Goal: Information Seeking & Learning: Learn about a topic

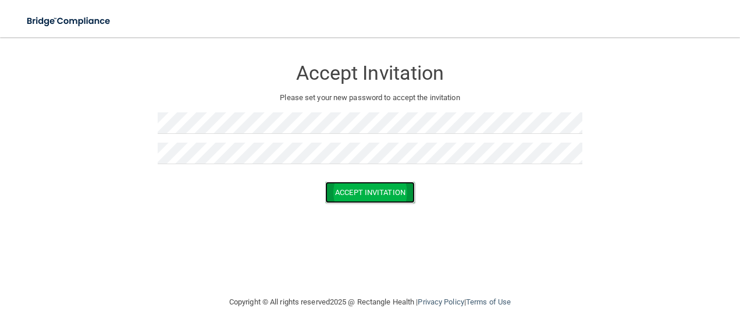
click at [392, 197] on button "Accept Invitation" at bounding box center [370, 193] width 90 height 22
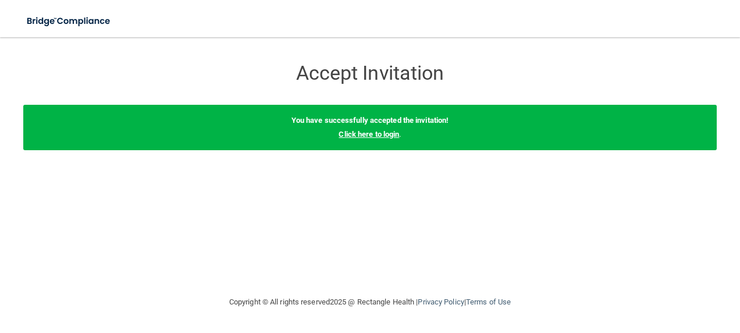
click at [372, 132] on link "Click here to login" at bounding box center [369, 134] width 61 height 9
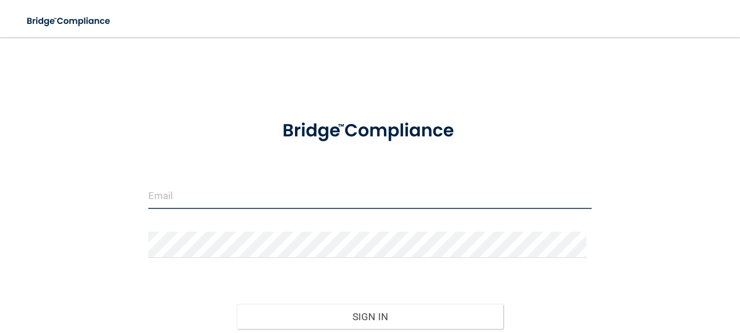
click at [322, 204] on input "email" at bounding box center [370, 196] width 444 height 26
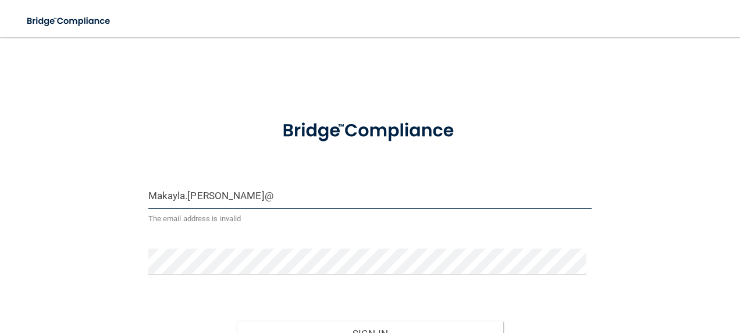
click at [237, 321] on button "Sign In" at bounding box center [370, 334] width 267 height 26
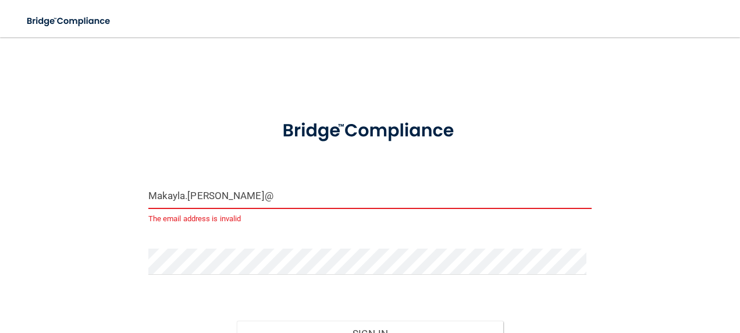
type input "[EMAIL_ADDRESS][PERSON_NAME][DOMAIN_NAME]"
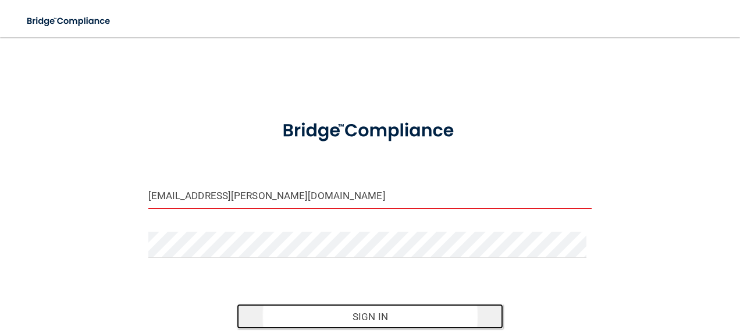
click at [392, 315] on button "Sign In" at bounding box center [370, 317] width 267 height 26
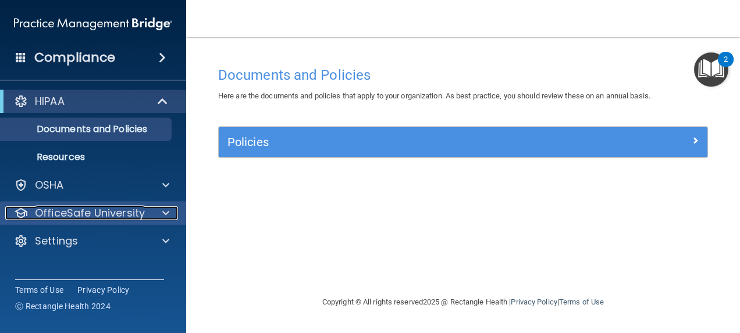
click at [126, 213] on p "OfficeSafe University" at bounding box center [90, 213] width 110 height 14
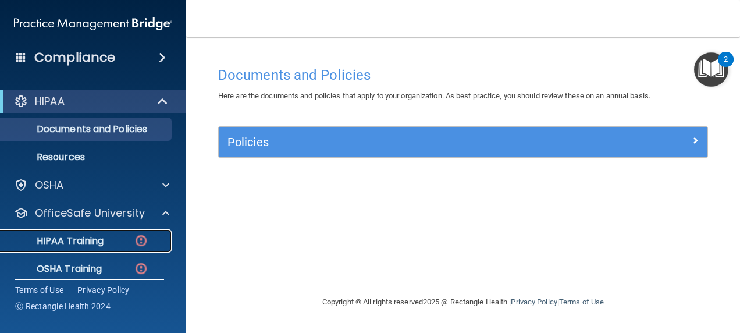
click at [108, 241] on div "HIPAA Training" at bounding box center [87, 241] width 159 height 12
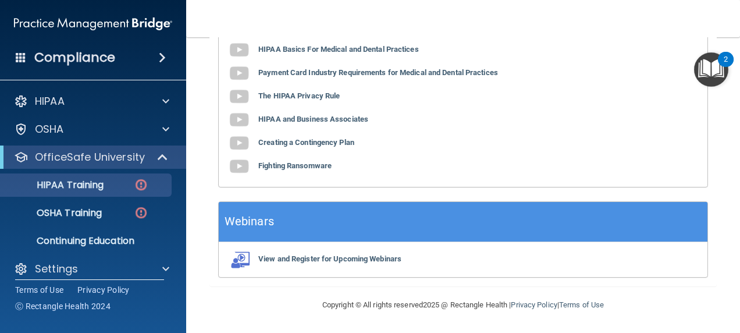
scroll to position [407, 0]
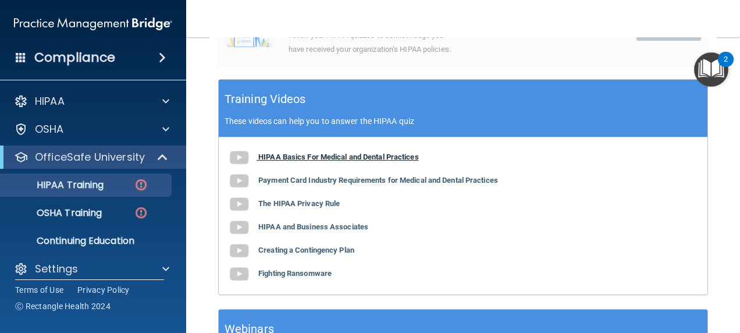
click at [322, 161] on b "HIPAA Basics For Medical and Dental Practices" at bounding box center [338, 156] width 161 height 9
click at [359, 184] on b "Payment Card Industry Requirements for Medical and Dental Practices" at bounding box center [378, 180] width 240 height 9
click at [304, 208] on b "The HIPAA Privacy Rule" at bounding box center [298, 203] width 81 height 9
click at [324, 231] on b "HIPAA and Business Associates" at bounding box center [313, 226] width 110 height 9
click at [314, 254] on b "Creating a Contingency Plan" at bounding box center [306, 250] width 96 height 9
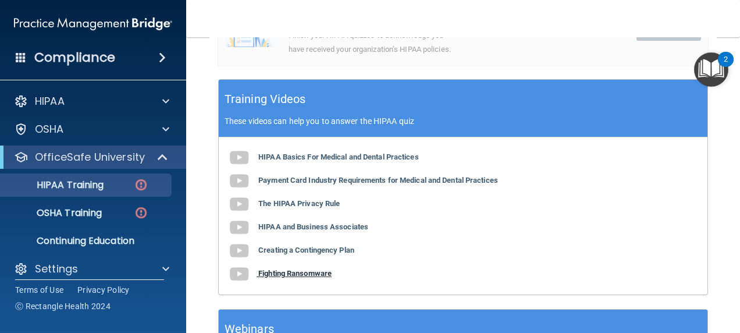
click at [305, 278] on b "Fighting Ransomware" at bounding box center [294, 273] width 73 height 9
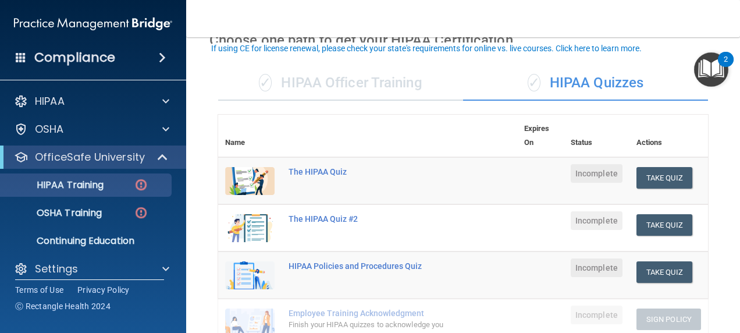
scroll to position [120, 0]
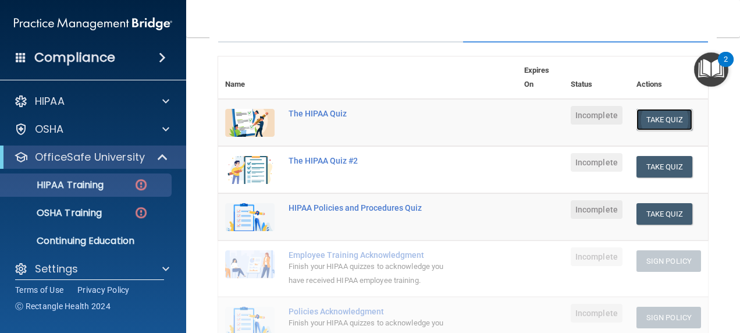
click at [637, 114] on button "Take Quiz" at bounding box center [665, 120] width 56 height 22
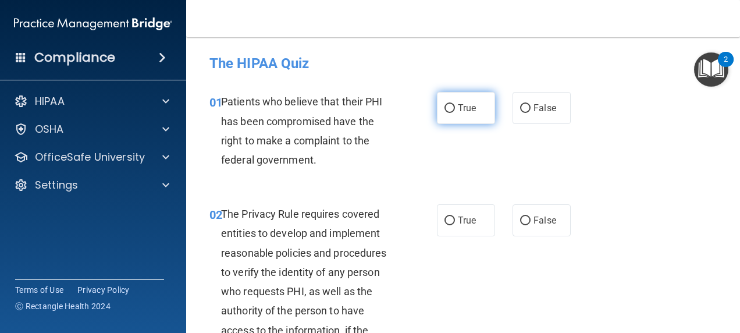
click at [446, 108] on input "True" at bounding box center [450, 108] width 10 height 9
radio input "true"
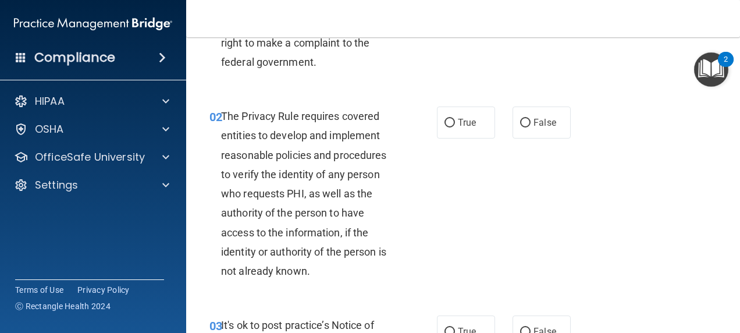
scroll to position [116, 0]
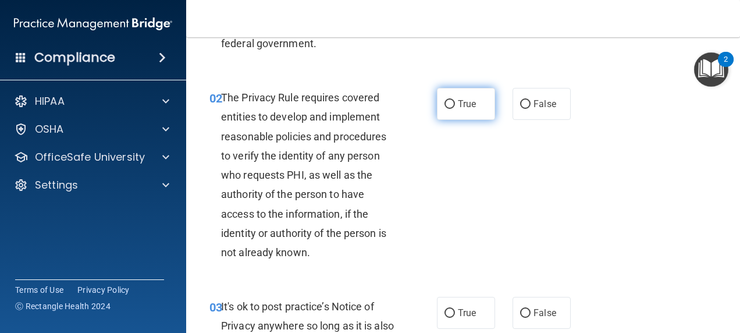
click at [445, 102] on input "True" at bounding box center [450, 104] width 10 height 9
radio input "true"
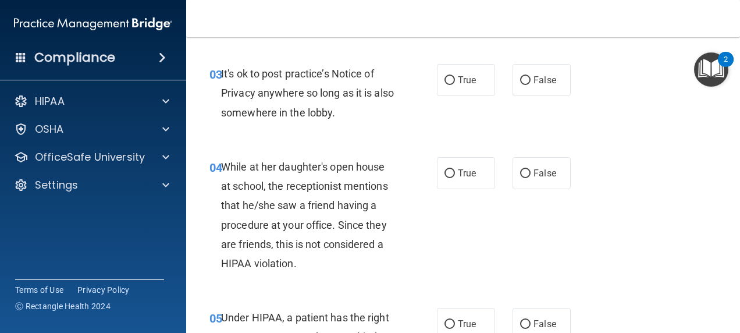
scroll to position [291, 0]
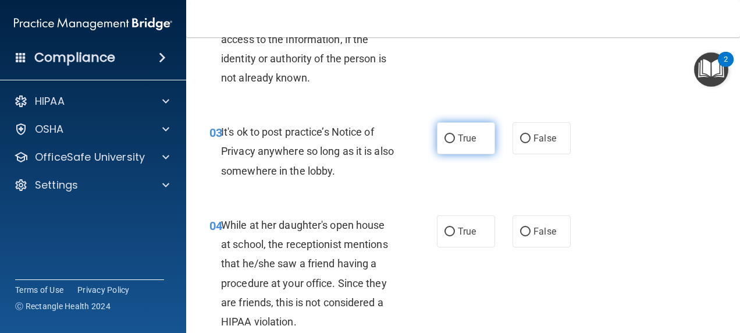
click at [459, 135] on span "True" at bounding box center [467, 138] width 18 height 11
click at [455, 135] on input "True" at bounding box center [450, 138] width 10 height 9
radio input "true"
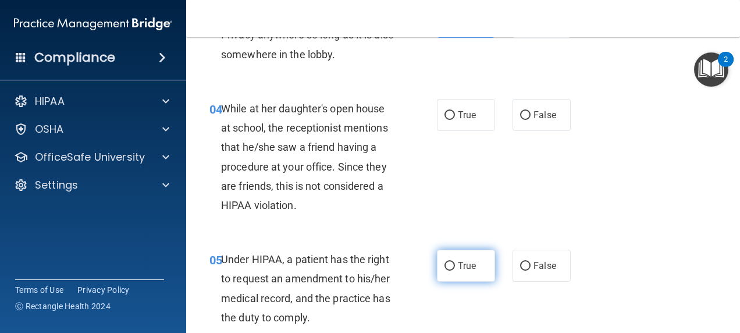
click at [458, 267] on span "True" at bounding box center [467, 265] width 18 height 11
click at [455, 267] on input "True" at bounding box center [450, 266] width 10 height 9
radio input "true"
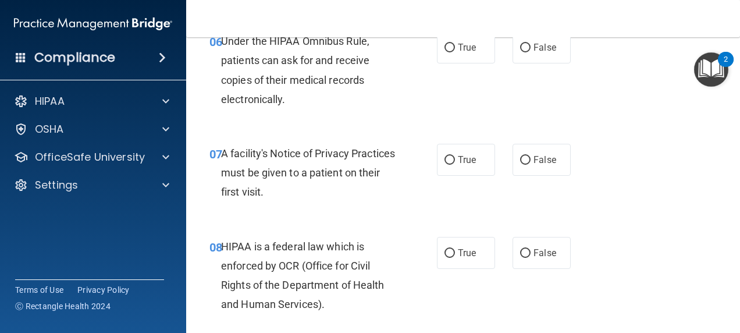
scroll to position [757, 0]
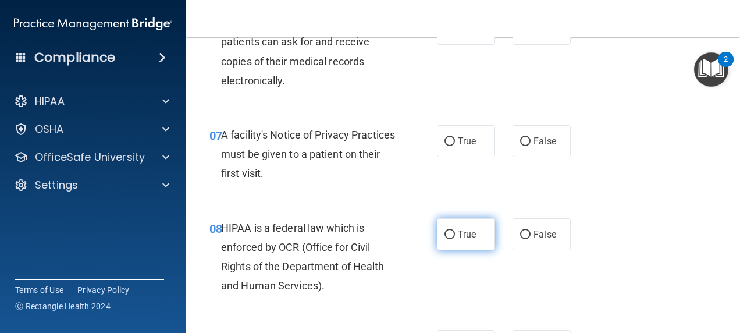
click at [452, 231] on label "True" at bounding box center [466, 234] width 58 height 32
click at [452, 231] on input "True" at bounding box center [450, 234] width 10 height 9
radio input "true"
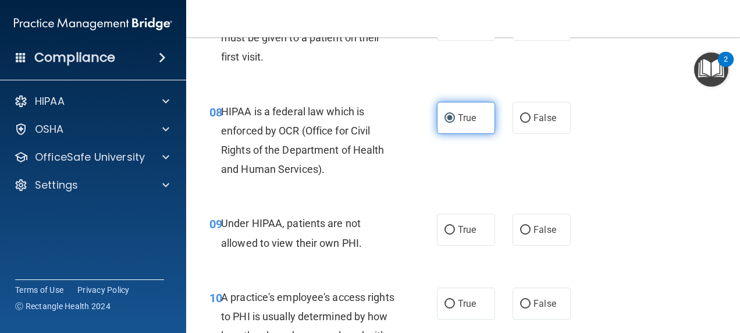
scroll to position [931, 0]
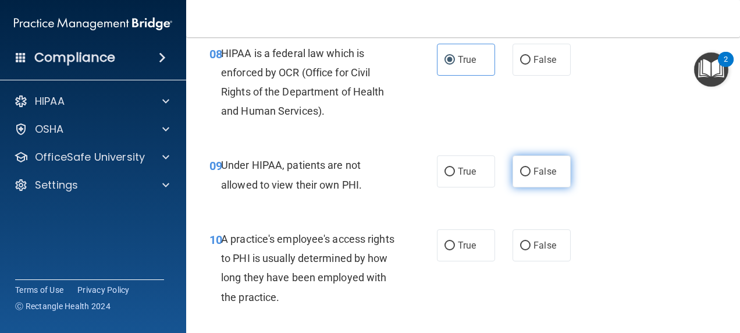
click at [525, 179] on label "False" at bounding box center [542, 171] width 58 height 32
click at [525, 176] on input "False" at bounding box center [525, 172] width 10 height 9
radio input "true"
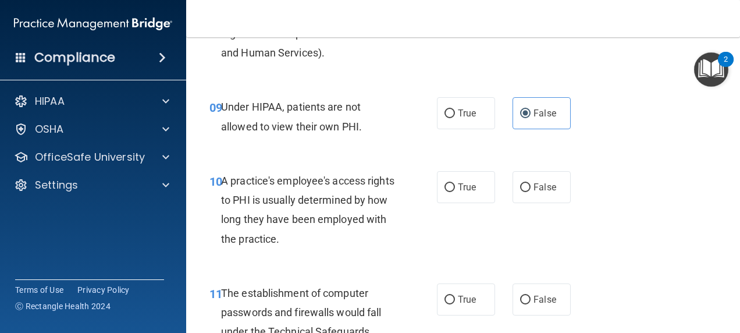
scroll to position [1048, 0]
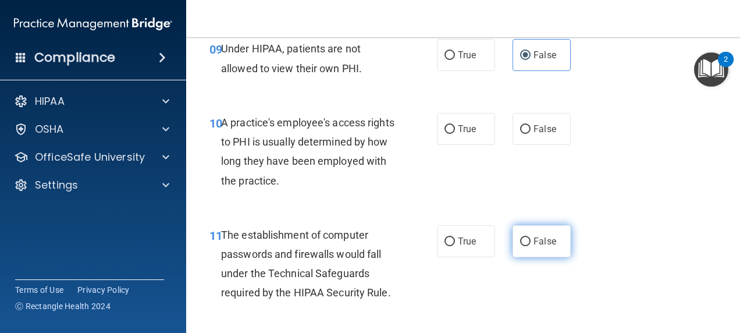
click at [520, 239] on input "False" at bounding box center [525, 241] width 10 height 9
radio input "true"
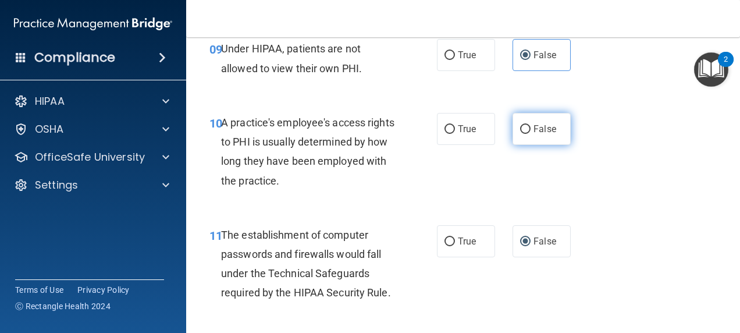
click at [520, 125] on input "False" at bounding box center [525, 129] width 10 height 9
radio input "true"
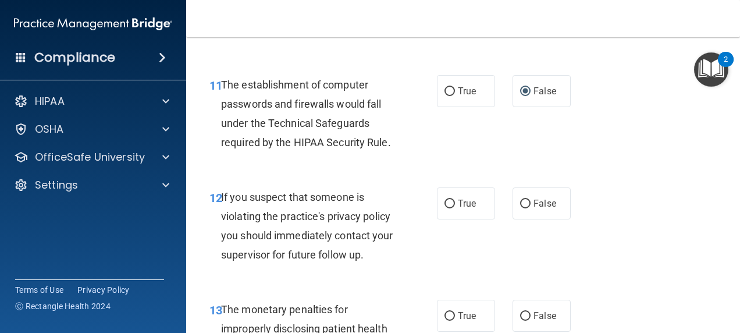
scroll to position [1222, 0]
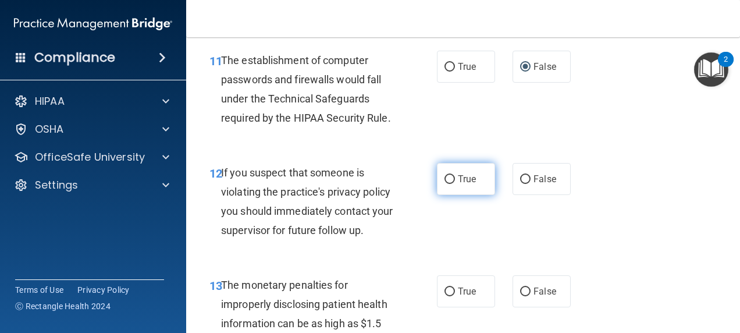
click at [453, 179] on label "True" at bounding box center [466, 179] width 58 height 32
click at [453, 179] on input "True" at bounding box center [450, 179] width 10 height 9
radio input "true"
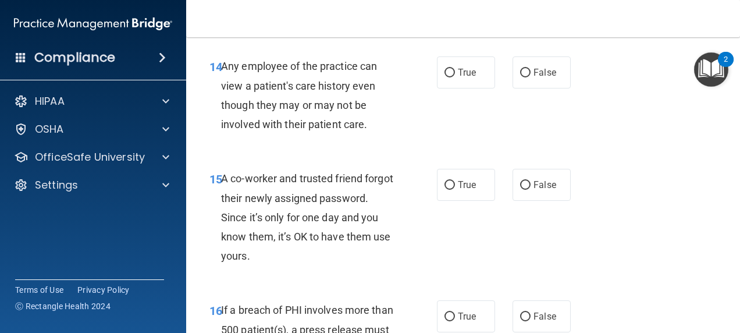
scroll to position [1571, 0]
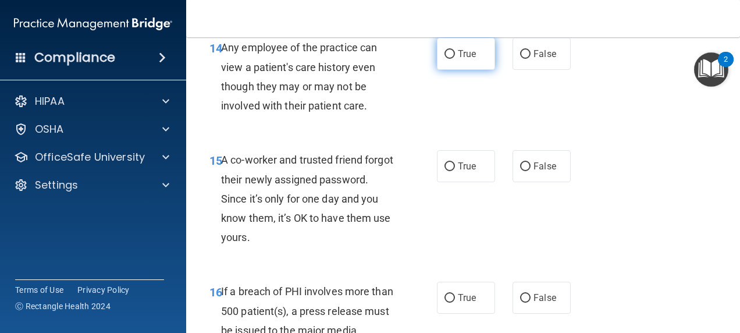
click at [445, 57] on input "True" at bounding box center [450, 54] width 10 height 9
radio input "true"
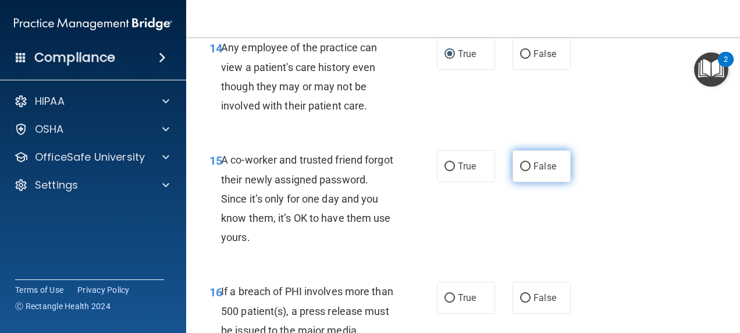
click at [534, 169] on span "False" at bounding box center [545, 166] width 23 height 11
click at [528, 169] on input "False" at bounding box center [525, 166] width 10 height 9
radio input "true"
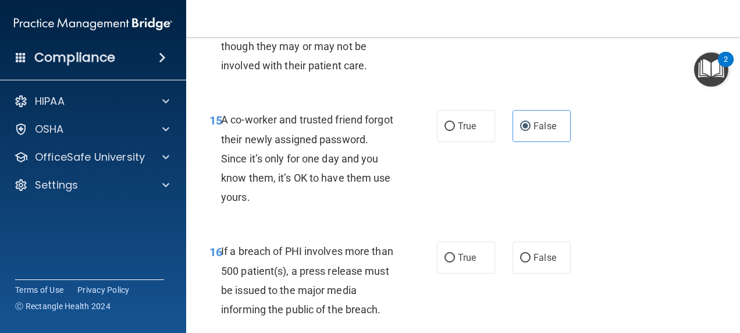
scroll to position [1630, 0]
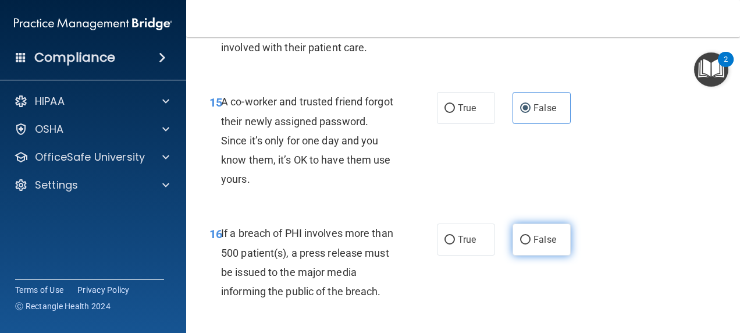
click at [521, 237] on input "False" at bounding box center [525, 240] width 10 height 9
radio input "true"
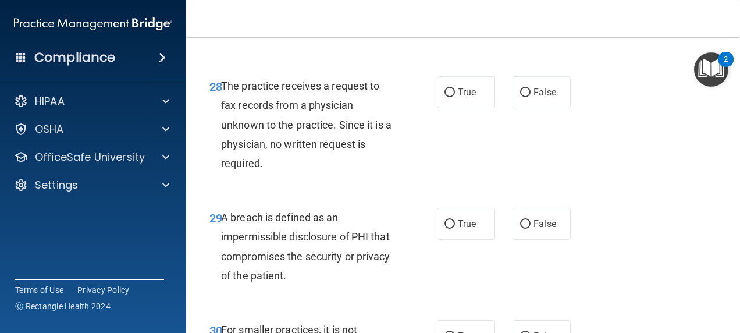
scroll to position [3516, 0]
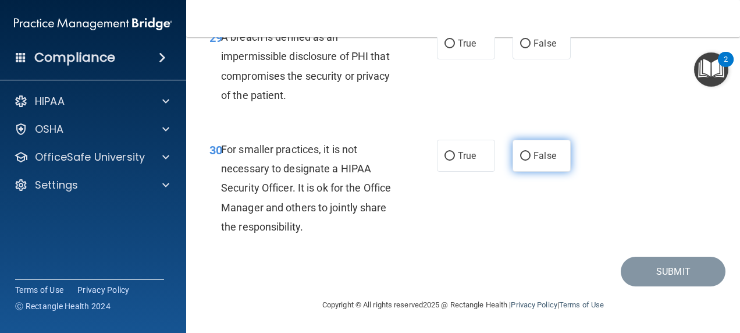
click at [523, 155] on input "False" at bounding box center [525, 156] width 10 height 9
radio input "true"
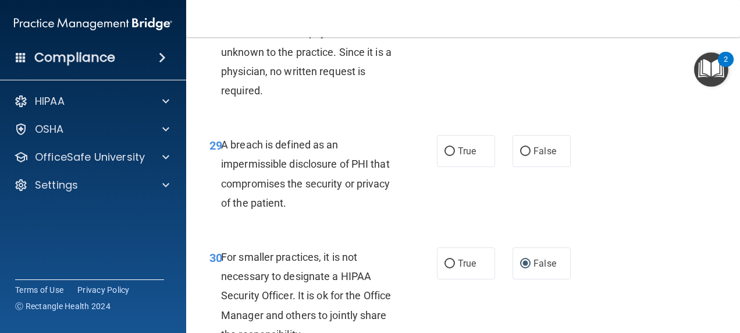
scroll to position [3342, 0]
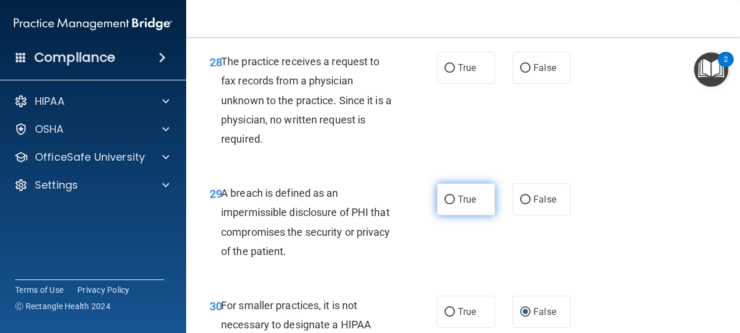
click at [459, 205] on span "True" at bounding box center [467, 199] width 18 height 11
click at [455, 204] on input "True" at bounding box center [450, 200] width 10 height 9
radio input "true"
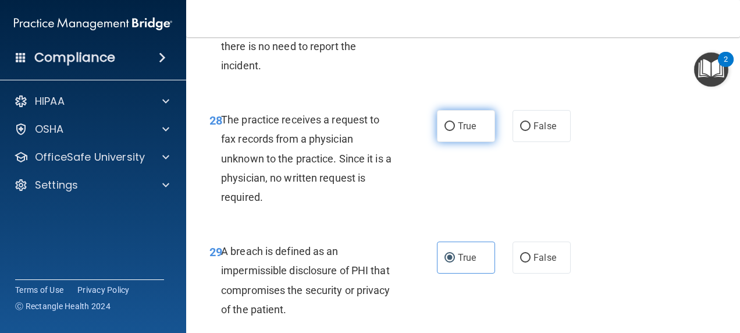
click at [458, 142] on label "True" at bounding box center [466, 126] width 58 height 32
click at [455, 131] on input "True" at bounding box center [450, 126] width 10 height 9
radio input "true"
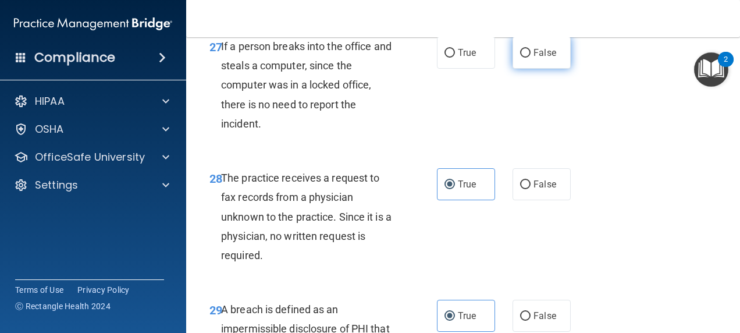
click at [537, 58] on span "False" at bounding box center [545, 52] width 23 height 11
click at [531, 58] on input "False" at bounding box center [525, 53] width 10 height 9
radio input "true"
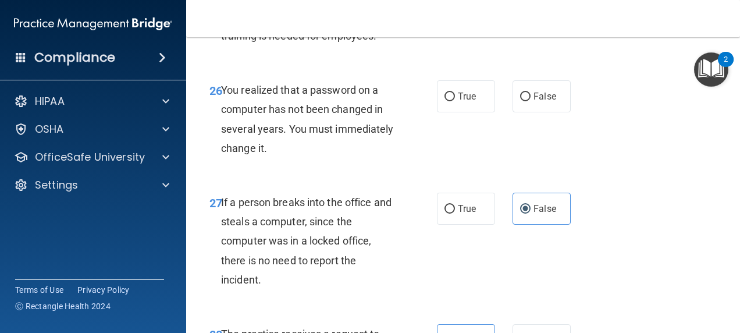
scroll to position [3051, 0]
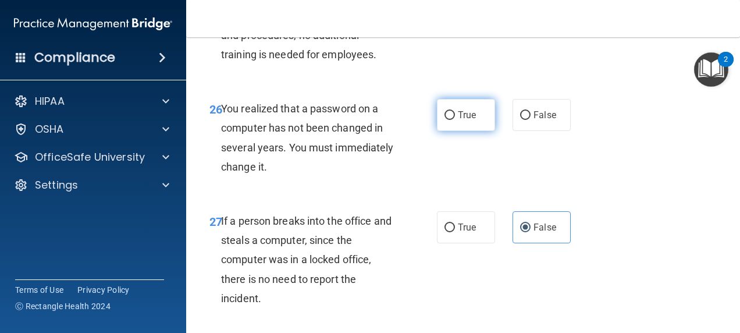
click at [475, 131] on label "True" at bounding box center [466, 115] width 58 height 32
click at [455, 120] on input "True" at bounding box center [450, 115] width 10 height 9
radio input "true"
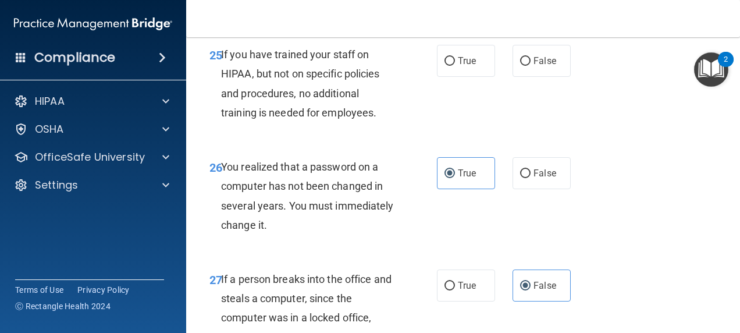
scroll to position [2934, 0]
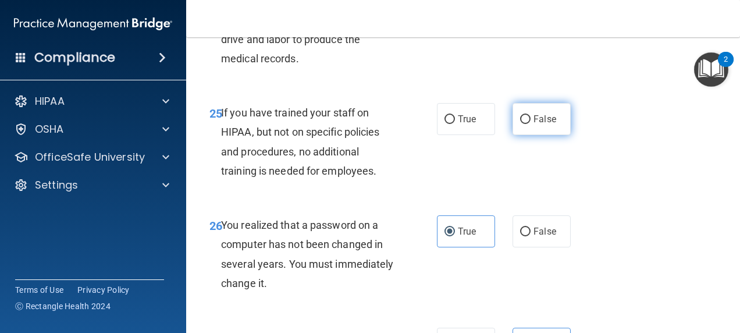
click at [523, 124] on input "False" at bounding box center [525, 119] width 10 height 9
radio input "true"
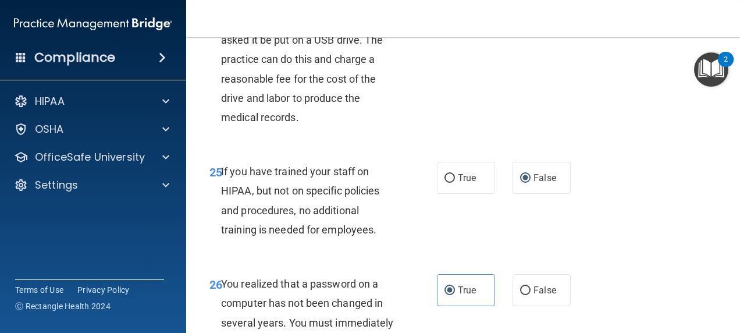
scroll to position [2818, 0]
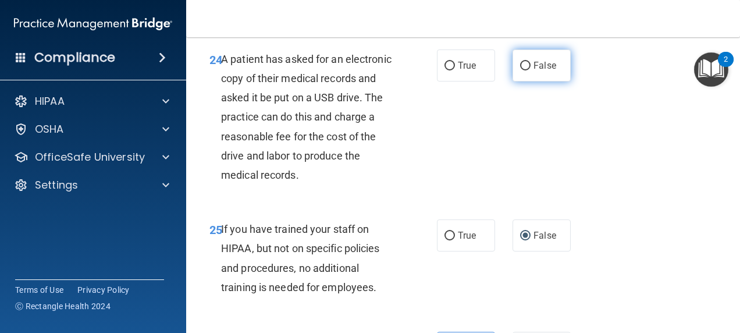
click at [524, 81] on label "False" at bounding box center [542, 65] width 58 height 32
click at [524, 70] on input "False" at bounding box center [525, 66] width 10 height 9
radio input "true"
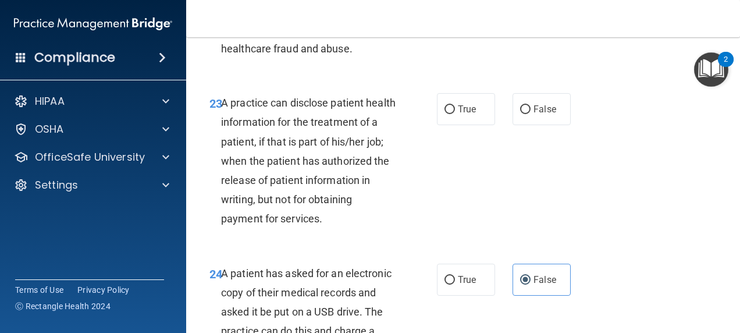
scroll to position [2585, 0]
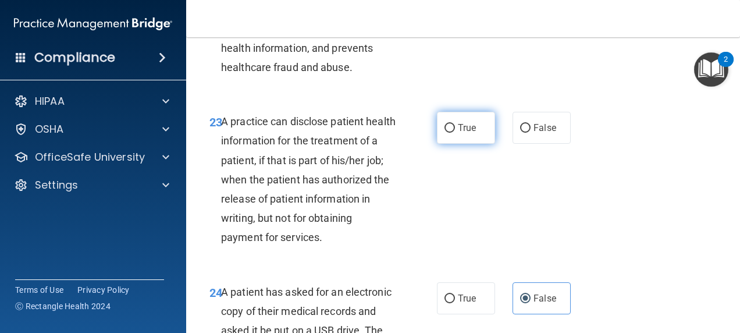
click at [463, 144] on label "True" at bounding box center [466, 128] width 58 height 32
click at [455, 133] on input "True" at bounding box center [450, 128] width 10 height 9
radio input "true"
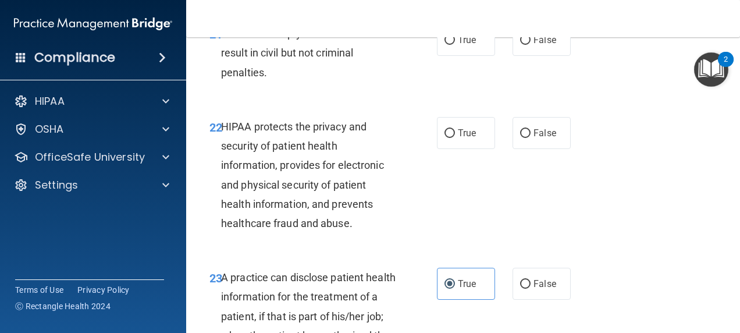
scroll to position [2411, 0]
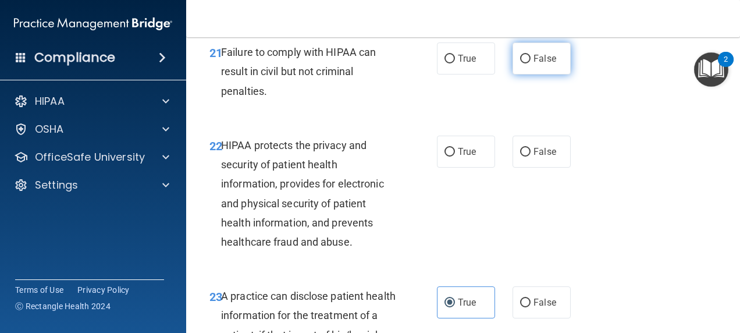
click at [520, 63] on input "False" at bounding box center [525, 59] width 10 height 9
radio input "true"
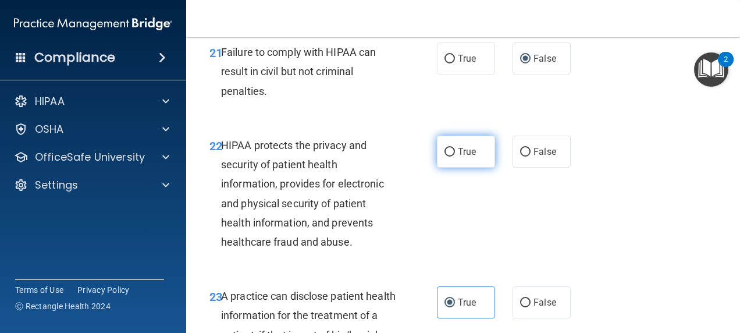
click at [437, 168] on label "True" at bounding box center [466, 152] width 58 height 32
click at [445, 157] on input "True" at bounding box center [450, 152] width 10 height 9
radio input "true"
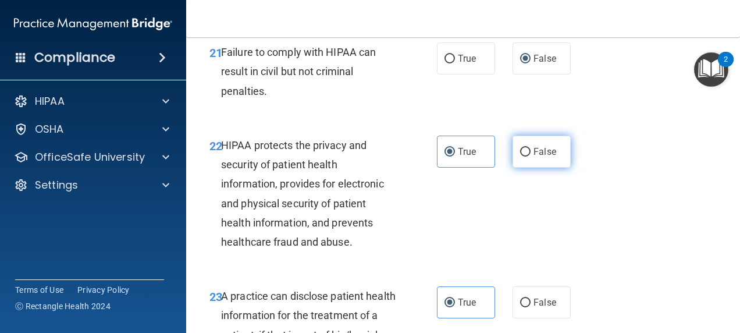
click at [522, 168] on label "False" at bounding box center [542, 152] width 58 height 32
click at [522, 157] on input "False" at bounding box center [525, 152] width 10 height 9
radio input "true"
radio input "false"
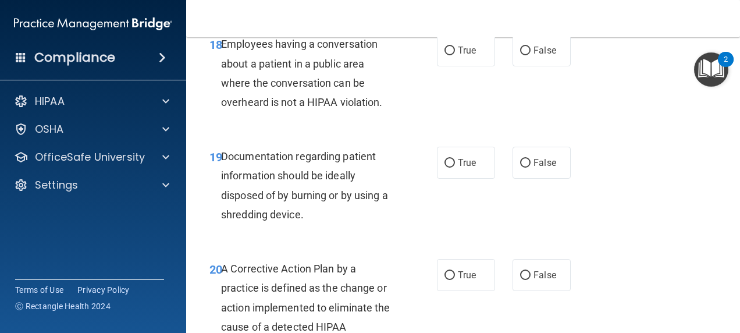
scroll to position [2061, 0]
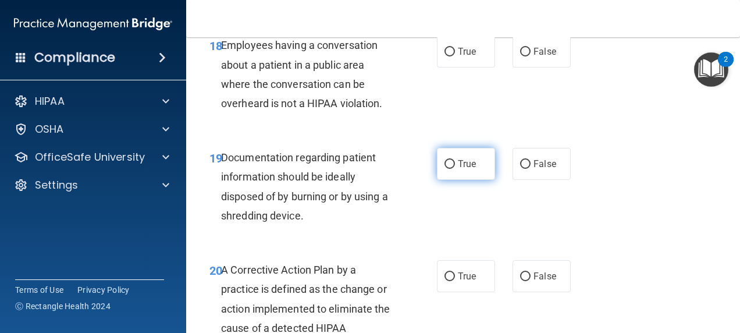
click at [466, 162] on span "True" at bounding box center [467, 163] width 18 height 11
click at [455, 162] on input "True" at bounding box center [450, 164] width 10 height 9
radio input "true"
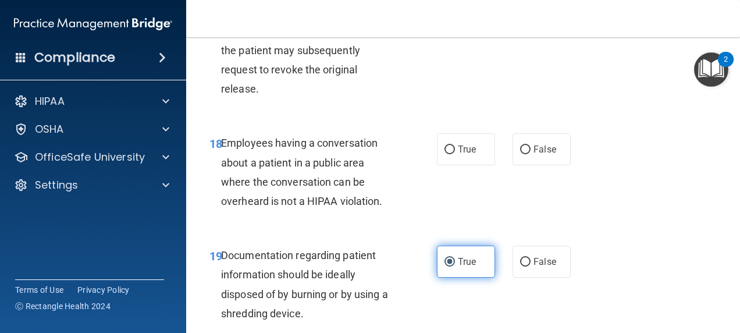
scroll to position [1945, 0]
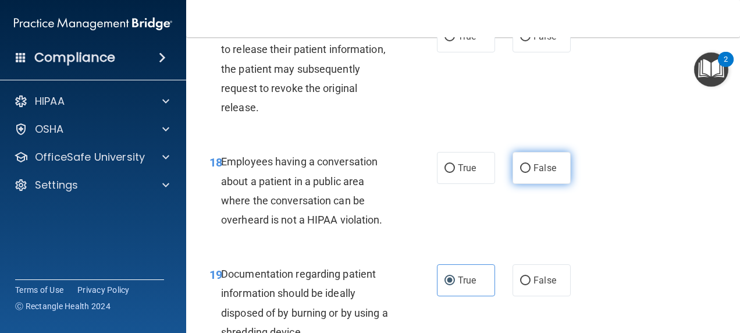
click at [549, 175] on label "False" at bounding box center [542, 168] width 58 height 32
click at [531, 173] on input "False" at bounding box center [525, 168] width 10 height 9
radio input "true"
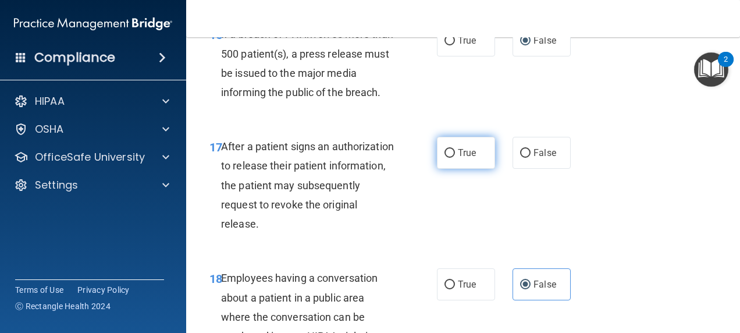
click at [439, 147] on label "True" at bounding box center [466, 153] width 58 height 32
click at [445, 149] on input "True" at bounding box center [450, 153] width 10 height 9
radio input "true"
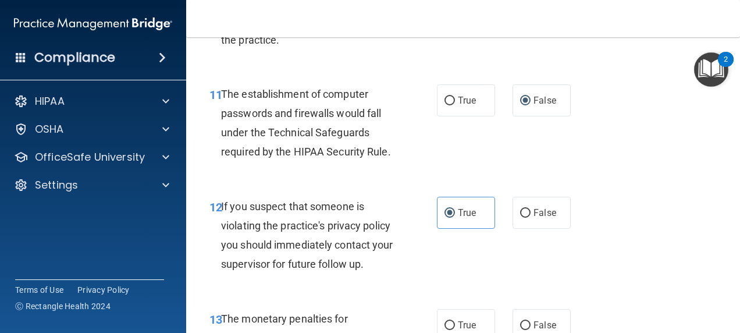
scroll to position [1305, 0]
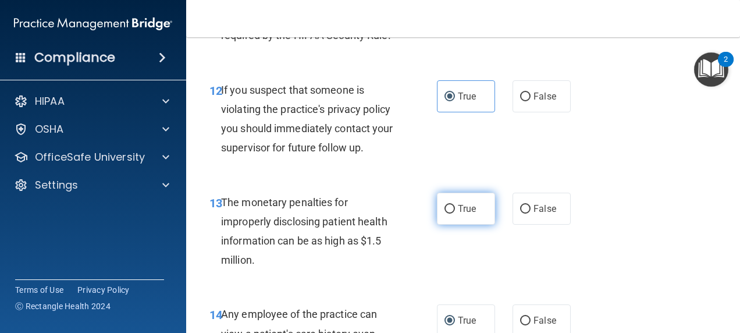
click at [463, 210] on span "True" at bounding box center [467, 208] width 18 height 11
click at [455, 210] on input "True" at bounding box center [450, 209] width 10 height 9
radio input "true"
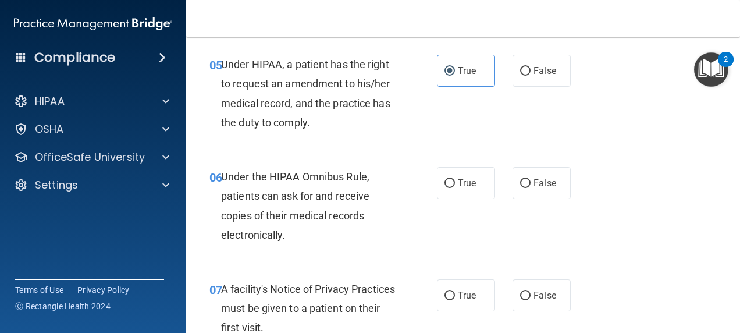
scroll to position [665, 0]
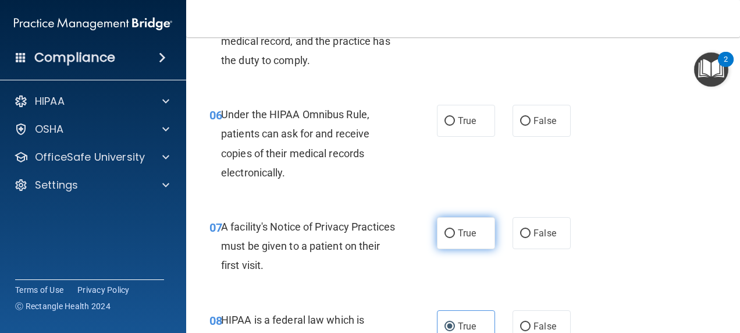
click at [471, 225] on label "True" at bounding box center [466, 233] width 58 height 32
click at [455, 229] on input "True" at bounding box center [450, 233] width 10 height 9
radio input "true"
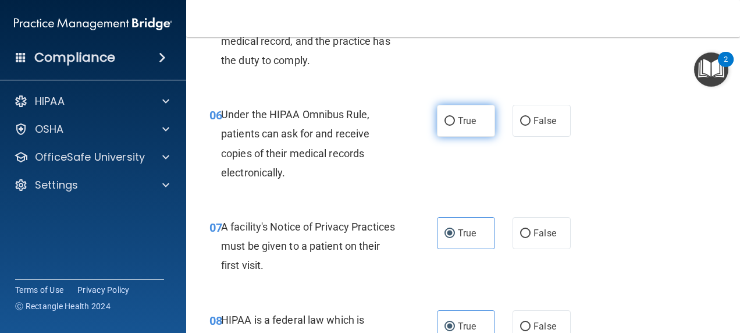
click at [468, 123] on span "True" at bounding box center [467, 120] width 18 height 11
click at [455, 123] on input "True" at bounding box center [450, 121] width 10 height 9
radio input "true"
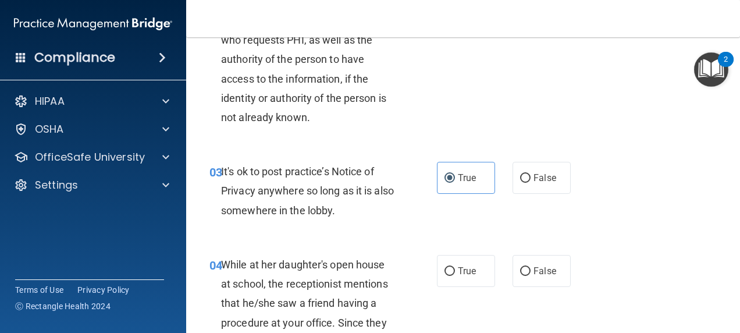
scroll to position [315, 0]
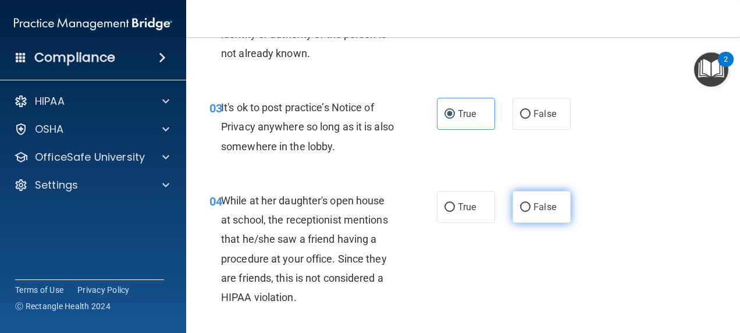
click at [540, 207] on span "False" at bounding box center [545, 206] width 23 height 11
click at [531, 207] on input "False" at bounding box center [525, 207] width 10 height 9
radio input "true"
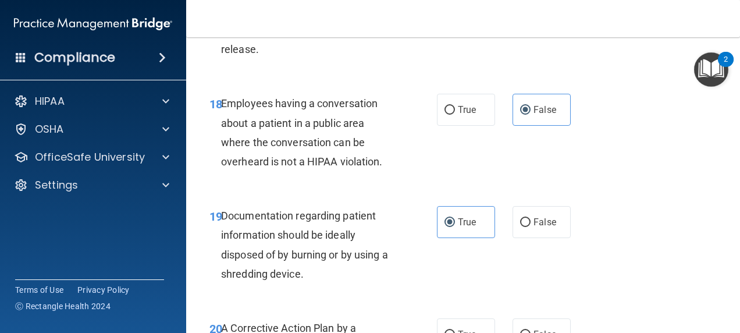
scroll to position [2178, 0]
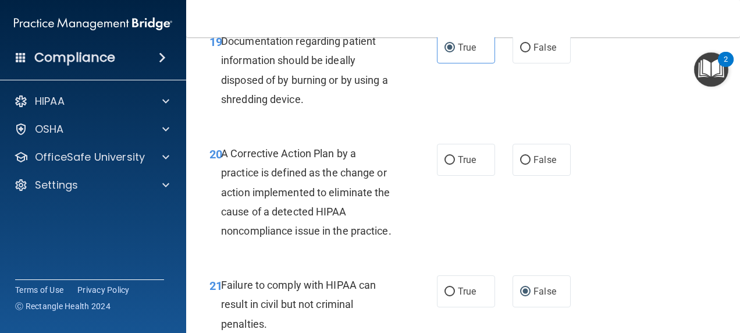
click at [439, 142] on div "20 A Corrective Action Plan by a practice is defined as the change or action im…" at bounding box center [463, 195] width 525 height 132
click at [464, 163] on span "True" at bounding box center [467, 159] width 18 height 11
click at [455, 163] on input "True" at bounding box center [450, 160] width 10 height 9
radio input "true"
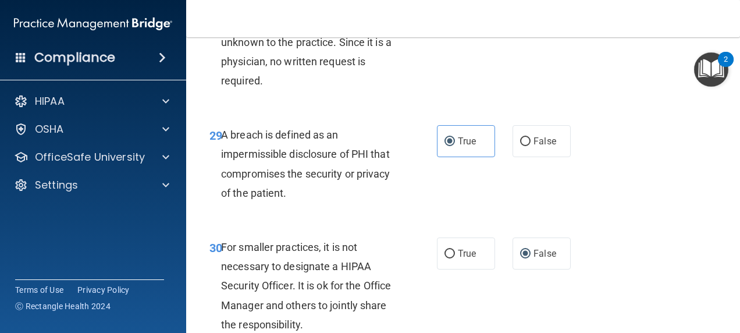
scroll to position [3516, 0]
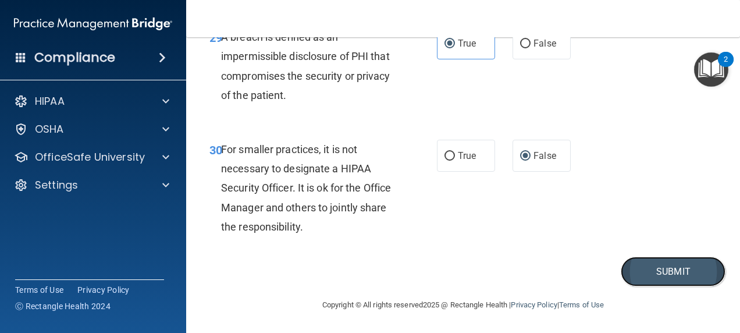
click at [648, 272] on button "Submit" at bounding box center [673, 272] width 105 height 30
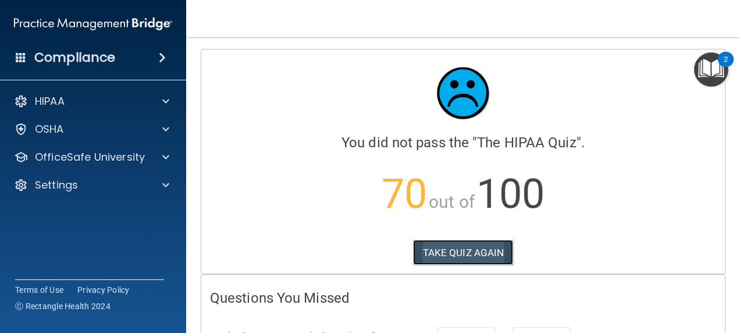
click at [475, 246] on button "TAKE QUIZ AGAIN" at bounding box center [463, 253] width 101 height 26
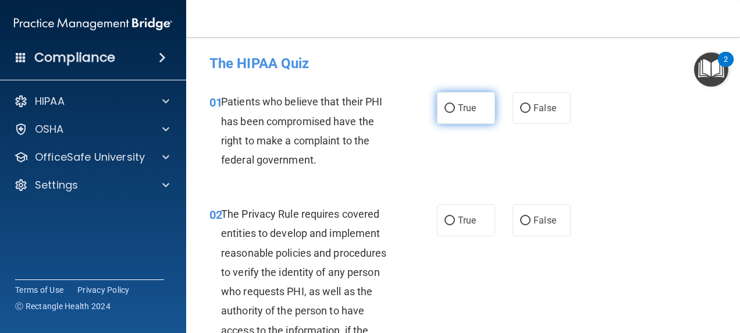
click at [445, 107] on input "True" at bounding box center [450, 108] width 10 height 9
radio input "true"
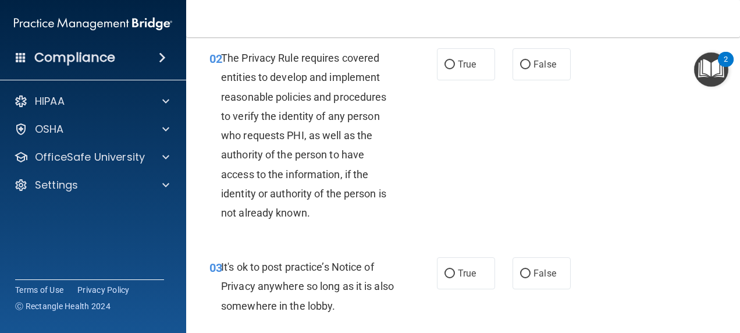
scroll to position [175, 0]
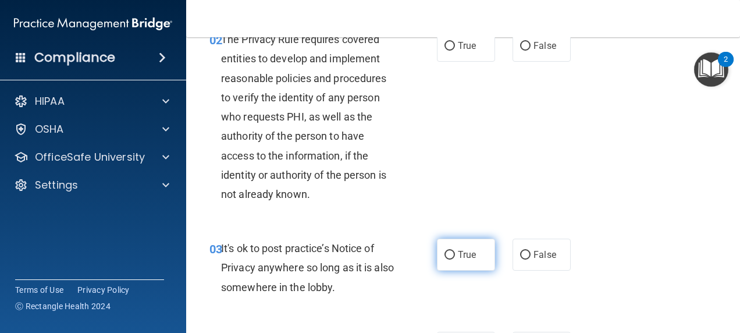
click at [463, 253] on span "True" at bounding box center [467, 254] width 18 height 11
click at [455, 253] on input "True" at bounding box center [450, 255] width 10 height 9
radio input "true"
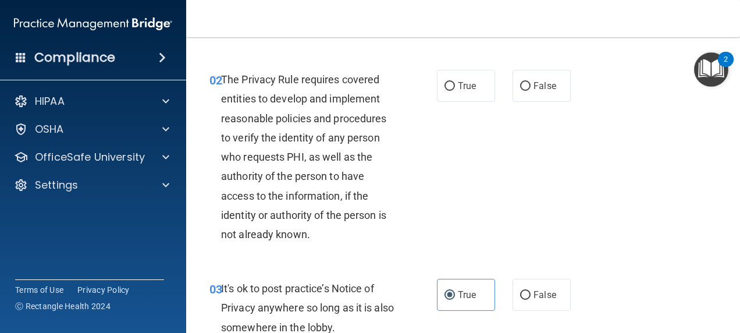
scroll to position [116, 0]
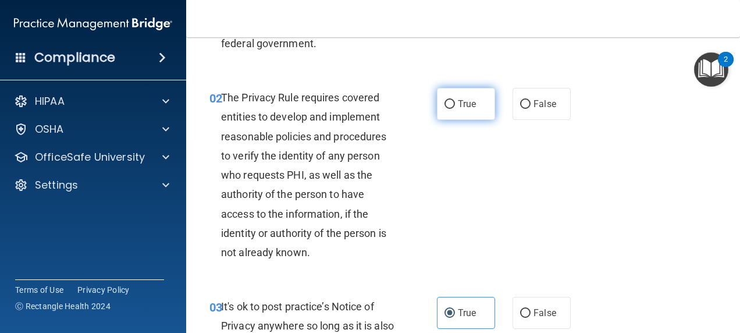
click at [445, 107] on input "True" at bounding box center [450, 104] width 10 height 9
radio input "true"
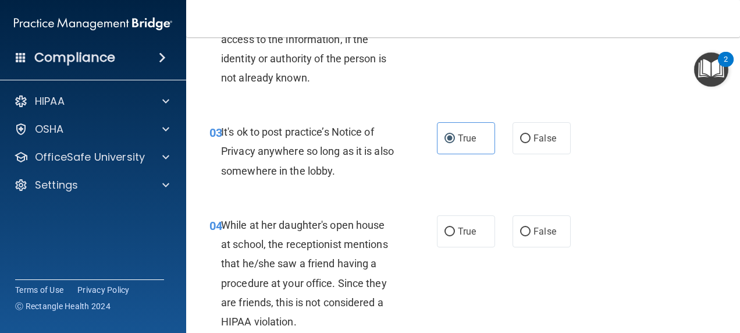
scroll to position [349, 0]
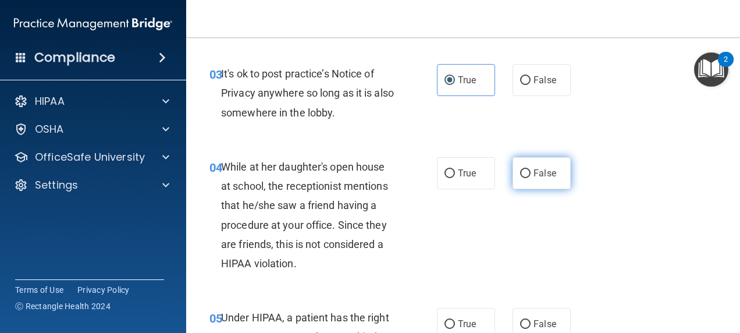
click at [518, 181] on label "False" at bounding box center [542, 173] width 58 height 32
click at [520, 178] on input "False" at bounding box center [525, 173] width 10 height 9
radio input "true"
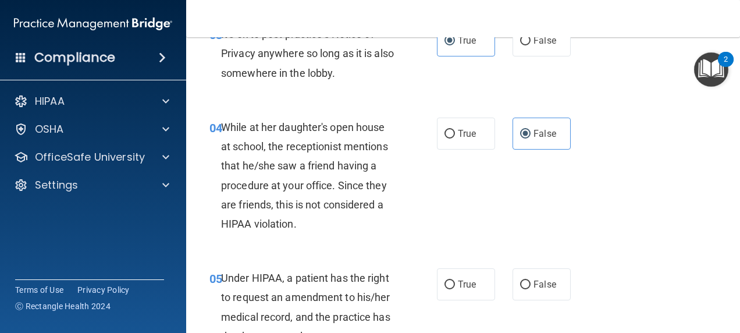
scroll to position [466, 0]
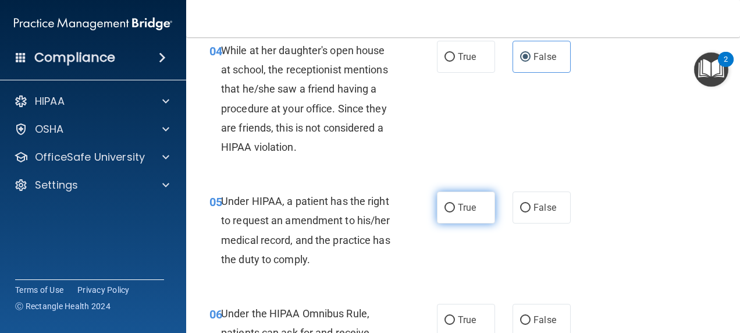
click at [460, 205] on span "True" at bounding box center [467, 207] width 18 height 11
click at [455, 205] on input "True" at bounding box center [450, 208] width 10 height 9
radio input "true"
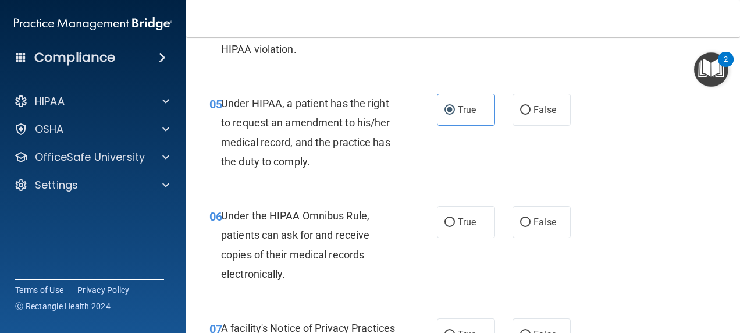
scroll to position [582, 0]
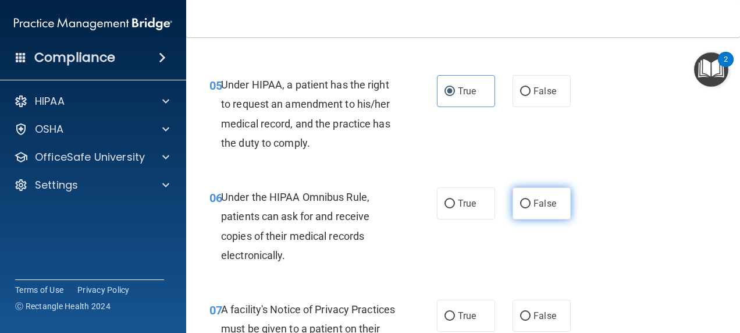
click at [520, 200] on input "False" at bounding box center [525, 204] width 10 height 9
radio input "true"
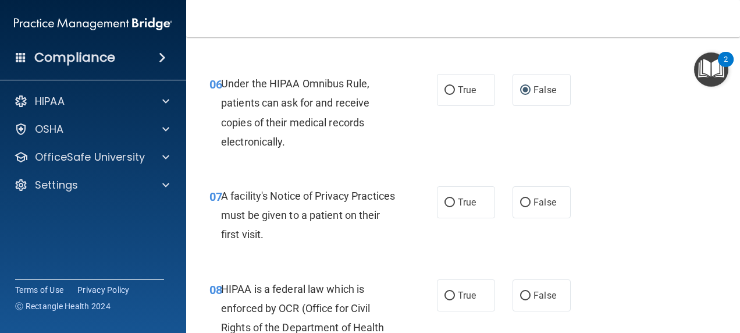
scroll to position [698, 0]
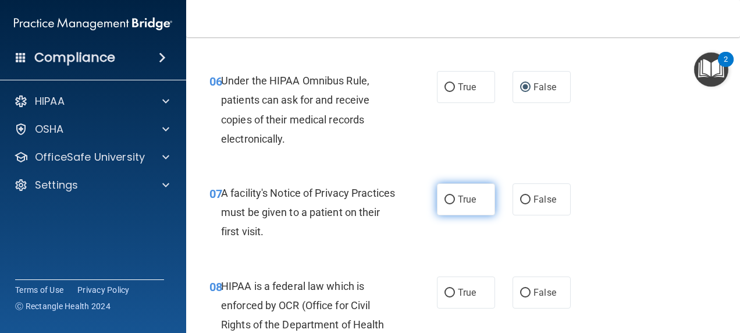
click at [468, 204] on span "True" at bounding box center [467, 199] width 18 height 11
click at [455, 204] on input "True" at bounding box center [450, 200] width 10 height 9
radio input "true"
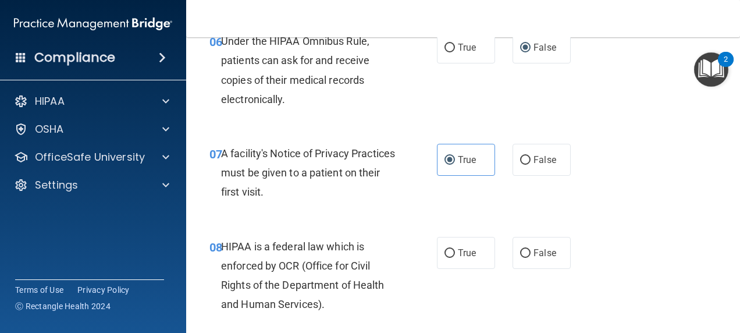
scroll to position [757, 0]
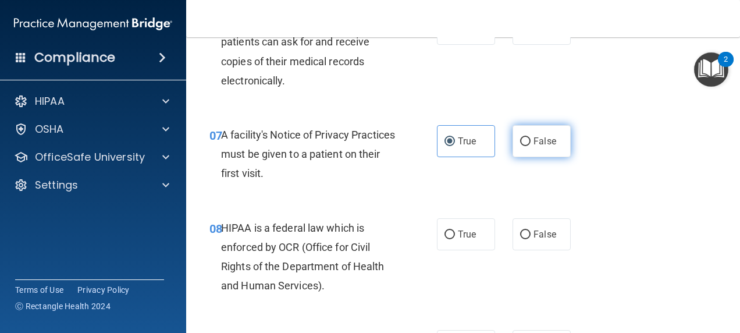
click at [551, 147] on label "False" at bounding box center [542, 141] width 58 height 32
click at [531, 146] on input "False" at bounding box center [525, 141] width 10 height 9
radio input "true"
click at [466, 144] on span "True" at bounding box center [467, 141] width 18 height 11
click at [455, 144] on input "True" at bounding box center [450, 141] width 10 height 9
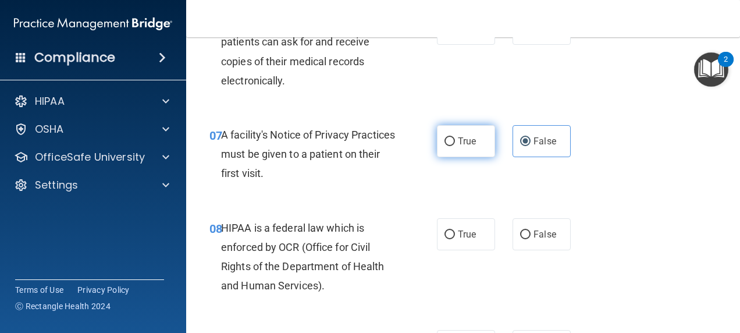
radio input "true"
radio input "false"
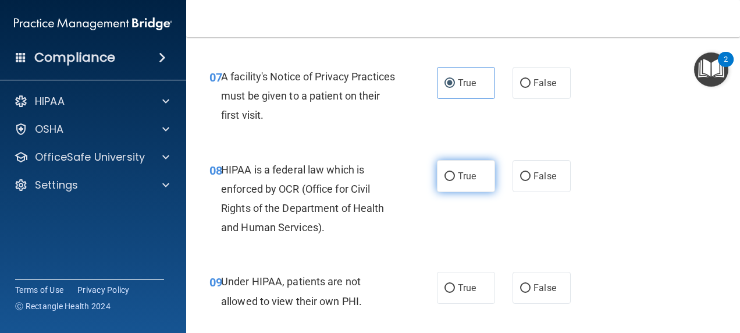
click at [477, 182] on label "True" at bounding box center [466, 176] width 58 height 32
click at [455, 181] on input "True" at bounding box center [450, 176] width 10 height 9
radio input "true"
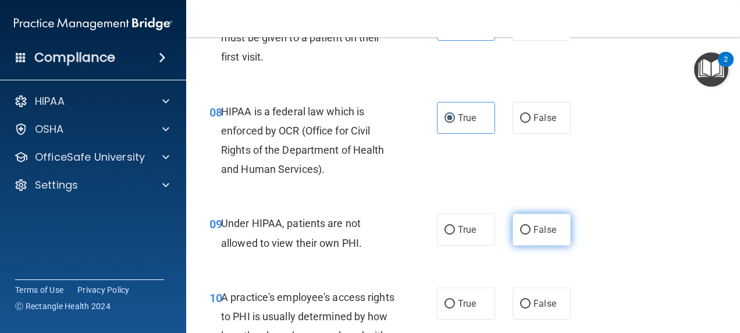
click at [520, 227] on input "False" at bounding box center [525, 230] width 10 height 9
radio input "true"
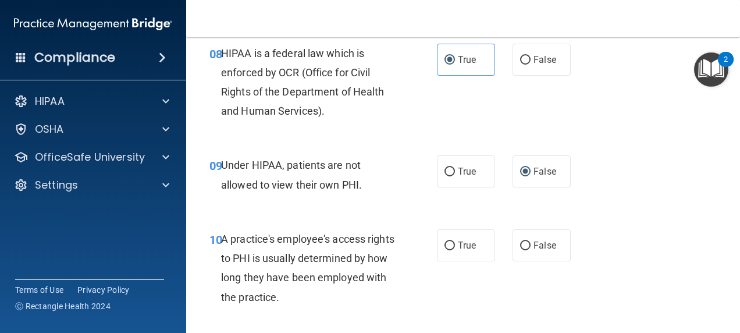
scroll to position [989, 0]
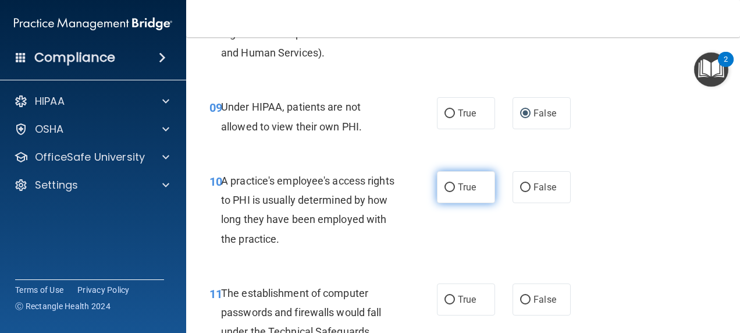
click at [477, 178] on label "True" at bounding box center [466, 187] width 58 height 32
click at [455, 183] on input "True" at bounding box center [450, 187] width 10 height 9
radio input "true"
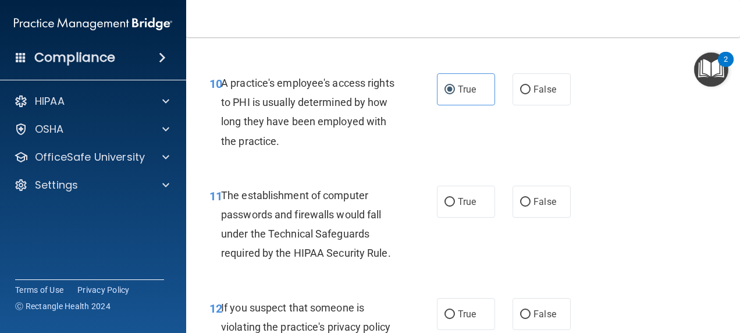
scroll to position [1106, 0]
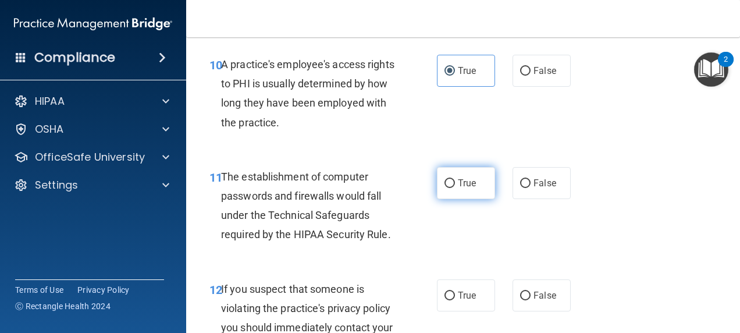
click at [459, 178] on span "True" at bounding box center [467, 183] width 18 height 11
click at [455, 179] on input "True" at bounding box center [450, 183] width 10 height 9
radio input "true"
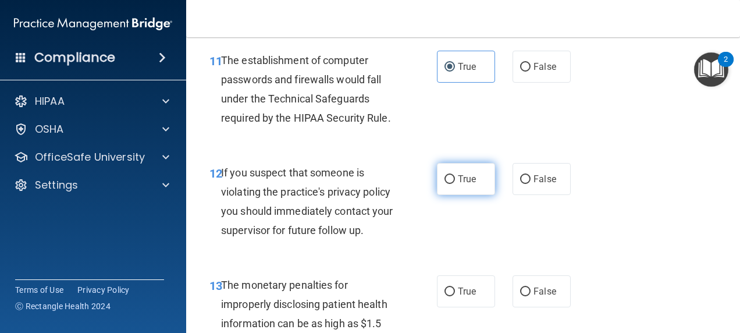
click at [455, 187] on label "True" at bounding box center [466, 179] width 58 height 32
click at [455, 184] on input "True" at bounding box center [450, 179] width 10 height 9
radio input "true"
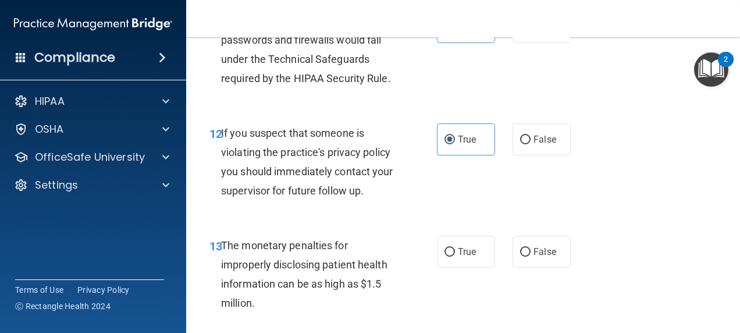
scroll to position [1339, 0]
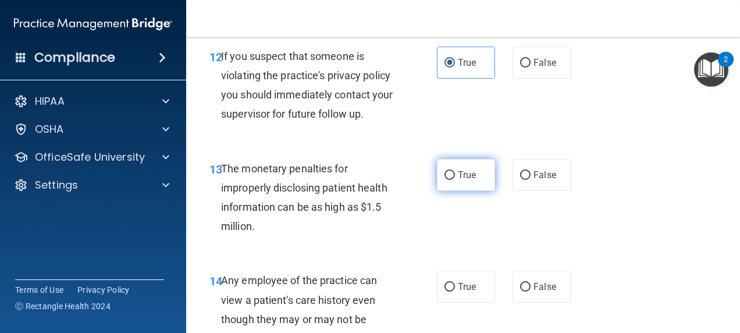
click at [447, 175] on input "True" at bounding box center [450, 175] width 10 height 9
radio input "true"
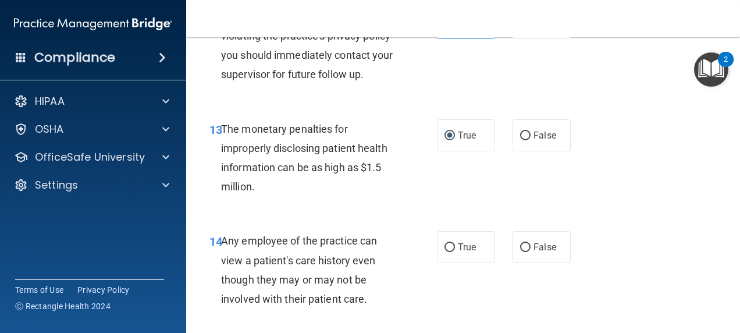
scroll to position [1455, 0]
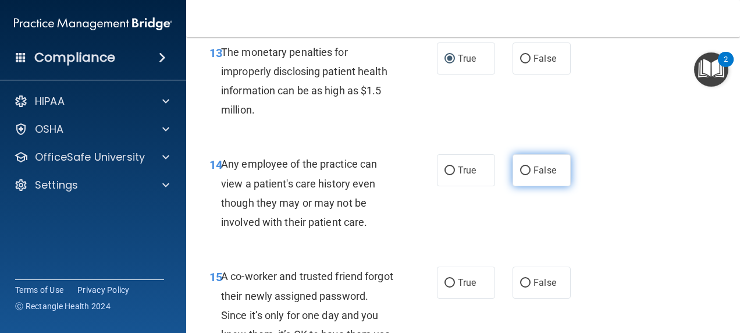
click at [520, 171] on input "False" at bounding box center [525, 170] width 10 height 9
radio input "true"
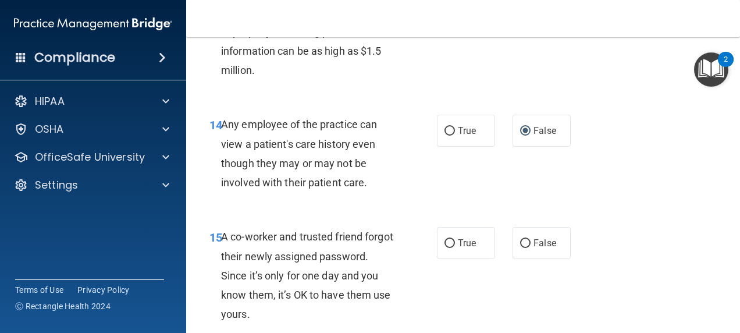
scroll to position [1513, 0]
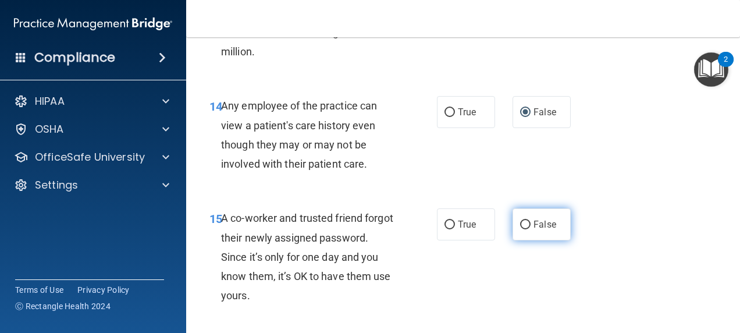
click at [522, 222] on input "False" at bounding box center [525, 225] width 10 height 9
radio input "true"
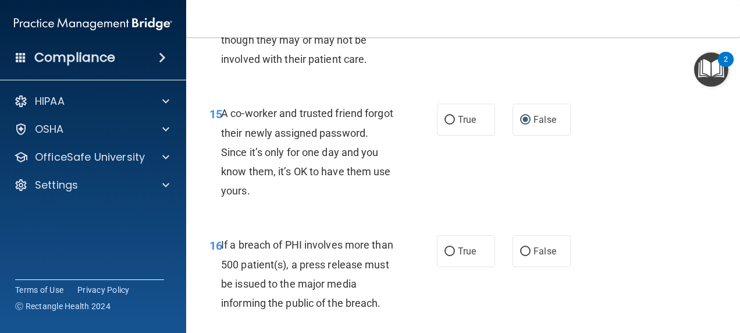
scroll to position [1630, 0]
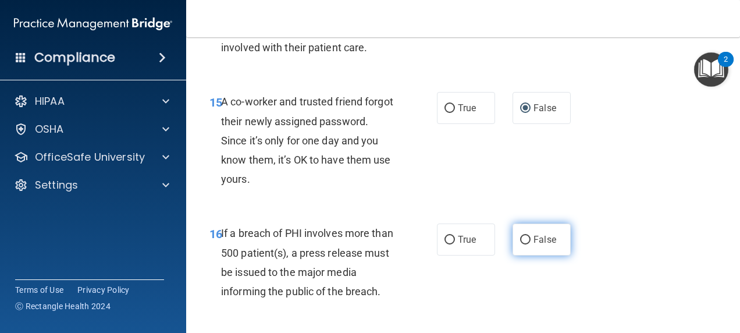
click at [513, 246] on label "False" at bounding box center [542, 239] width 58 height 32
click at [520, 244] on input "False" at bounding box center [525, 240] width 10 height 9
radio input "true"
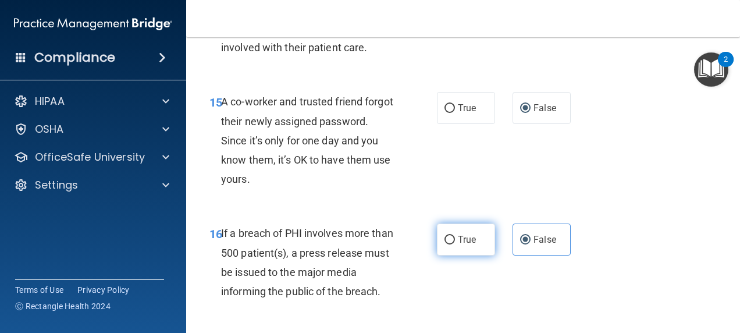
click at [445, 242] on input "True" at bounding box center [450, 240] width 10 height 9
radio input "true"
radio input "false"
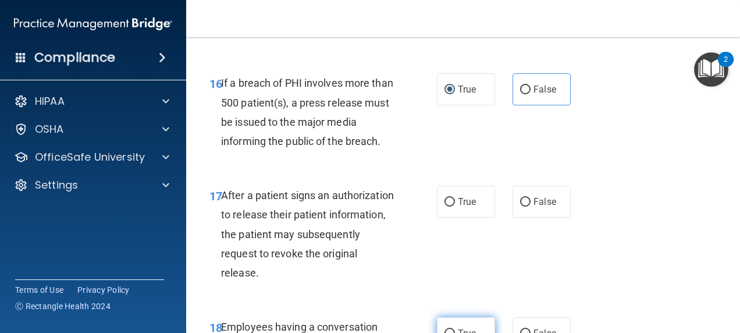
scroll to position [1804, 0]
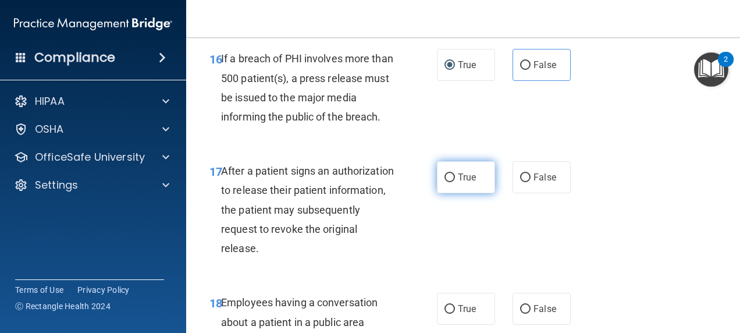
click at [452, 188] on label "True" at bounding box center [466, 177] width 58 height 32
click at [452, 182] on input "True" at bounding box center [450, 177] width 10 height 9
radio input "true"
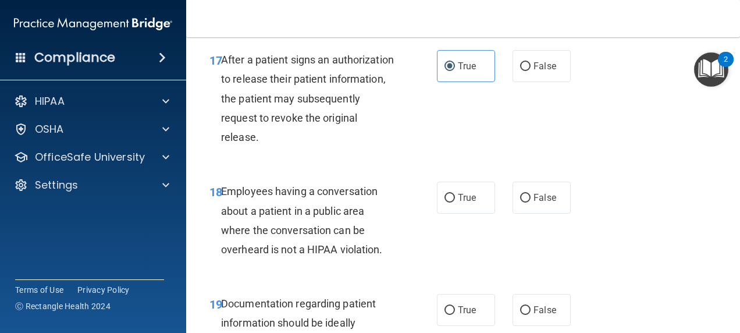
scroll to position [1921, 0]
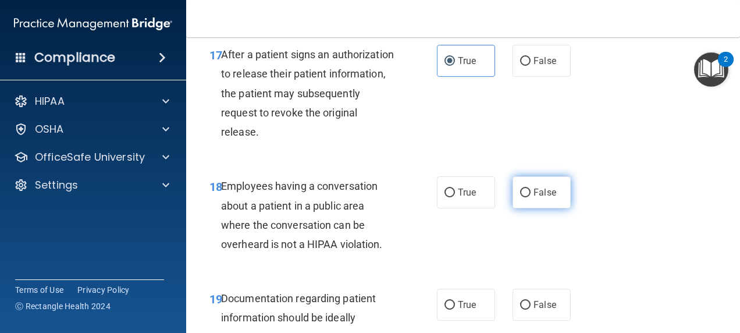
click at [524, 194] on input "False" at bounding box center [525, 193] width 10 height 9
radio input "true"
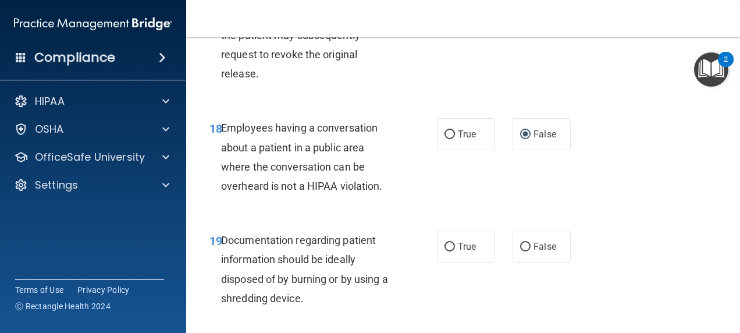
scroll to position [2037, 0]
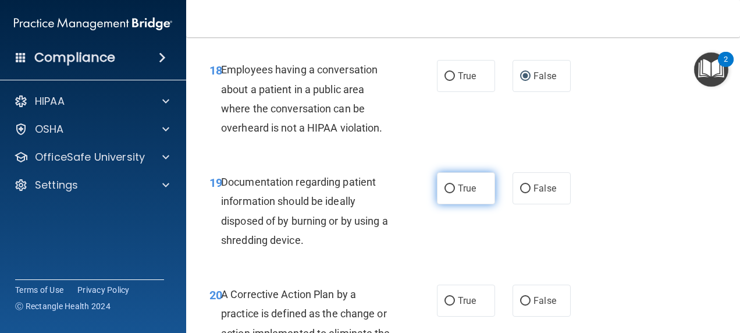
click at [460, 187] on span "True" at bounding box center [467, 188] width 18 height 11
click at [455, 187] on input "True" at bounding box center [450, 188] width 10 height 9
radio input "true"
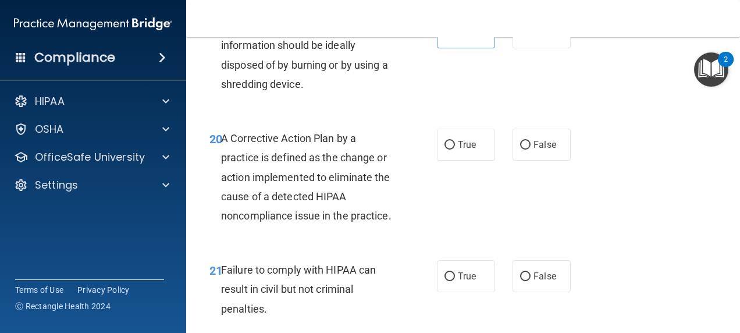
scroll to position [2212, 0]
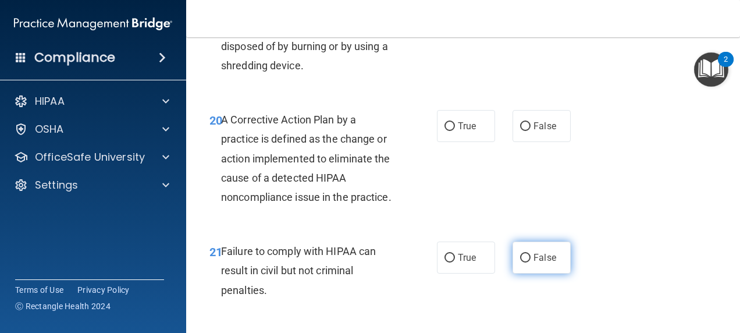
click at [542, 274] on label "False" at bounding box center [542, 258] width 58 height 32
click at [531, 262] on input "False" at bounding box center [525, 258] width 10 height 9
radio input "true"
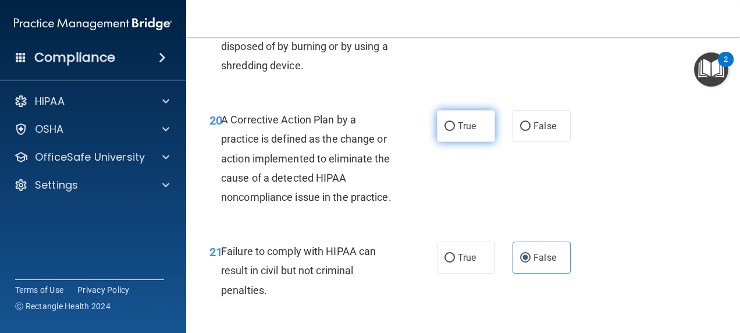
click at [453, 126] on label "True" at bounding box center [466, 126] width 58 height 32
click at [453, 126] on input "True" at bounding box center [450, 126] width 10 height 9
radio input "true"
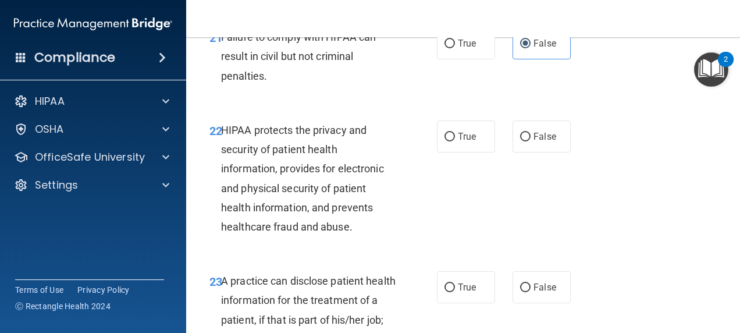
scroll to position [2444, 0]
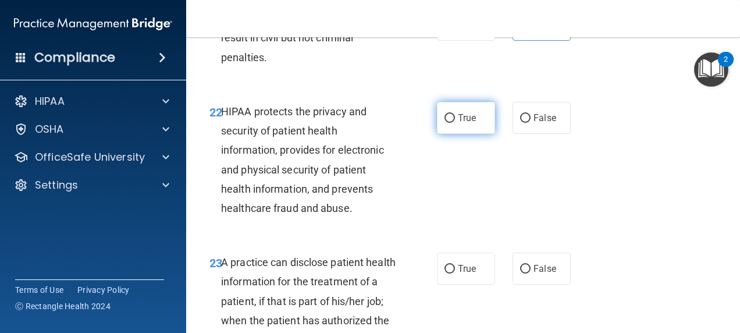
click at [445, 123] on input "True" at bounding box center [450, 118] width 10 height 9
radio input "true"
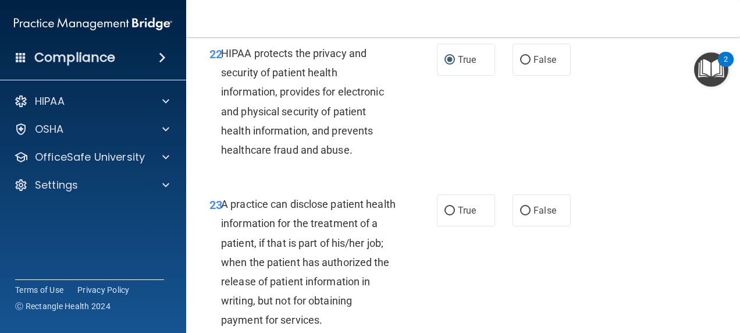
scroll to position [2561, 0]
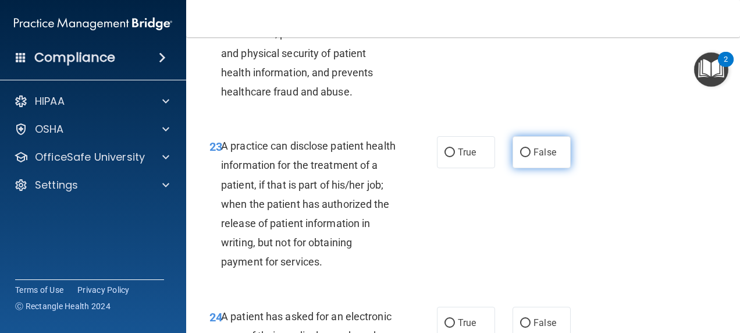
click at [520, 157] on input "False" at bounding box center [525, 152] width 10 height 9
radio input "true"
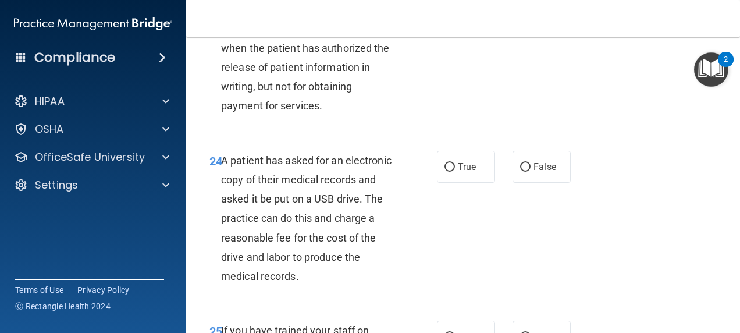
scroll to position [2735, 0]
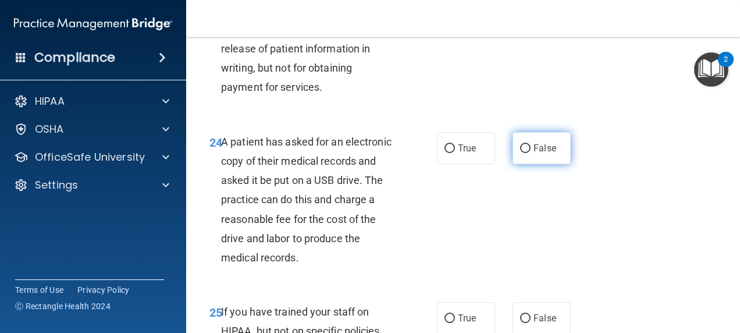
click at [513, 162] on label "False" at bounding box center [542, 148] width 58 height 32
click at [520, 153] on input "False" at bounding box center [525, 148] width 10 height 9
radio input "true"
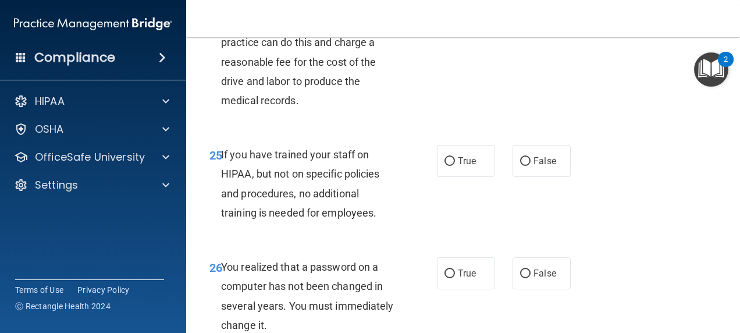
scroll to position [2910, 0]
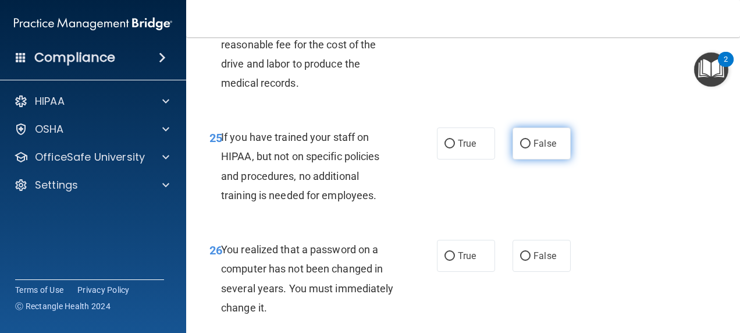
click at [541, 149] on span "False" at bounding box center [545, 143] width 23 height 11
click at [531, 148] on input "False" at bounding box center [525, 144] width 10 height 9
radio input "true"
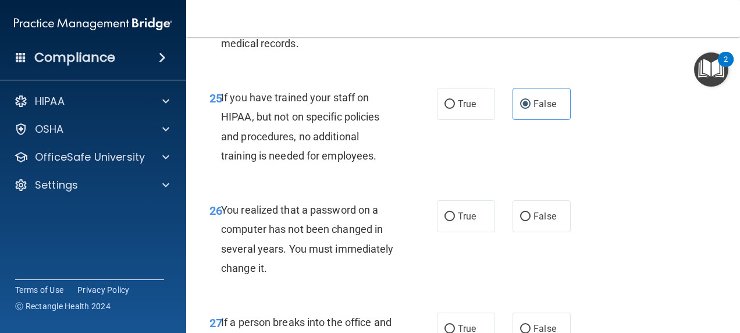
scroll to position [2968, 0]
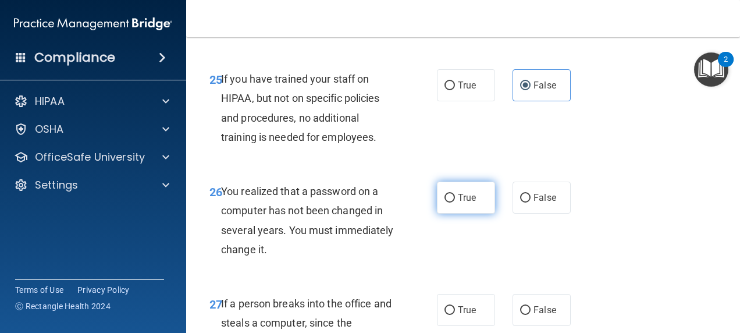
click at [473, 214] on label "True" at bounding box center [466, 198] width 58 height 32
click at [455, 203] on input "True" at bounding box center [450, 198] width 10 height 9
radio input "true"
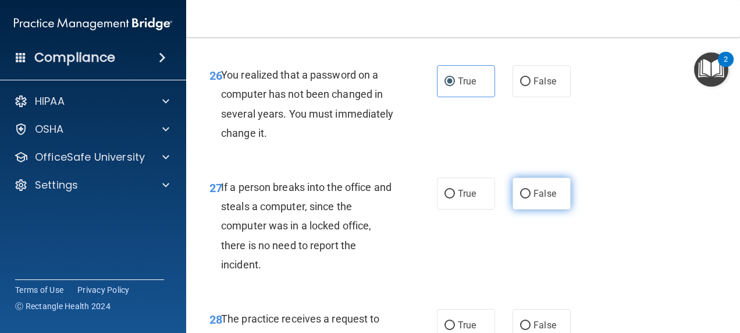
click at [520, 198] on input "False" at bounding box center [525, 194] width 10 height 9
radio input "true"
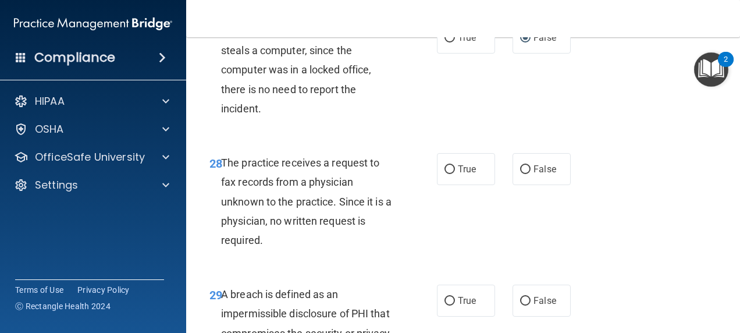
scroll to position [3259, 0]
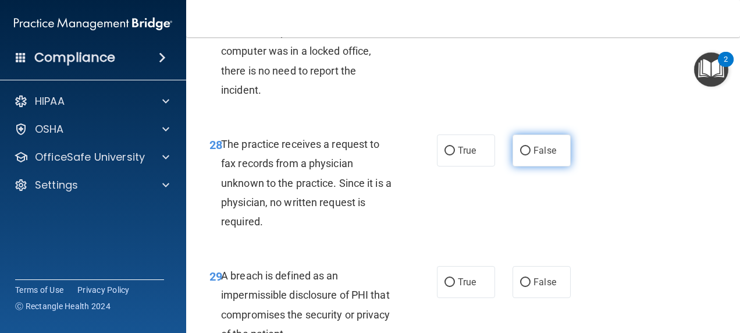
click at [528, 166] on label "False" at bounding box center [542, 150] width 58 height 32
click at [528, 155] on input "False" at bounding box center [525, 151] width 10 height 9
radio input "true"
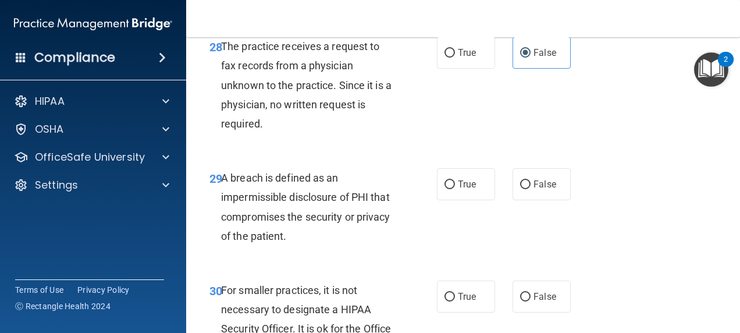
scroll to position [3376, 0]
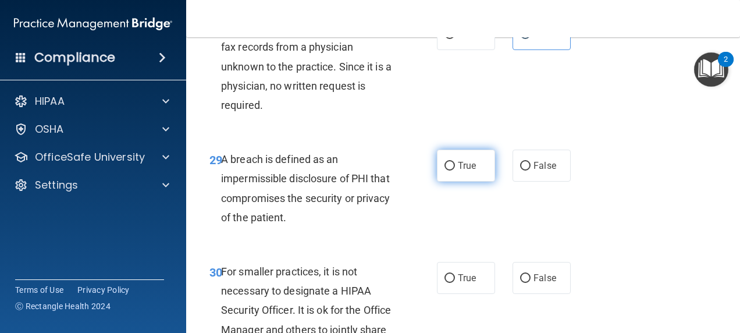
click at [445, 171] on input "True" at bounding box center [450, 166] width 10 height 9
radio input "true"
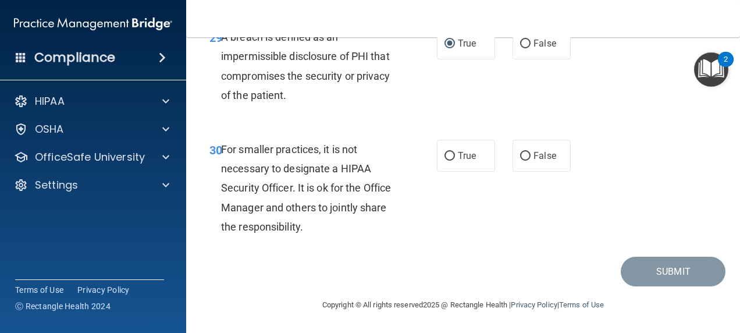
scroll to position [3516, 0]
click at [541, 164] on label "False" at bounding box center [542, 156] width 58 height 32
click at [531, 161] on input "False" at bounding box center [525, 156] width 10 height 9
radio input "true"
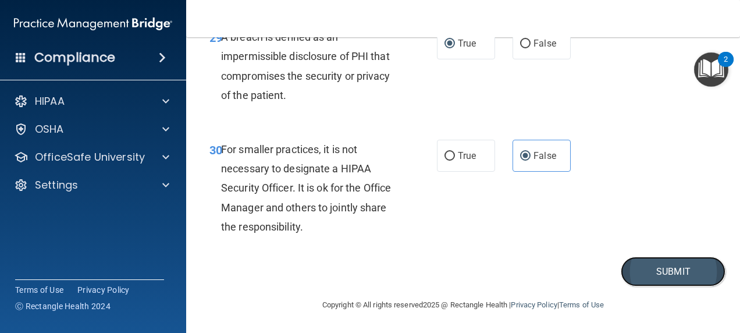
click at [654, 274] on button "Submit" at bounding box center [673, 272] width 105 height 30
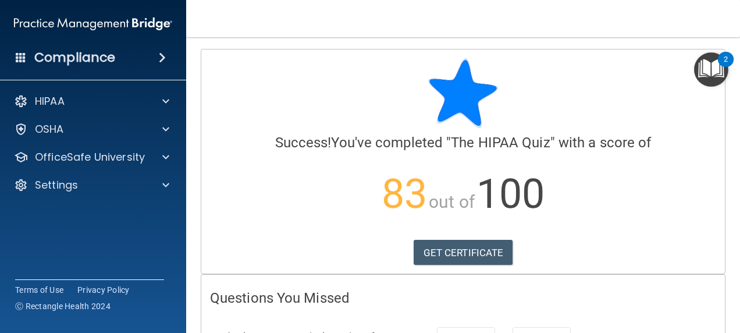
scroll to position [58, 0]
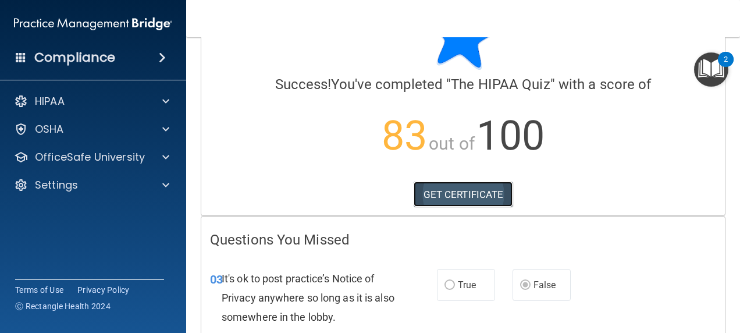
click at [432, 197] on link "GET CERTIFICATE" at bounding box center [464, 195] width 100 height 26
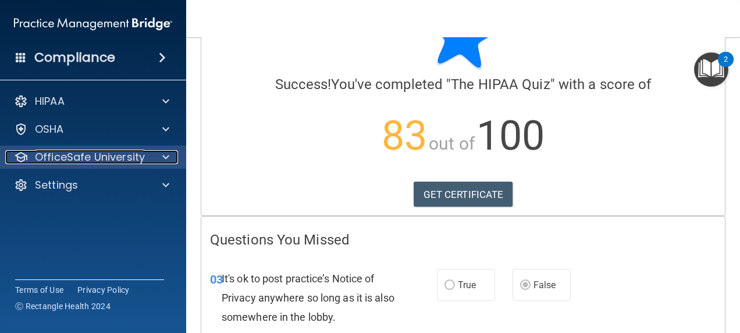
click at [127, 157] on p "OfficeSafe University" at bounding box center [90, 157] width 110 height 14
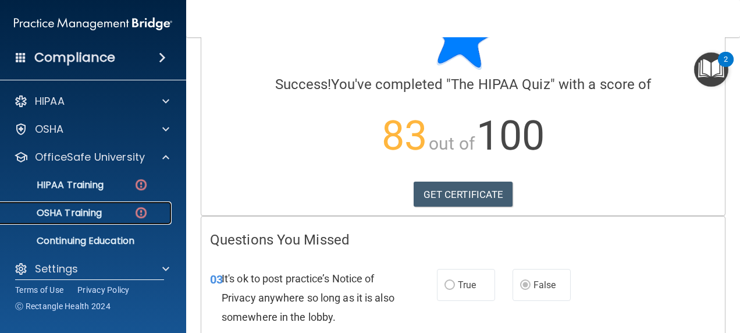
click at [95, 212] on p "OSHA Training" at bounding box center [55, 213] width 94 height 12
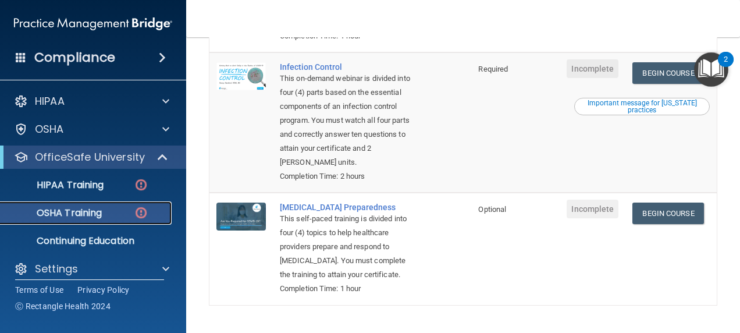
scroll to position [424, 0]
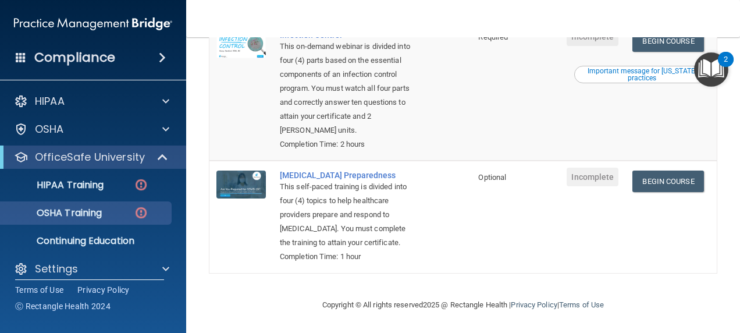
click at [83, 198] on ul "HIPAA Training OSHA Training Continuing Education" at bounding box center [93, 211] width 211 height 84
click at [85, 184] on p "HIPAA Training" at bounding box center [56, 185] width 96 height 12
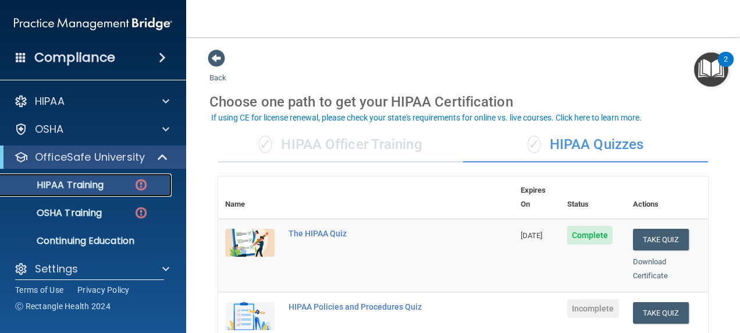
scroll to position [116, 0]
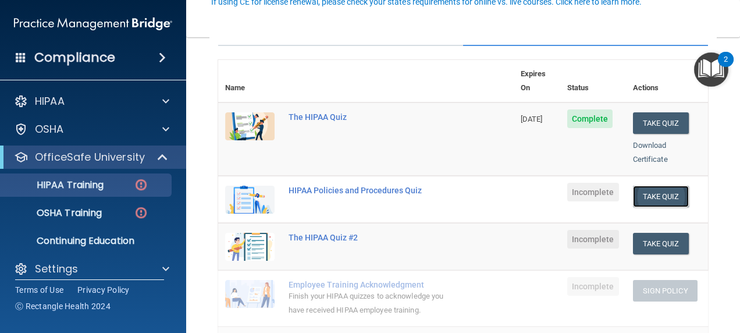
click at [654, 186] on button "Take Quiz" at bounding box center [661, 197] width 56 height 22
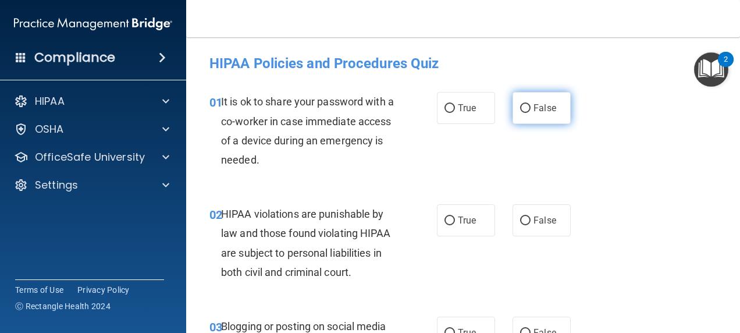
click at [513, 102] on label "False" at bounding box center [542, 108] width 58 height 32
click at [520, 104] on input "False" at bounding box center [525, 108] width 10 height 9
radio input "true"
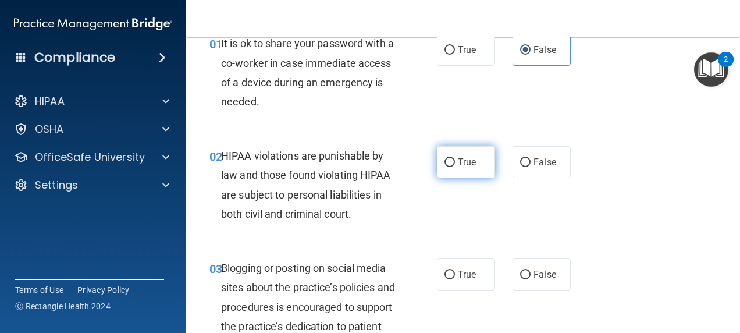
click at [469, 157] on span "True" at bounding box center [467, 162] width 18 height 11
click at [455, 158] on input "True" at bounding box center [450, 162] width 10 height 9
radio input "true"
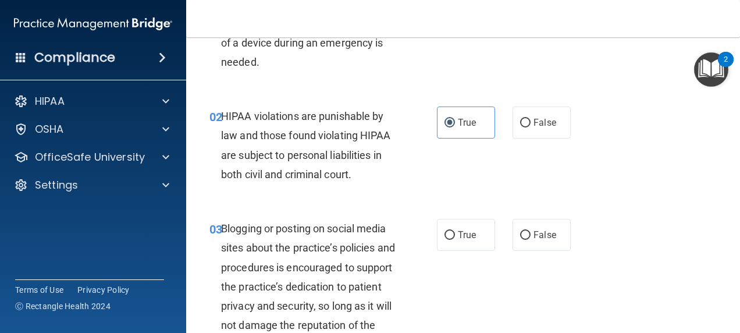
scroll to position [175, 0]
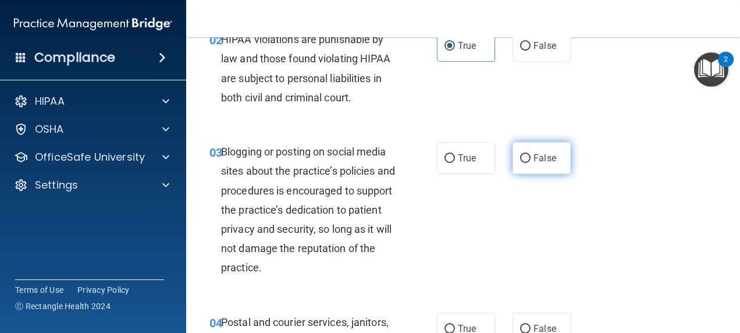
click at [534, 159] on span "False" at bounding box center [545, 157] width 23 height 11
click at [528, 159] on input "False" at bounding box center [525, 158] width 10 height 9
radio input "true"
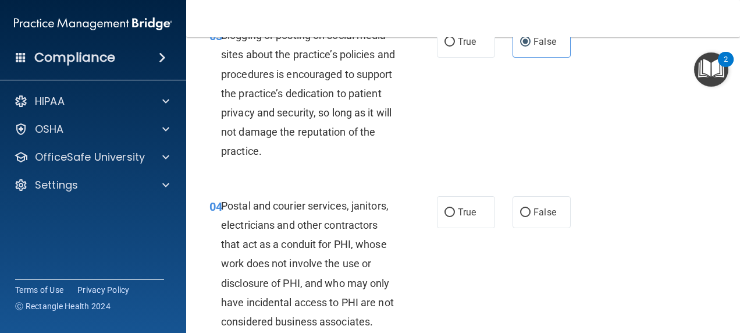
scroll to position [349, 0]
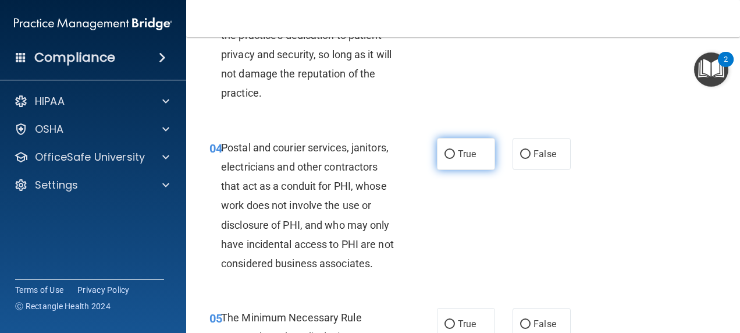
click at [469, 145] on label "True" at bounding box center [466, 154] width 58 height 32
click at [455, 150] on input "True" at bounding box center [450, 154] width 10 height 9
radio input "true"
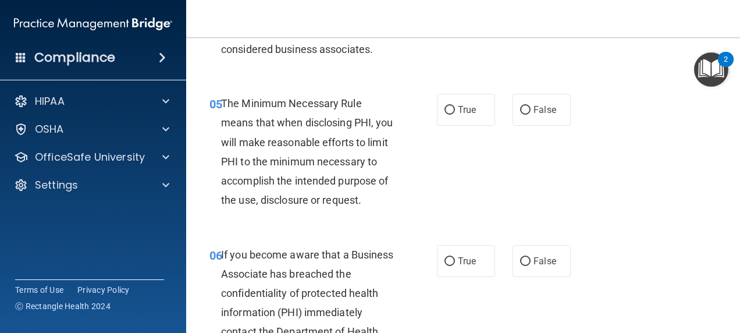
scroll to position [582, 0]
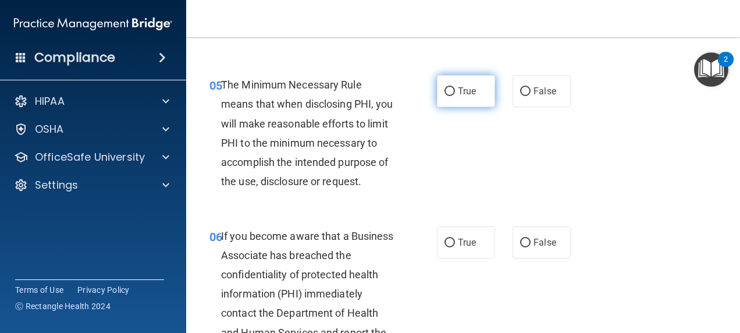
click at [449, 96] on input "True" at bounding box center [450, 91] width 10 height 9
radio input "true"
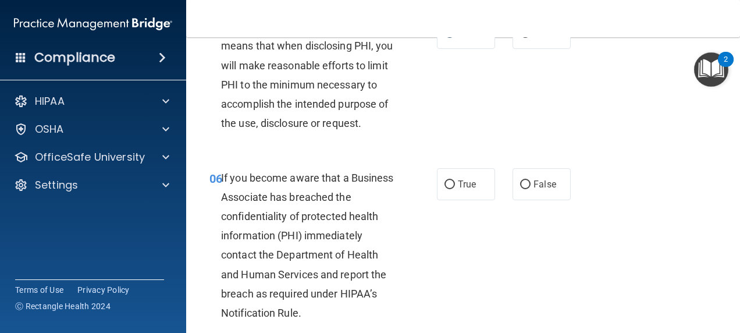
scroll to position [698, 0]
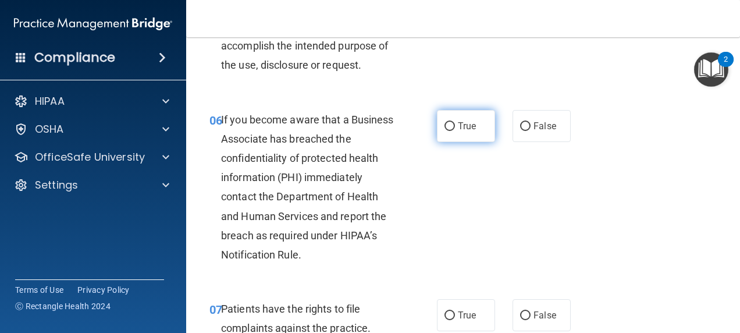
click at [458, 132] on span "True" at bounding box center [467, 125] width 18 height 11
click at [453, 131] on input "True" at bounding box center [450, 126] width 10 height 9
radio input "true"
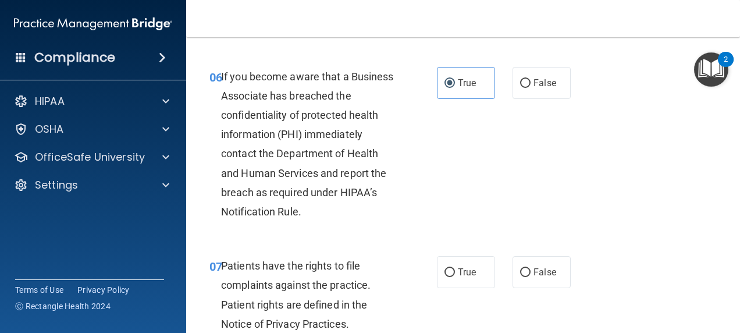
scroll to position [873, 0]
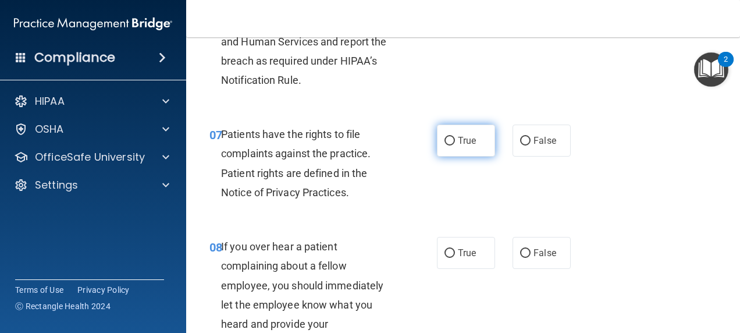
click at [452, 157] on label "True" at bounding box center [466, 141] width 58 height 32
click at [452, 145] on input "True" at bounding box center [450, 141] width 10 height 9
radio input "true"
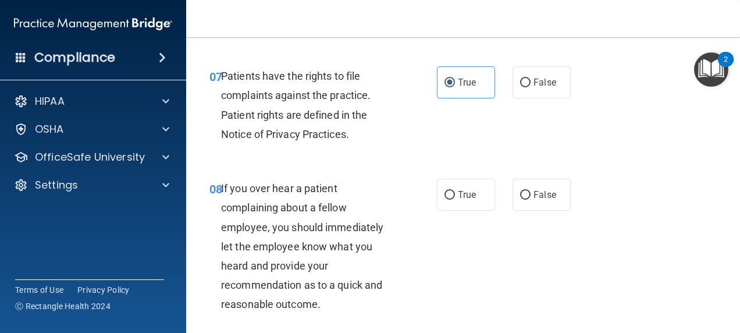
scroll to position [989, 0]
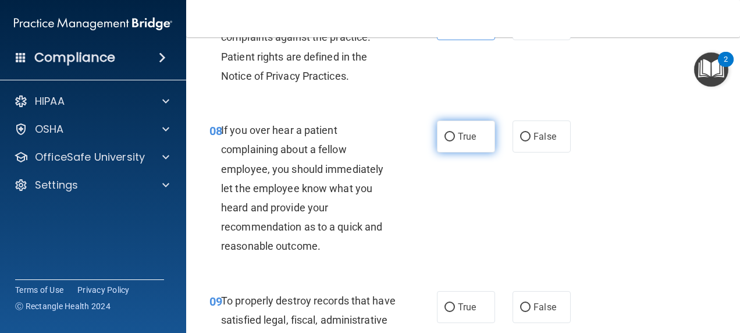
click at [460, 142] on span "True" at bounding box center [467, 136] width 18 height 11
click at [455, 141] on input "True" at bounding box center [450, 137] width 10 height 9
radio input "true"
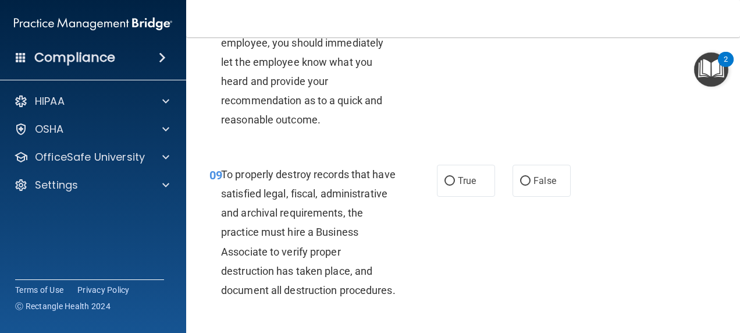
scroll to position [1164, 0]
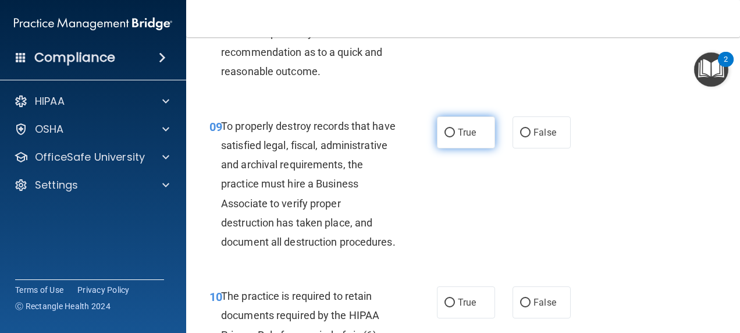
click at [477, 148] on label "True" at bounding box center [466, 132] width 58 height 32
click at [455, 137] on input "True" at bounding box center [450, 133] width 10 height 9
radio input "true"
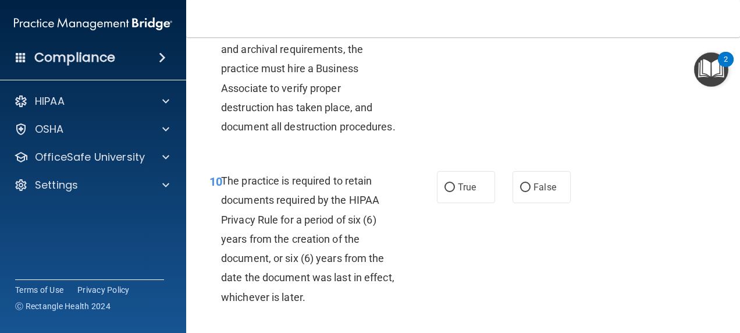
scroll to position [1280, 0]
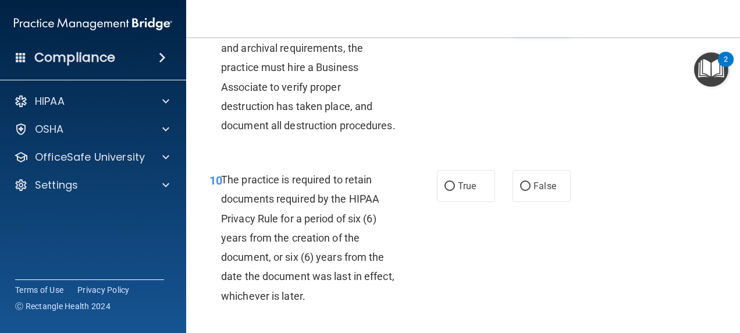
drag, startPoint x: 537, startPoint y: 45, endPoint x: 539, endPoint y: 54, distance: 8.5
click at [537, 32] on label "False" at bounding box center [542, 16] width 58 height 32
click at [531, 21] on input "False" at bounding box center [525, 16] width 10 height 9
radio input "true"
radio input "false"
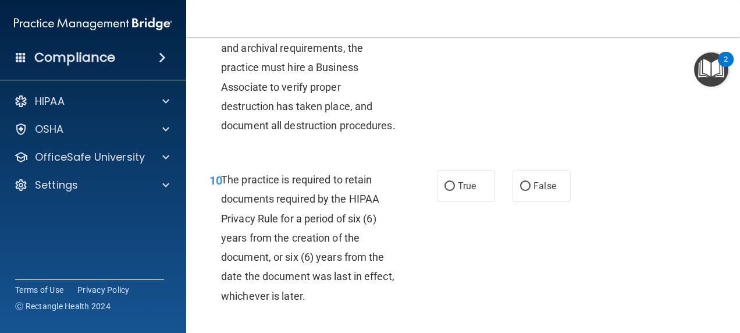
scroll to position [1339, 0]
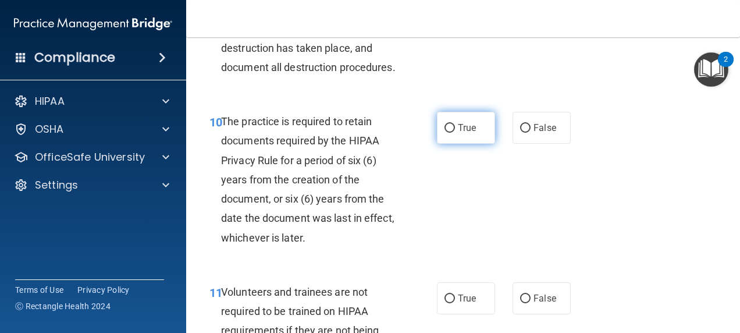
click at [460, 133] on span "True" at bounding box center [467, 127] width 18 height 11
click at [455, 133] on input "True" at bounding box center [450, 128] width 10 height 9
radio input "true"
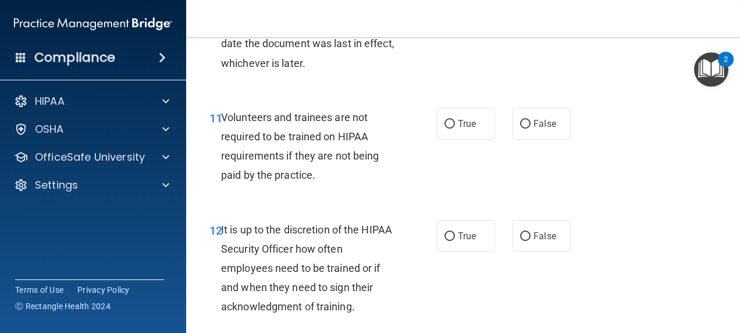
scroll to position [1571, 0]
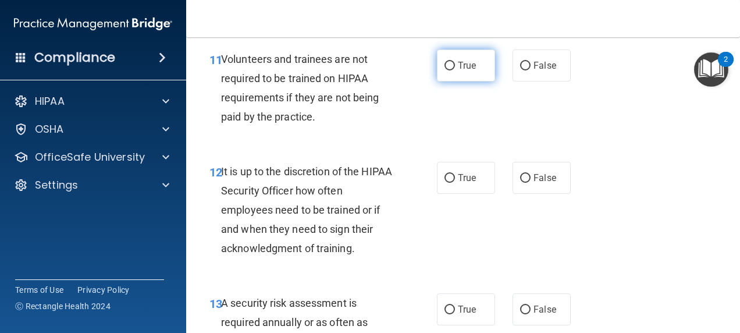
click at [461, 71] on span "True" at bounding box center [467, 65] width 18 height 11
click at [455, 70] on input "True" at bounding box center [450, 66] width 10 height 9
radio input "true"
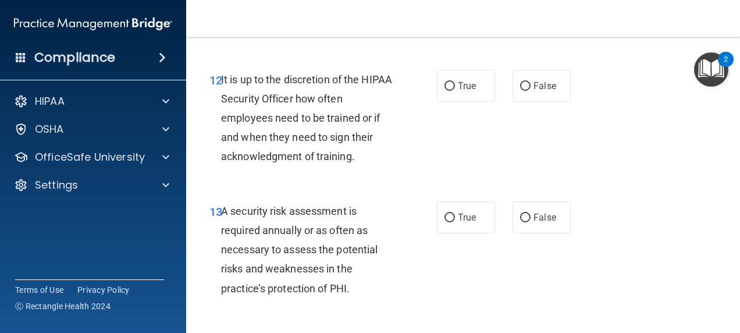
scroll to position [1688, 0]
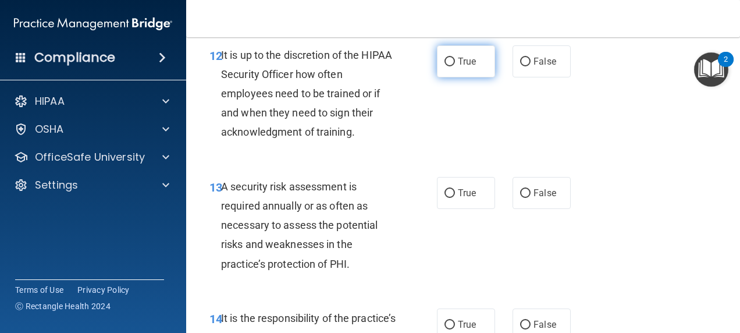
click at [459, 67] on span "True" at bounding box center [467, 61] width 18 height 11
click at [455, 66] on input "True" at bounding box center [450, 62] width 10 height 9
radio input "true"
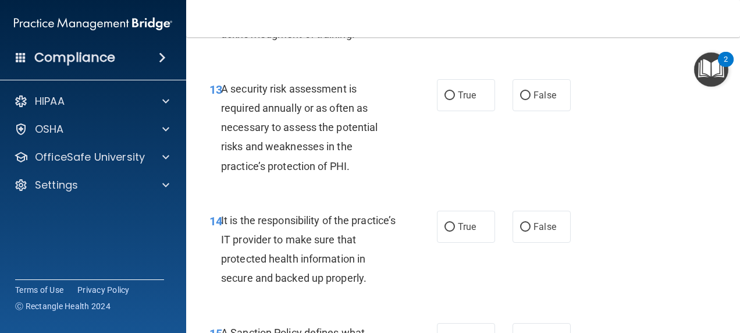
scroll to position [1804, 0]
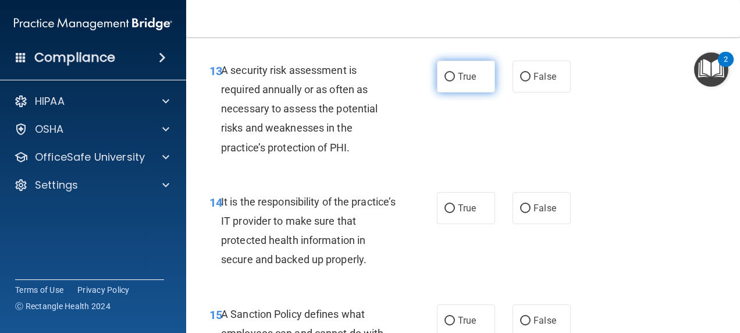
click at [448, 93] on label "True" at bounding box center [466, 77] width 58 height 32
click at [448, 81] on input "True" at bounding box center [450, 77] width 10 height 9
radio input "true"
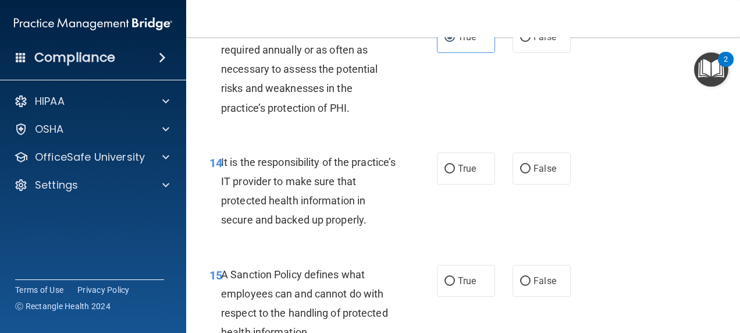
scroll to position [1862, 0]
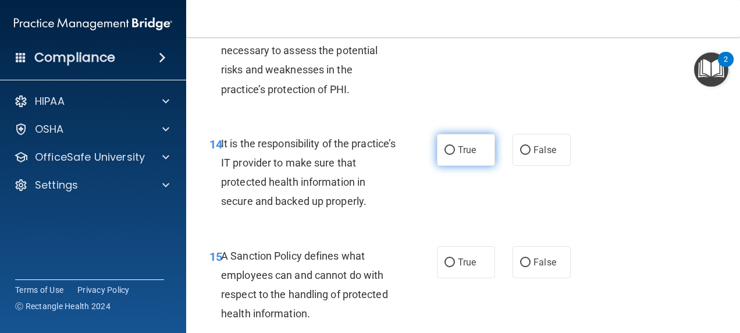
click at [463, 166] on label "True" at bounding box center [466, 150] width 58 height 32
click at [455, 155] on input "True" at bounding box center [450, 150] width 10 height 9
radio input "true"
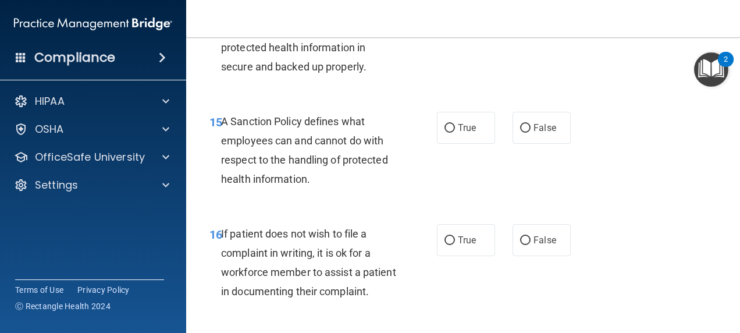
scroll to position [1979, 0]
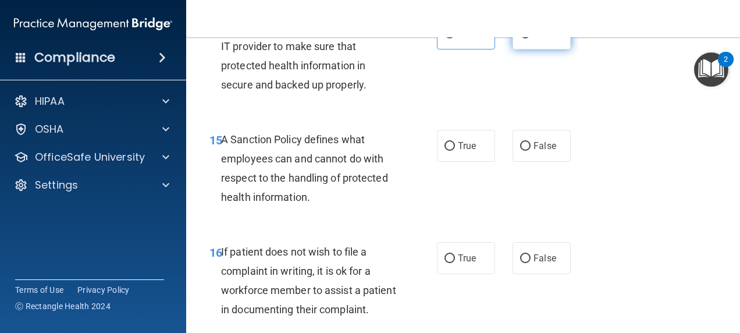
click at [520, 38] on input "False" at bounding box center [525, 34] width 10 height 9
radio input "true"
radio input "false"
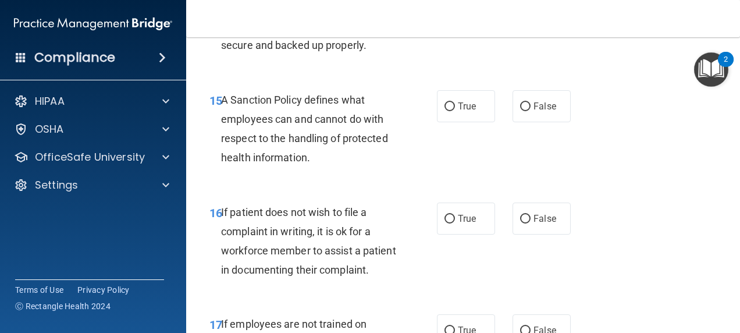
scroll to position [2037, 0]
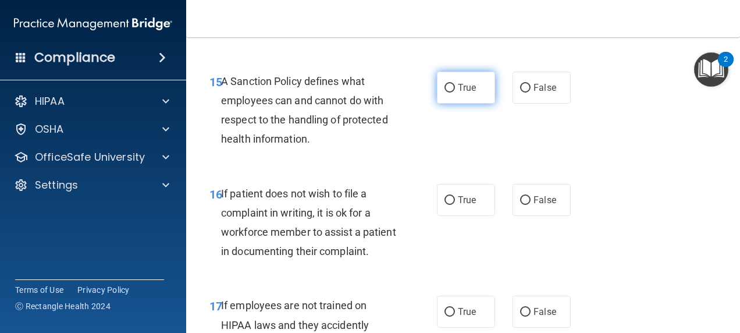
click at [449, 104] on label "True" at bounding box center [466, 88] width 58 height 32
click at [449, 93] on input "True" at bounding box center [450, 88] width 10 height 9
radio input "true"
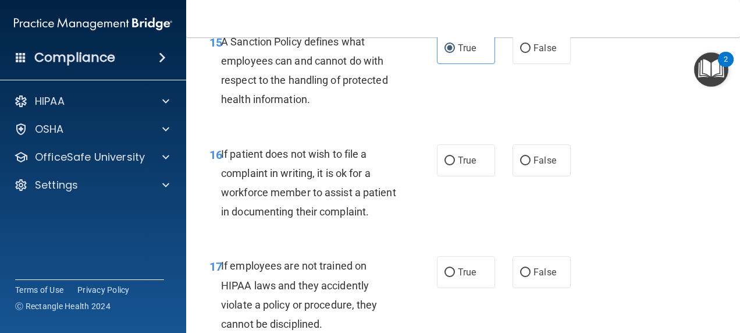
scroll to position [2095, 0]
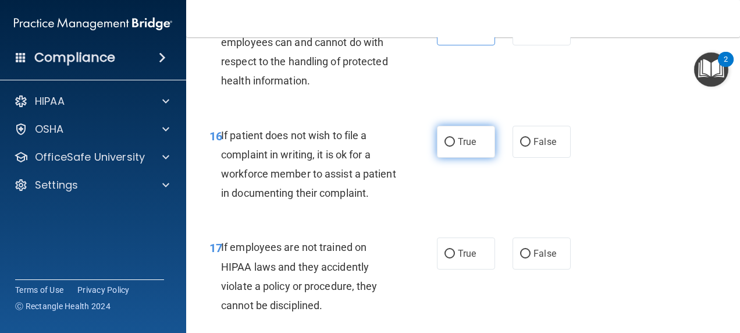
click at [461, 158] on label "True" at bounding box center [466, 142] width 58 height 32
click at [455, 147] on input "True" at bounding box center [450, 142] width 10 height 9
radio input "true"
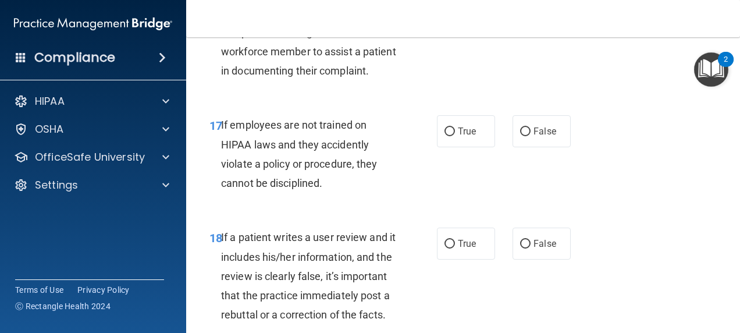
scroll to position [2270, 0]
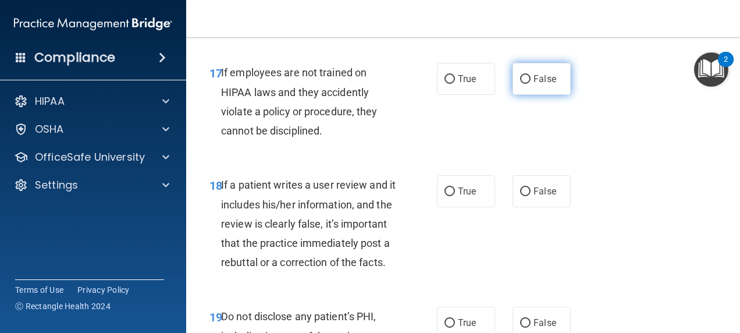
click at [521, 84] on input "False" at bounding box center [525, 79] width 10 height 9
radio input "true"
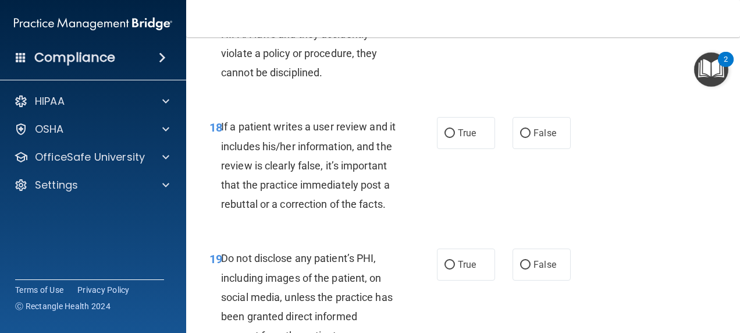
scroll to position [2386, 0]
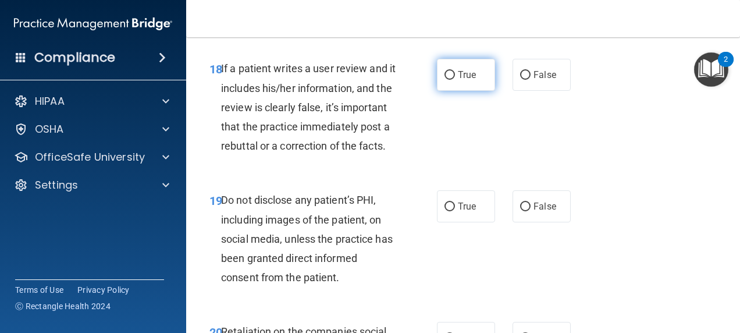
click at [447, 91] on label "True" at bounding box center [466, 75] width 58 height 32
click at [447, 80] on input "True" at bounding box center [450, 75] width 10 height 9
radio input "true"
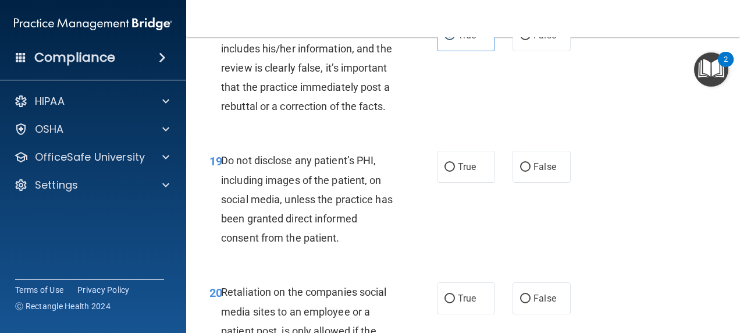
scroll to position [2444, 0]
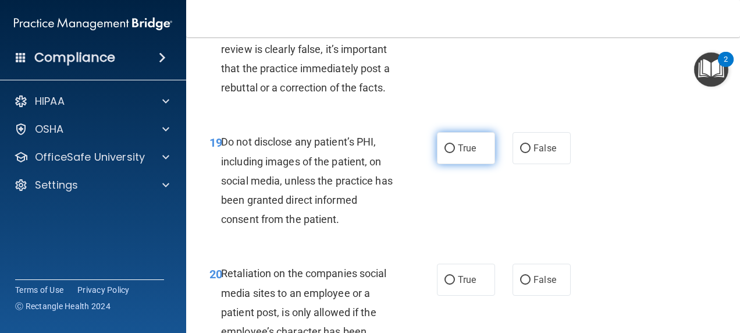
click at [470, 154] on span "True" at bounding box center [467, 148] width 18 height 11
click at [455, 153] on input "True" at bounding box center [450, 148] width 10 height 9
radio input "true"
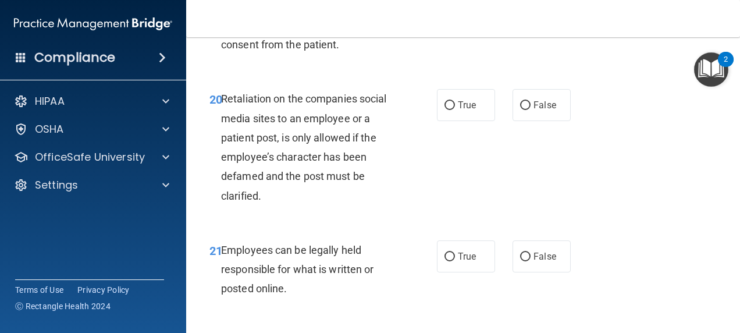
scroll to position [2677, 0]
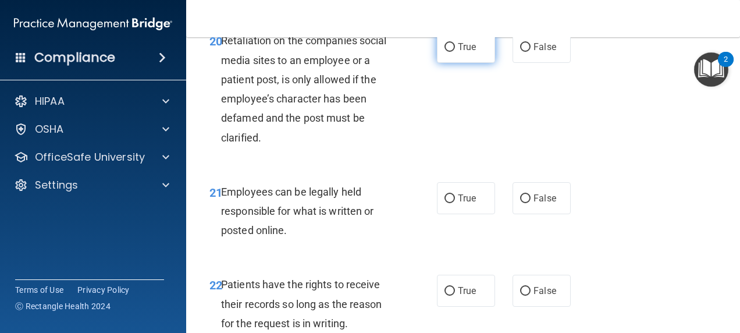
click at [464, 52] on span "True" at bounding box center [467, 46] width 18 height 11
click at [455, 52] on input "True" at bounding box center [450, 47] width 10 height 9
radio input "true"
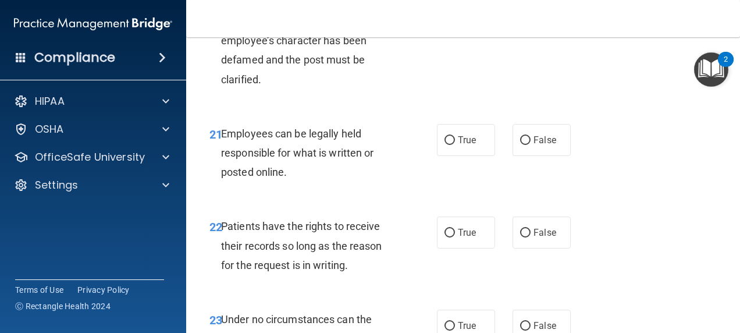
scroll to position [2794, 0]
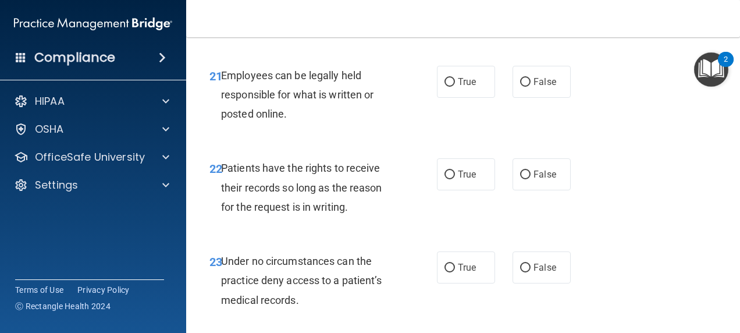
click at [475, 98] on label "True" at bounding box center [466, 82] width 58 height 32
click at [455, 87] on input "True" at bounding box center [450, 82] width 10 height 9
radio input "true"
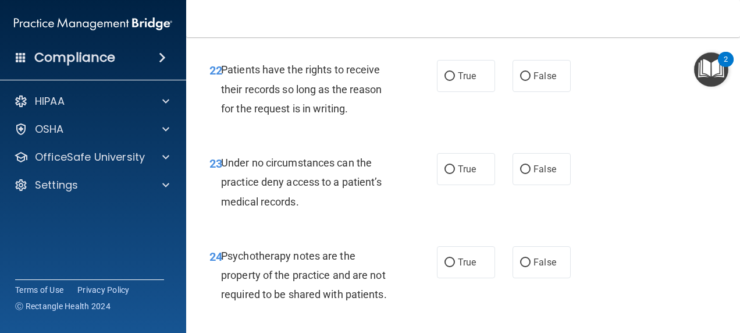
scroll to position [2910, 0]
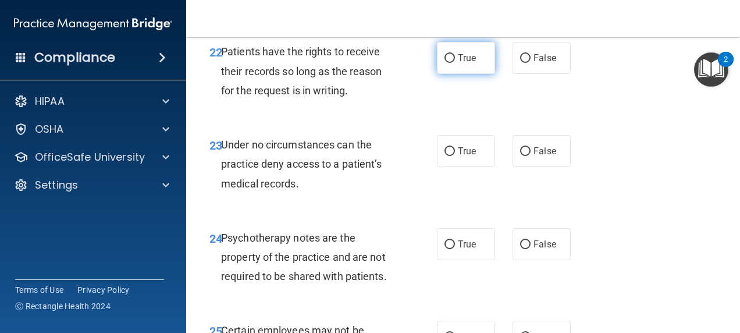
click at [475, 74] on label "True" at bounding box center [466, 58] width 58 height 32
click at [455, 63] on input "True" at bounding box center [450, 58] width 10 height 9
radio input "true"
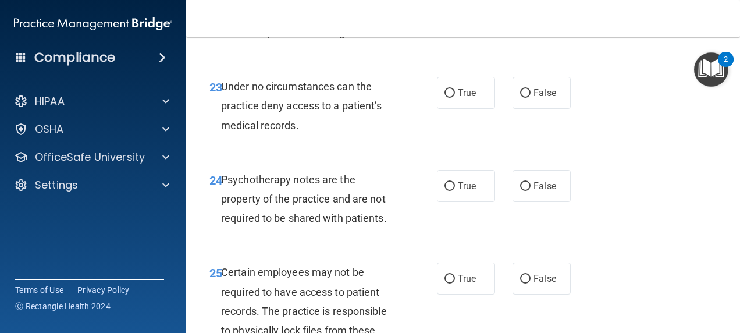
scroll to position [3026, 0]
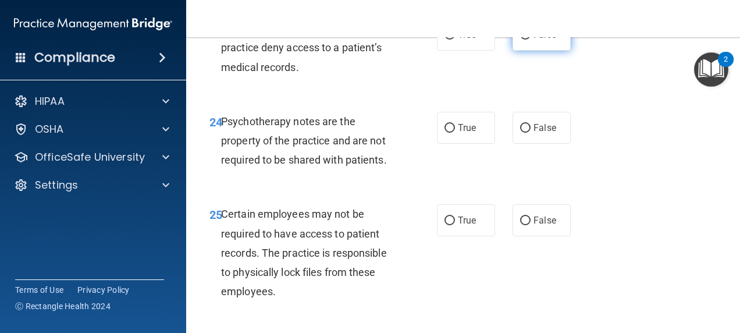
click at [519, 51] on label "False" at bounding box center [542, 35] width 58 height 32
click at [520, 40] on input "False" at bounding box center [525, 35] width 10 height 9
radio input "true"
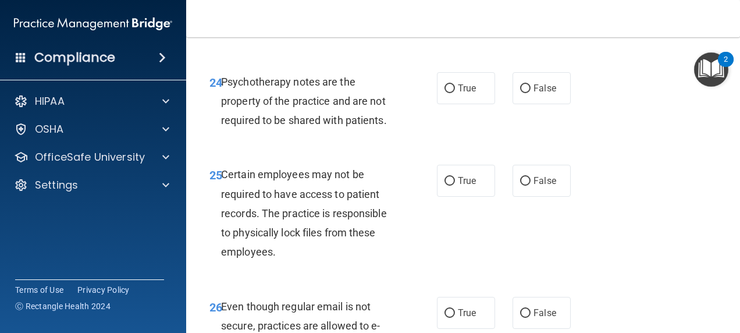
scroll to position [3085, 0]
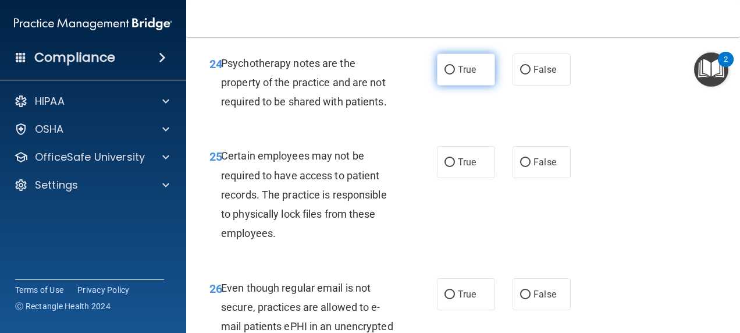
click at [473, 86] on label "True" at bounding box center [466, 70] width 58 height 32
click at [455, 74] on input "True" at bounding box center [450, 70] width 10 height 9
radio input "true"
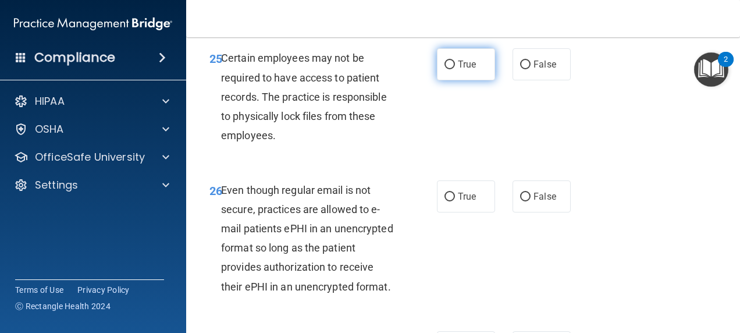
scroll to position [3201, 0]
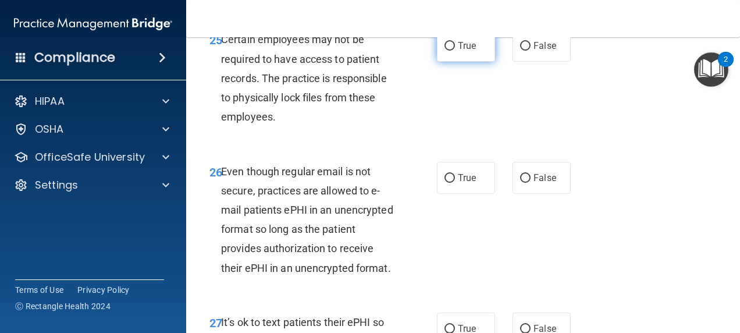
click at [456, 62] on label "True" at bounding box center [466, 46] width 58 height 32
click at [455, 51] on input "True" at bounding box center [450, 46] width 10 height 9
radio input "true"
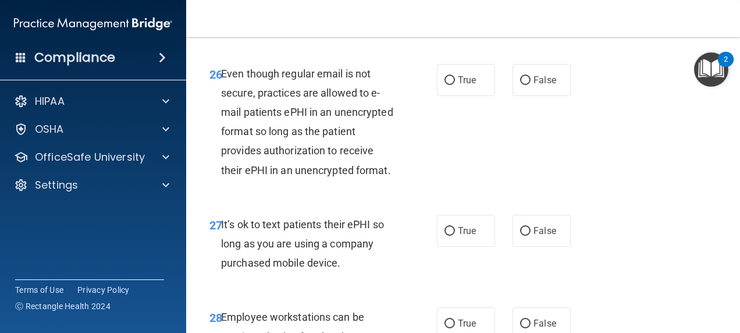
scroll to position [3317, 0]
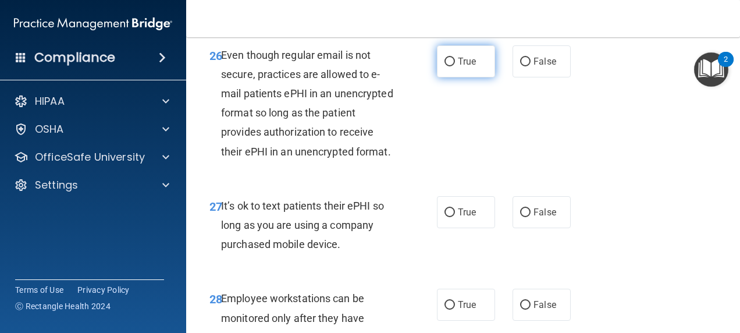
click at [442, 77] on label "True" at bounding box center [466, 61] width 58 height 32
click at [445, 66] on input "True" at bounding box center [450, 62] width 10 height 9
radio input "true"
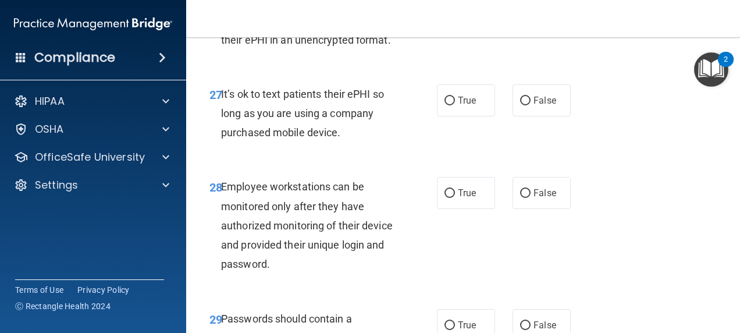
scroll to position [3434, 0]
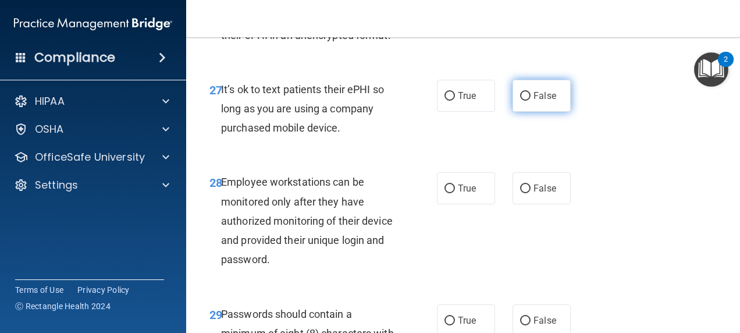
click at [534, 101] on span "False" at bounding box center [545, 95] width 23 height 11
click at [528, 101] on input "False" at bounding box center [525, 96] width 10 height 9
radio input "true"
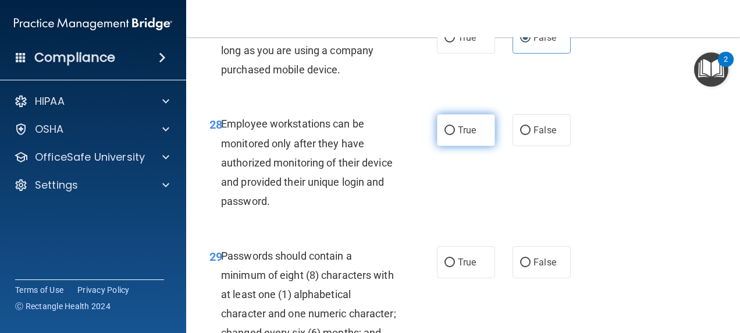
click at [475, 146] on label "True" at bounding box center [466, 130] width 58 height 32
click at [455, 135] on input "True" at bounding box center [450, 130] width 10 height 9
radio input "true"
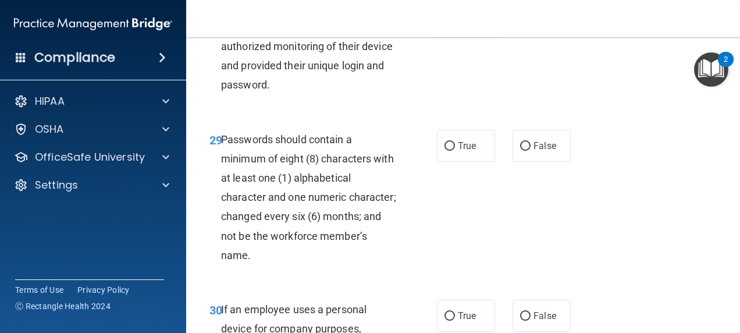
scroll to position [3667, 0]
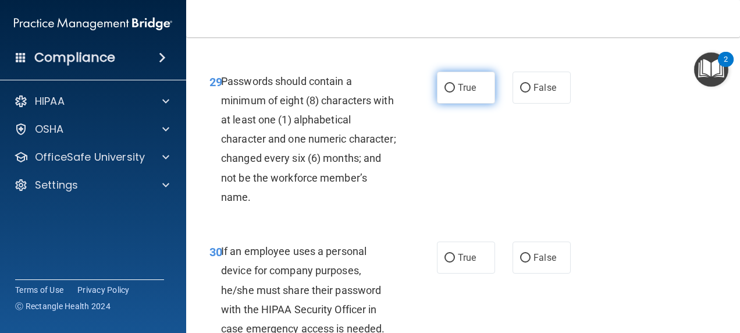
click at [474, 104] on label "True" at bounding box center [466, 88] width 58 height 32
click at [455, 93] on input "True" at bounding box center [450, 88] width 10 height 9
radio input "true"
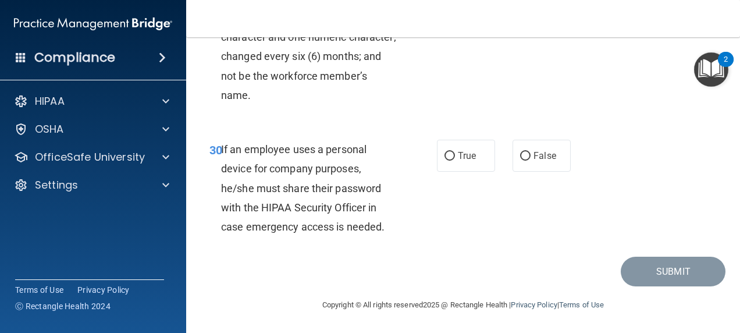
scroll to position [3841, 0]
click at [520, 172] on label "False" at bounding box center [542, 156] width 58 height 32
click at [520, 161] on input "False" at bounding box center [525, 156] width 10 height 9
radio input "true"
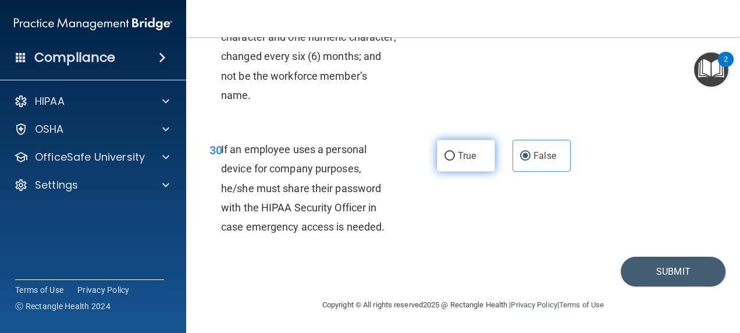
click at [445, 161] on input "True" at bounding box center [450, 156] width 10 height 9
radio input "true"
click at [656, 286] on button "Submit" at bounding box center [673, 272] width 105 height 30
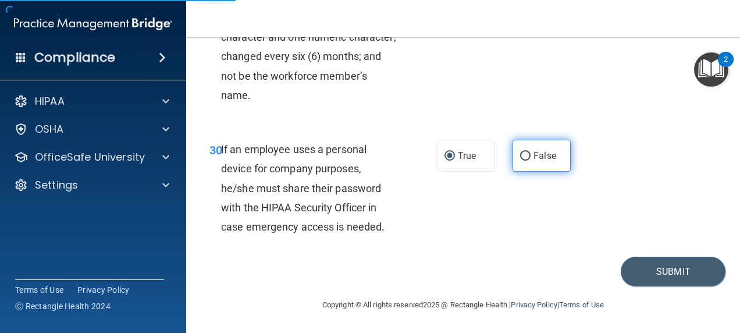
click at [521, 161] on input "False" at bounding box center [525, 156] width 10 height 9
radio input "true"
radio input "false"
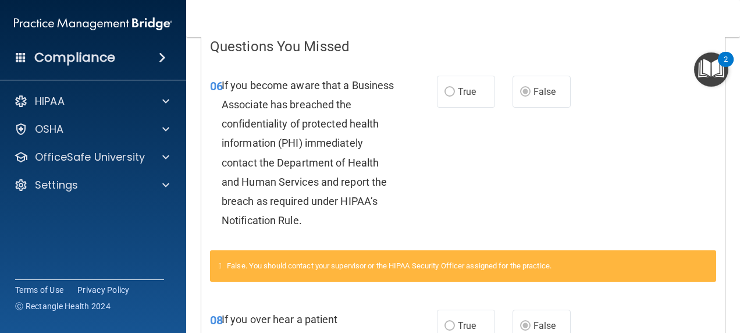
scroll to position [199, 0]
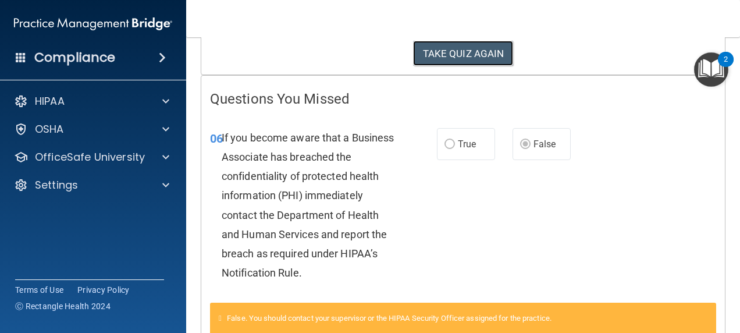
drag, startPoint x: 495, startPoint y: 61, endPoint x: 491, endPoint y: 66, distance: 6.8
click at [494, 61] on button "TAKE QUIZ AGAIN" at bounding box center [463, 54] width 101 height 26
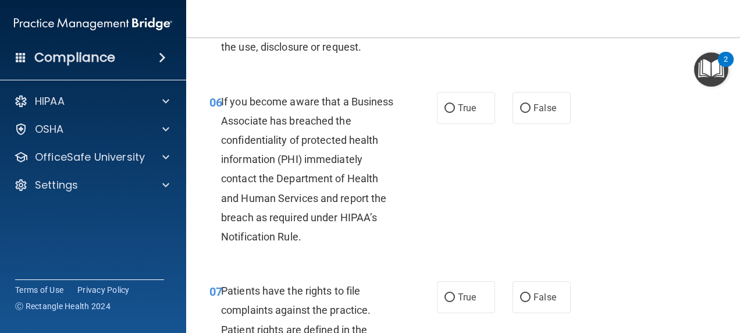
scroll to position [698, 0]
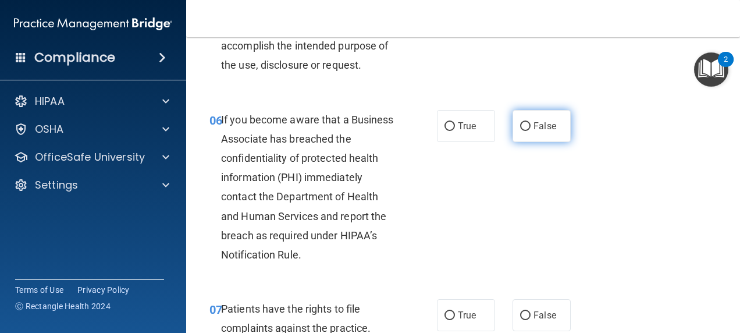
click at [545, 142] on label "False" at bounding box center [542, 126] width 58 height 32
click at [531, 131] on input "False" at bounding box center [525, 126] width 10 height 9
radio input "true"
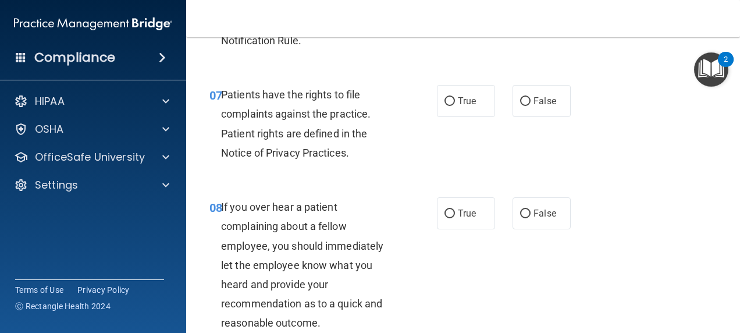
scroll to position [931, 0]
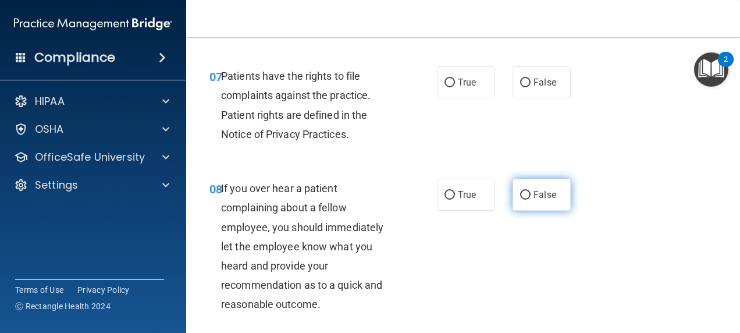
click at [524, 211] on label "False" at bounding box center [542, 195] width 58 height 32
click at [524, 200] on input "False" at bounding box center [525, 195] width 10 height 9
radio input "true"
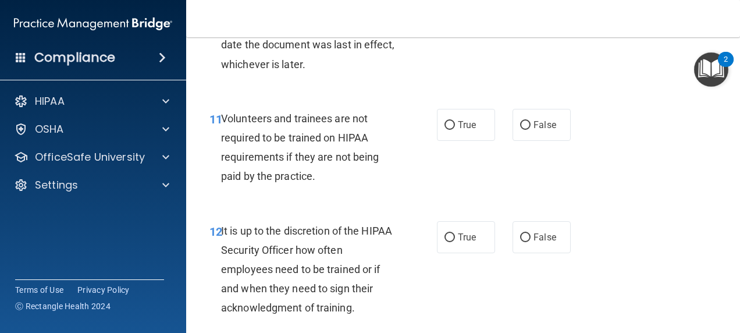
scroll to position [1513, 0]
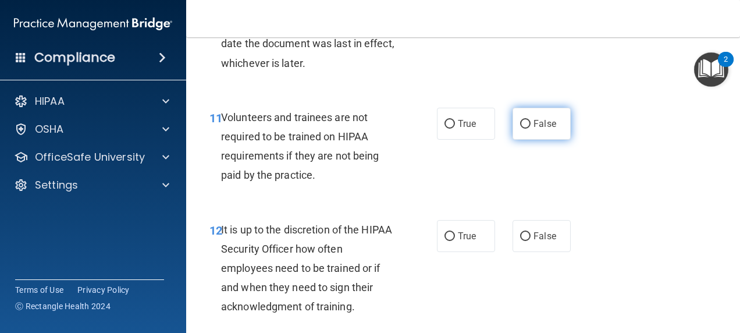
click at [538, 129] on span "False" at bounding box center [545, 123] width 23 height 11
click at [531, 129] on input "False" at bounding box center [525, 124] width 10 height 9
radio input "true"
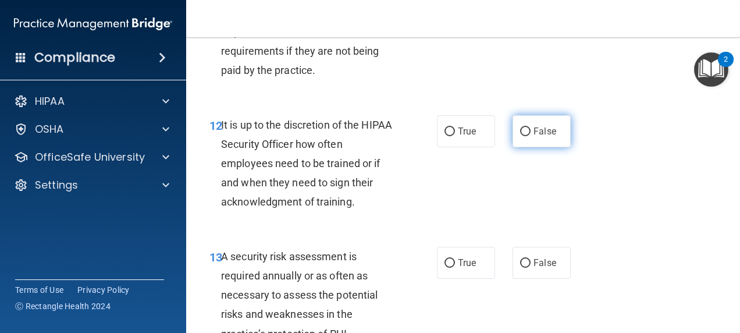
scroll to position [1630, 0]
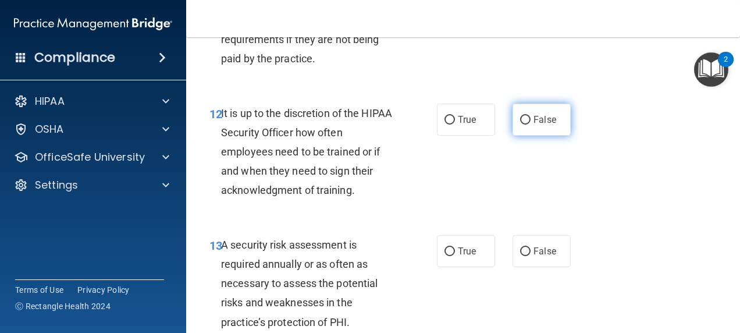
click at [521, 125] on input "False" at bounding box center [525, 120] width 10 height 9
radio input "true"
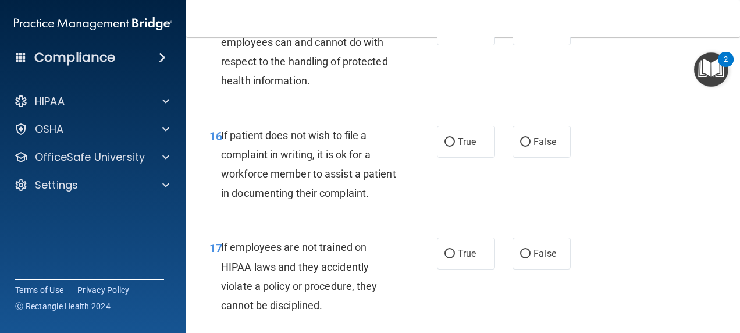
scroll to position [2037, 0]
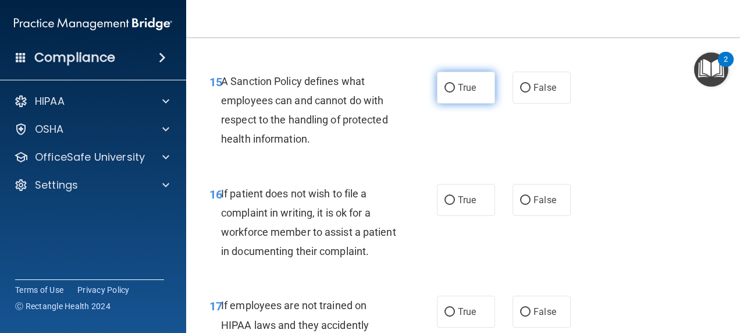
click at [446, 93] on input "True" at bounding box center [450, 88] width 10 height 9
radio input "true"
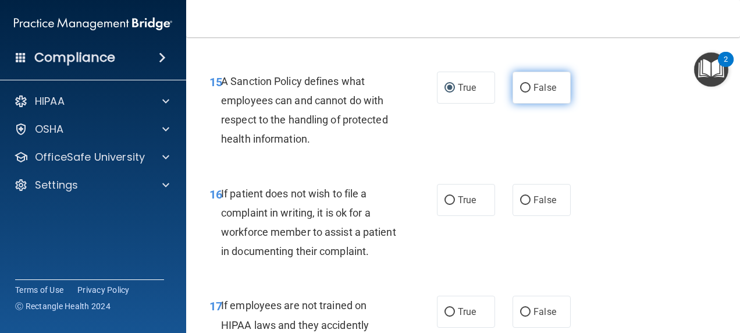
click at [513, 104] on label "False" at bounding box center [542, 88] width 58 height 32
click at [520, 93] on input "False" at bounding box center [525, 88] width 10 height 9
radio input "true"
radio input "false"
click at [520, 93] on input "False" at bounding box center [525, 88] width 10 height 9
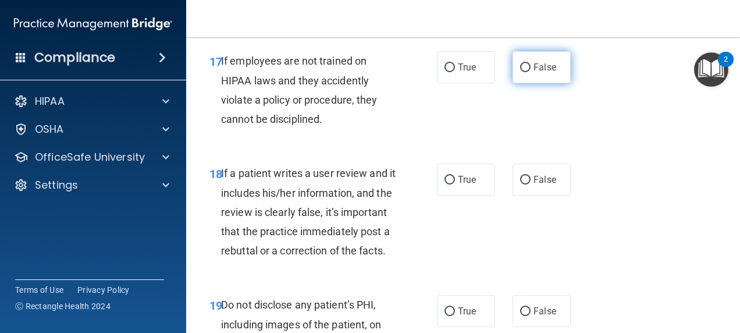
scroll to position [2386, 0]
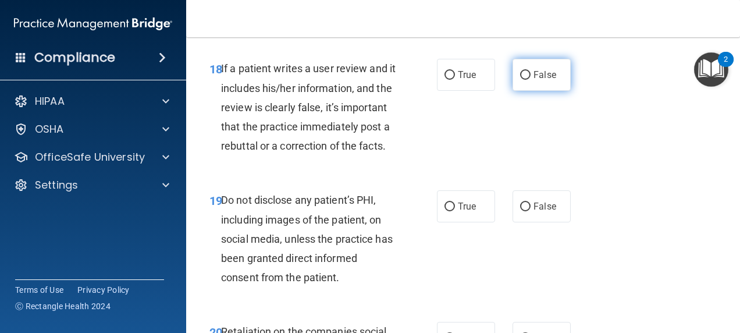
click at [514, 91] on label "False" at bounding box center [542, 75] width 58 height 32
click at [520, 80] on input "False" at bounding box center [525, 75] width 10 height 9
radio input "true"
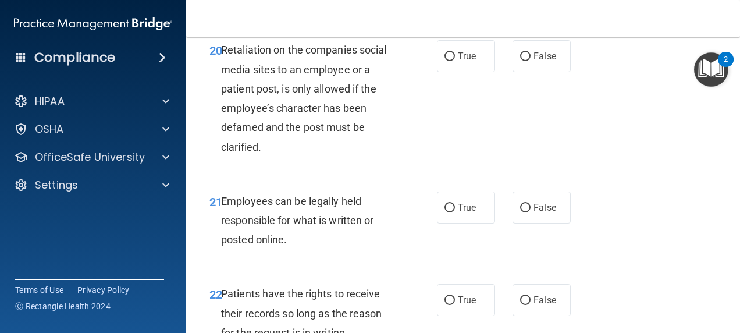
scroll to position [2677, 0]
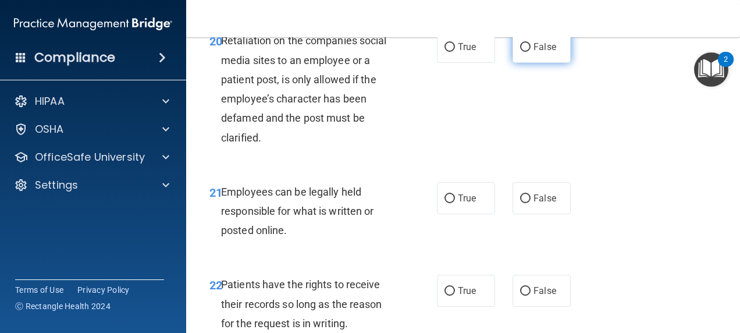
click at [520, 63] on label "False" at bounding box center [542, 47] width 58 height 32
click at [520, 52] on input "False" at bounding box center [525, 47] width 10 height 9
radio input "true"
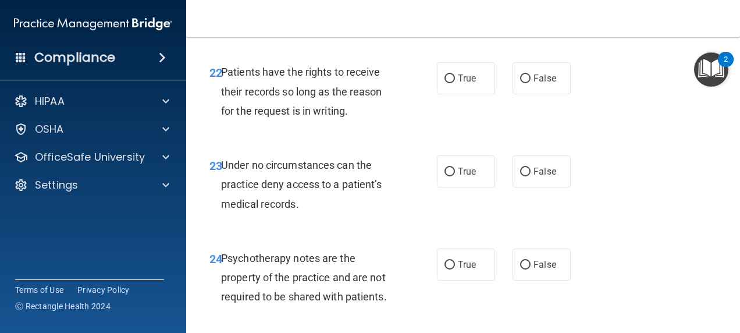
scroll to position [2910, 0]
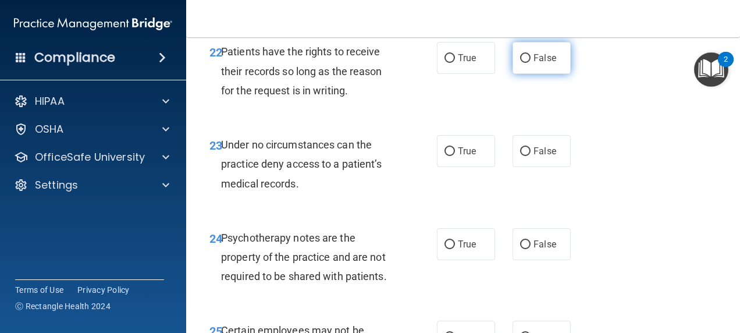
click at [523, 63] on input "False" at bounding box center [525, 58] width 10 height 9
radio input "true"
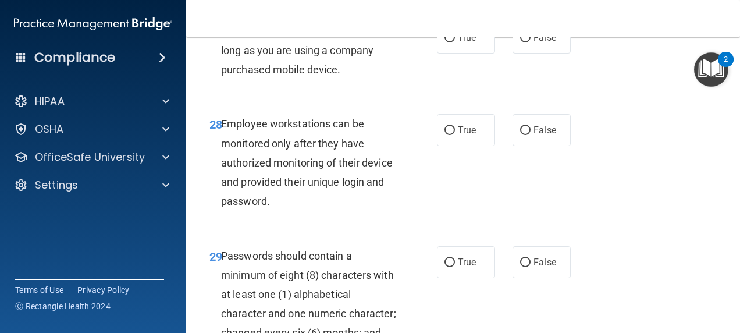
scroll to position [3550, 0]
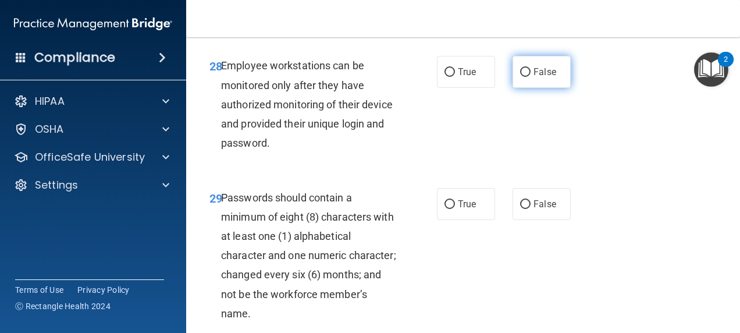
click at [540, 77] on span "False" at bounding box center [545, 71] width 23 height 11
click at [531, 77] on input "False" at bounding box center [525, 72] width 10 height 9
radio input "true"
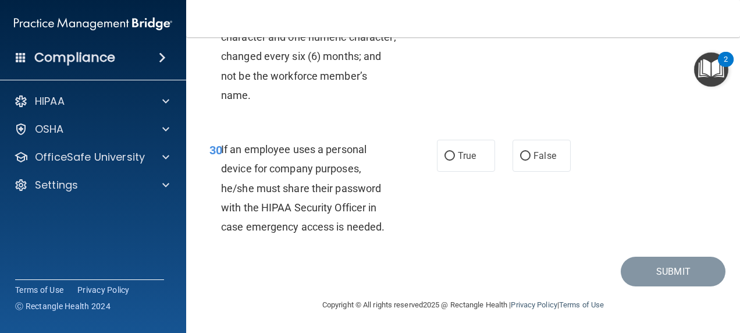
scroll to position [3841, 0]
click at [534, 161] on span "False" at bounding box center [545, 155] width 23 height 11
click at [531, 161] on input "False" at bounding box center [525, 156] width 10 height 9
radio input "true"
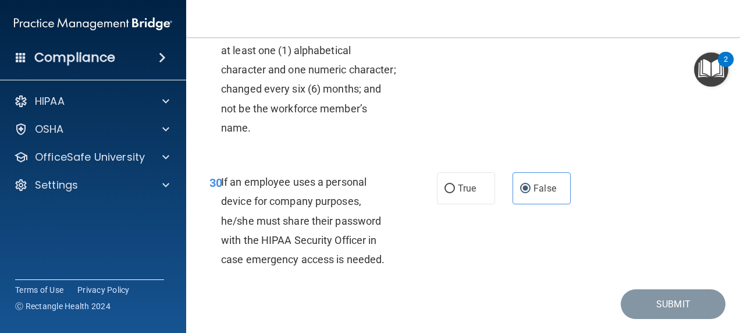
scroll to position [3725, 0]
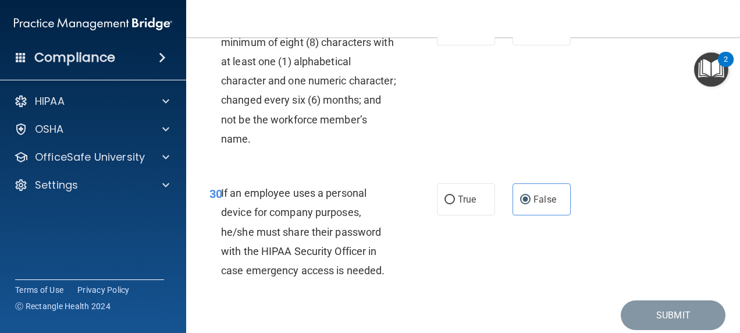
drag, startPoint x: 440, startPoint y: 145, endPoint x: 417, endPoint y: 152, distance: 24.3
click at [437, 45] on label "True" at bounding box center [466, 29] width 58 height 32
click at [445, 34] on input "True" at bounding box center [450, 30] width 10 height 9
radio input "true"
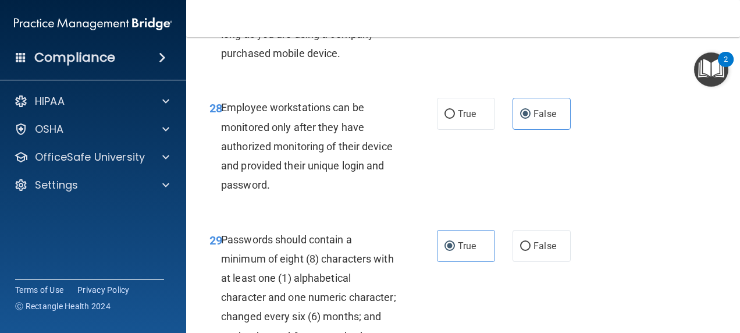
scroll to position [3434, 0]
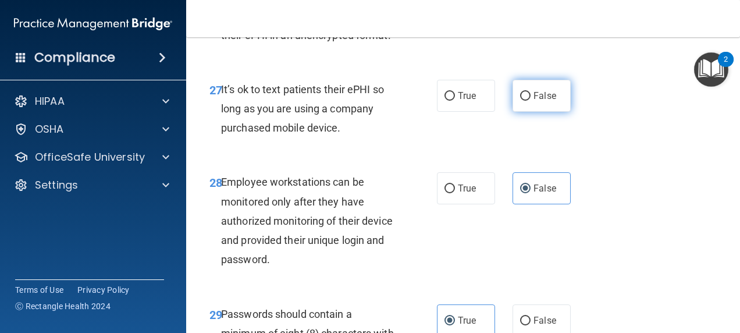
click at [528, 112] on label "False" at bounding box center [542, 96] width 58 height 32
click at [528, 101] on input "False" at bounding box center [525, 96] width 10 height 9
radio input "true"
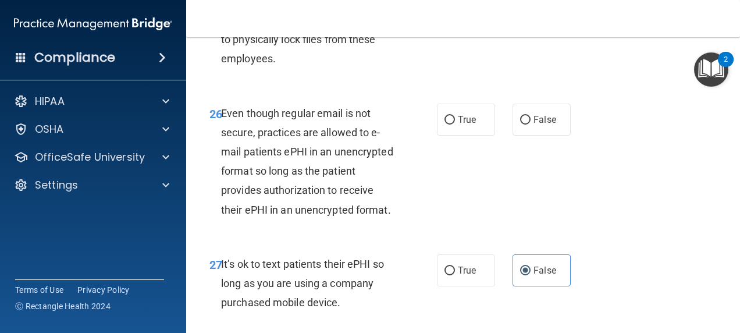
scroll to position [3317, 0]
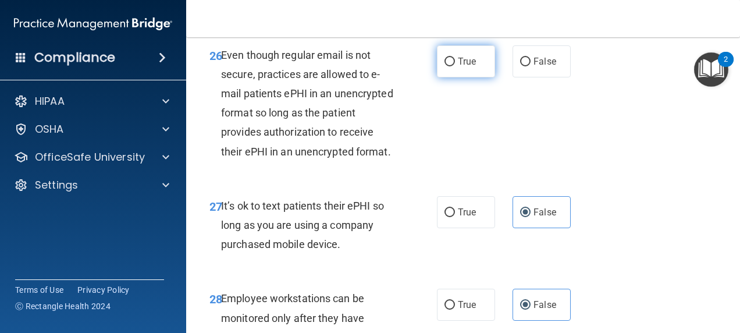
click at [464, 67] on span "True" at bounding box center [467, 61] width 18 height 11
click at [455, 66] on input "True" at bounding box center [450, 62] width 10 height 9
radio input "true"
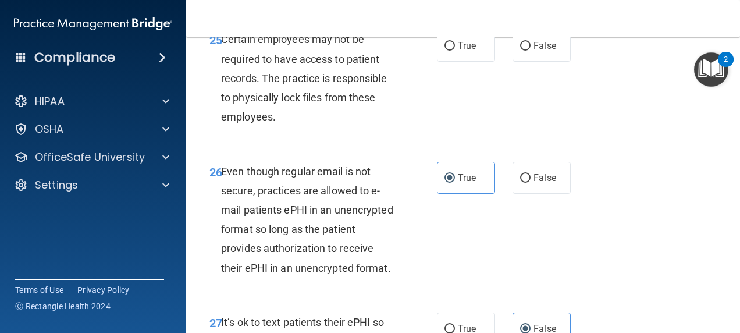
scroll to position [3143, 0]
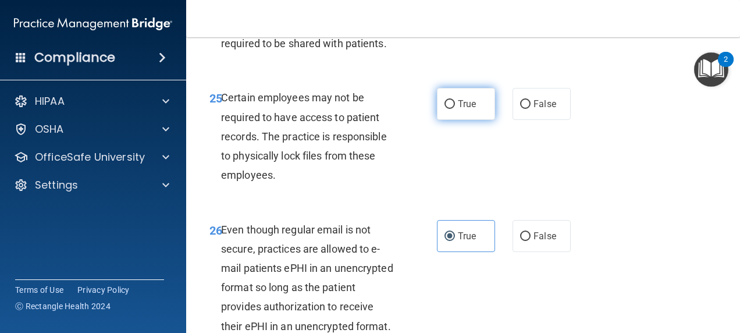
click at [458, 109] on span "True" at bounding box center [467, 103] width 18 height 11
click at [455, 109] on input "True" at bounding box center [450, 104] width 10 height 9
radio input "true"
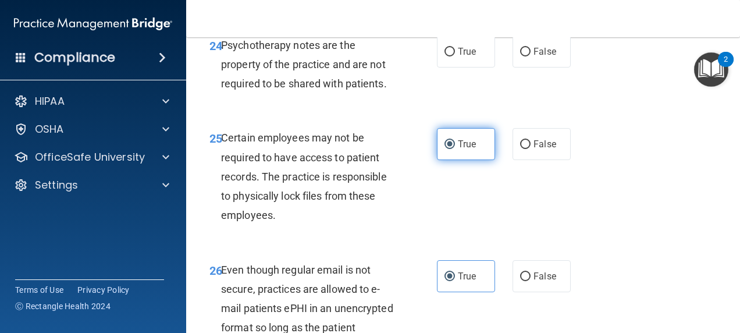
scroll to position [3085, 0]
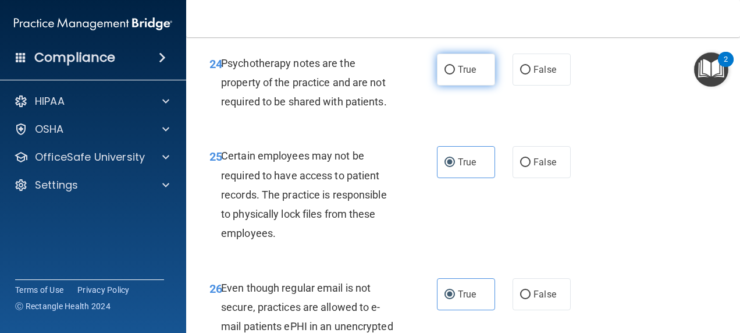
click at [458, 75] on span "True" at bounding box center [467, 69] width 18 height 11
click at [455, 74] on input "True" at bounding box center [450, 70] width 10 height 9
radio input "true"
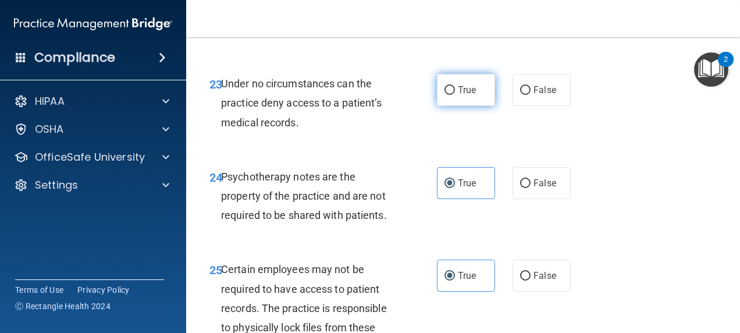
scroll to position [2968, 0]
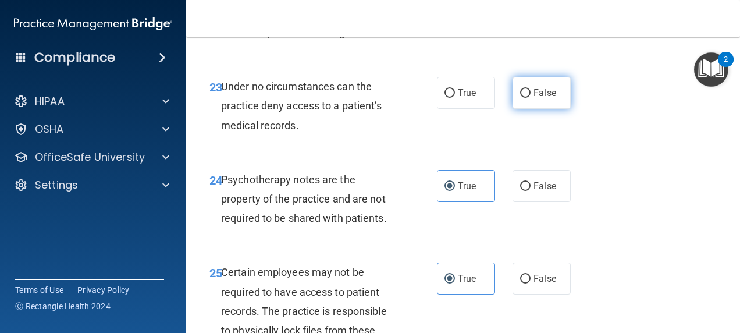
click at [520, 98] on input "False" at bounding box center [525, 93] width 10 height 9
radio input "true"
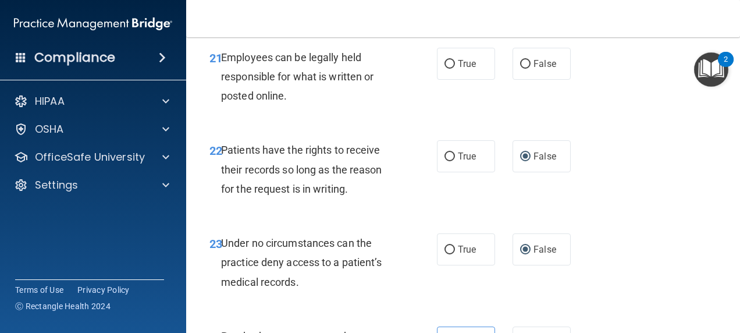
scroll to position [2794, 0]
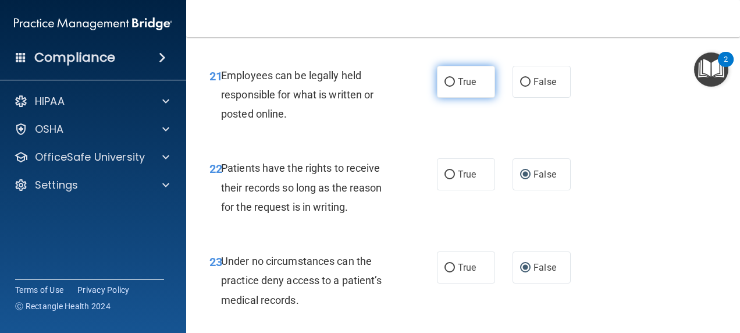
click at [443, 98] on label "True" at bounding box center [466, 82] width 58 height 32
click at [445, 87] on input "True" at bounding box center [450, 82] width 10 height 9
radio input "true"
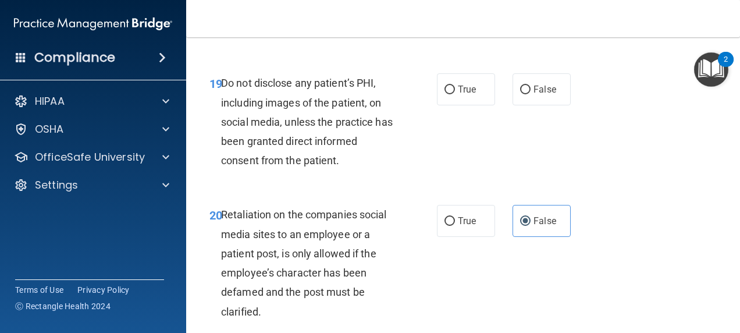
scroll to position [2503, 0]
click at [458, 95] on span "True" at bounding box center [467, 89] width 18 height 11
click at [455, 95] on input "True" at bounding box center [450, 90] width 10 height 9
radio input "true"
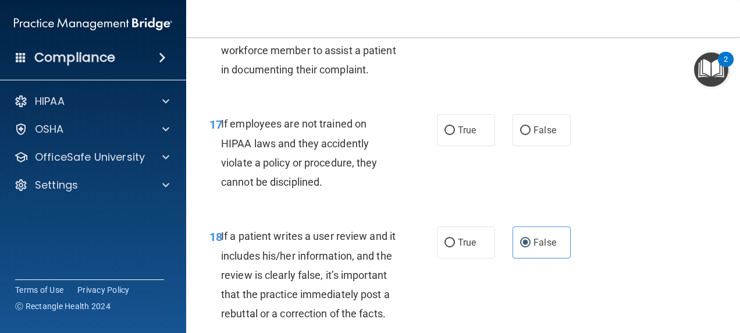
scroll to position [2212, 0]
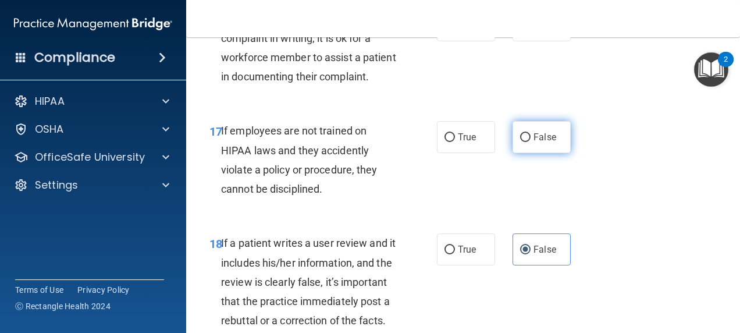
click at [523, 142] on input "False" at bounding box center [525, 137] width 10 height 9
radio input "true"
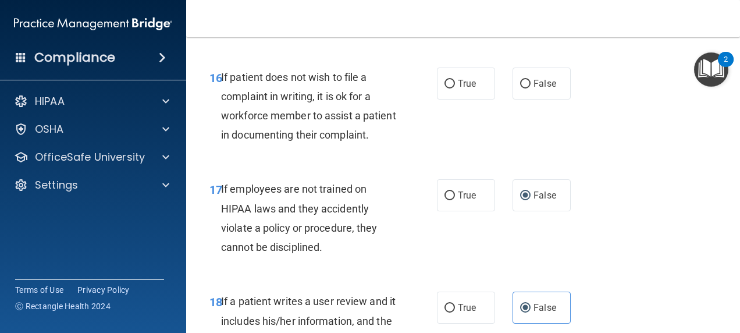
scroll to position [2095, 0]
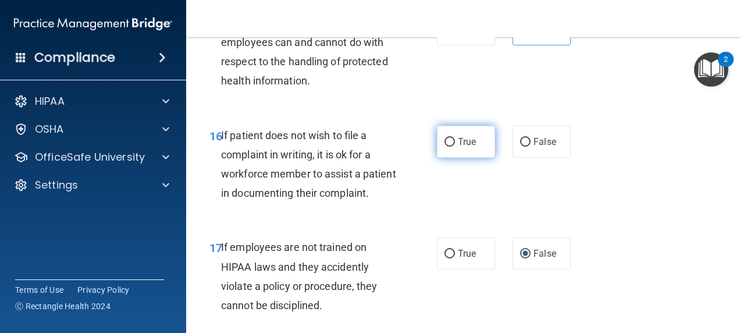
click at [446, 147] on input "True" at bounding box center [450, 142] width 10 height 9
radio input "true"
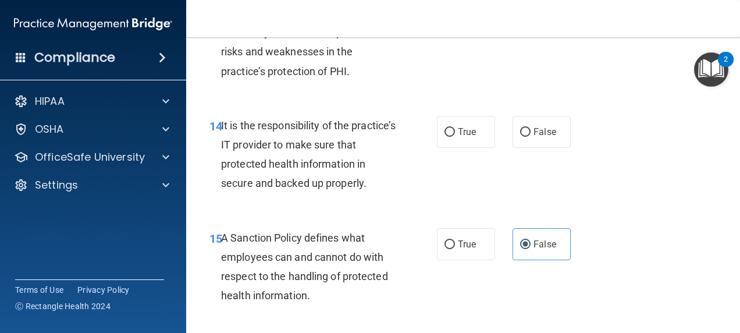
scroll to position [1862, 0]
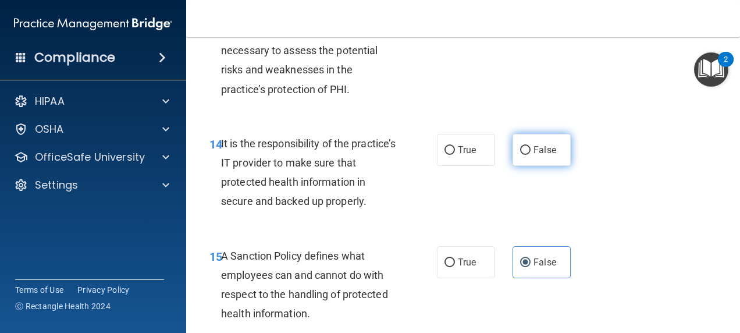
click at [524, 155] on input "False" at bounding box center [525, 150] width 10 height 9
radio input "true"
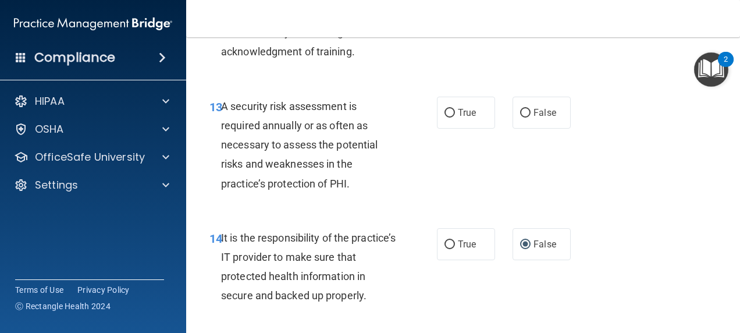
scroll to position [1746, 0]
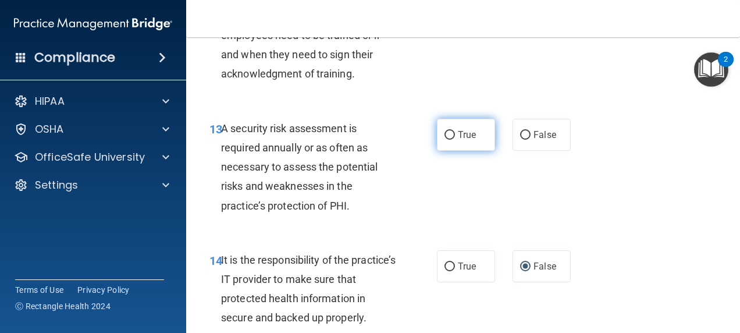
click at [463, 140] on span "True" at bounding box center [467, 134] width 18 height 11
click at [455, 140] on input "True" at bounding box center [450, 135] width 10 height 9
radio input "true"
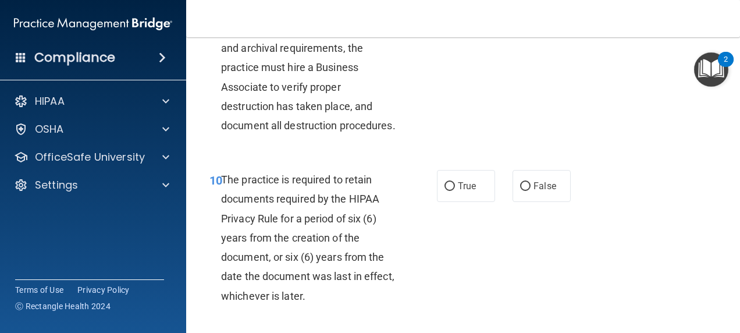
scroll to position [1339, 0]
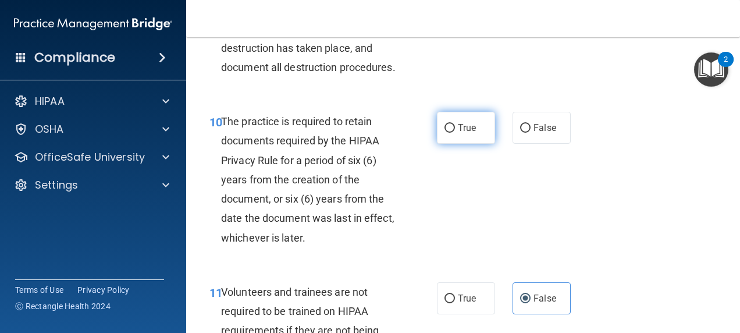
click at [446, 144] on label "True" at bounding box center [466, 128] width 58 height 32
click at [446, 133] on input "True" at bounding box center [450, 128] width 10 height 9
radio input "true"
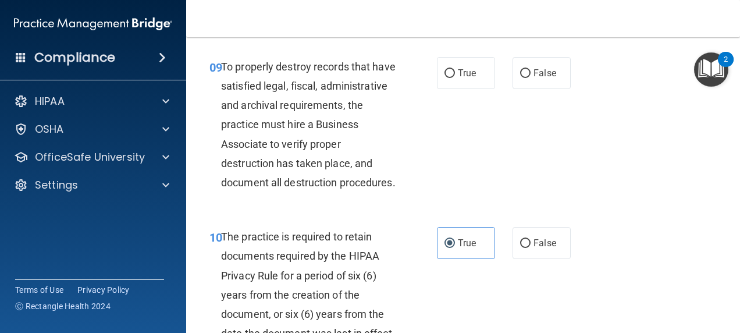
scroll to position [1222, 0]
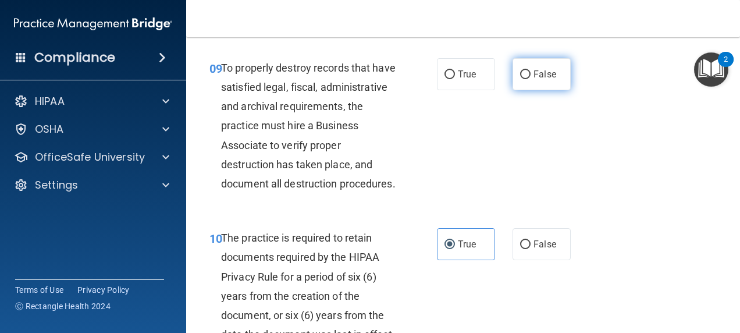
click at [517, 90] on label "False" at bounding box center [542, 74] width 58 height 32
click at [520, 79] on input "False" at bounding box center [525, 74] width 10 height 9
radio input "true"
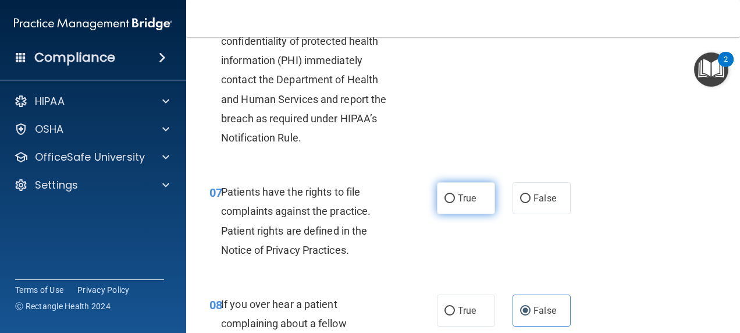
scroll to position [873, 0]
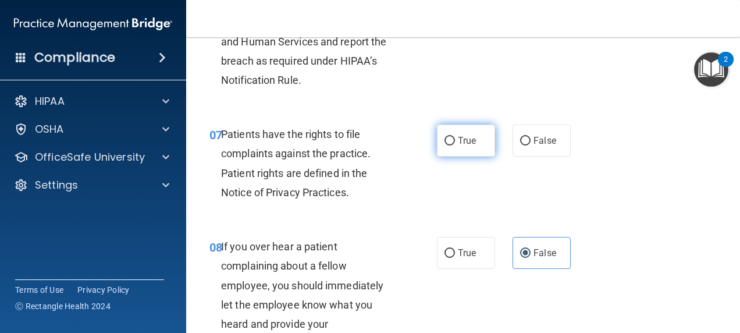
click at [450, 145] on input "True" at bounding box center [450, 141] width 10 height 9
radio input "true"
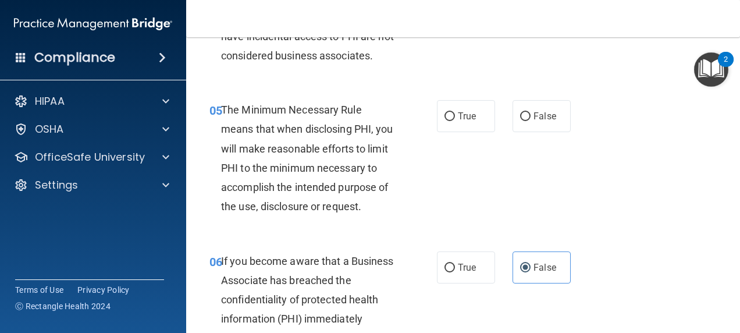
scroll to position [524, 0]
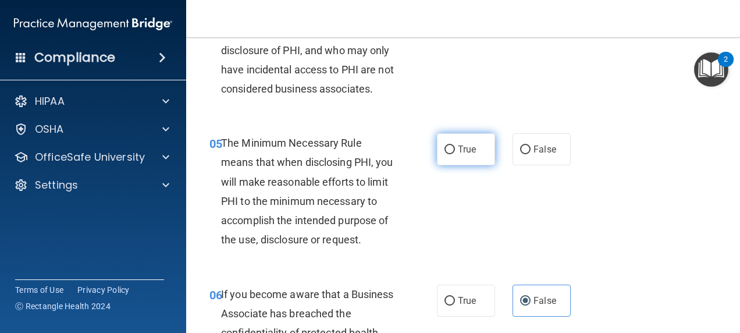
click at [452, 165] on label "True" at bounding box center [466, 149] width 58 height 32
click at [452, 154] on input "True" at bounding box center [450, 149] width 10 height 9
radio input "true"
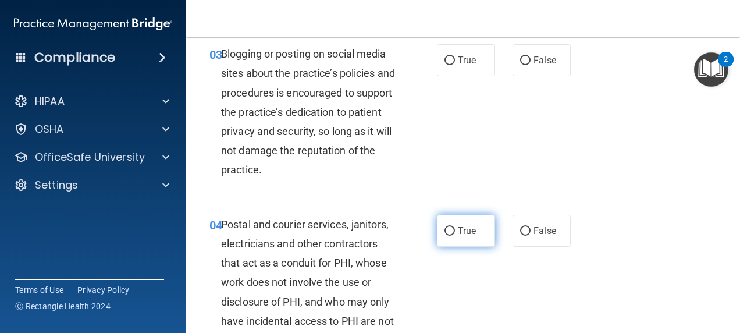
scroll to position [349, 0]
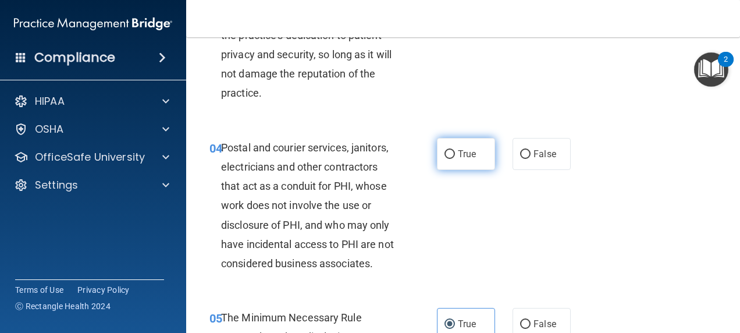
click at [467, 148] on label "True" at bounding box center [466, 154] width 58 height 32
click at [455, 150] on input "True" at bounding box center [450, 154] width 10 height 9
radio input "true"
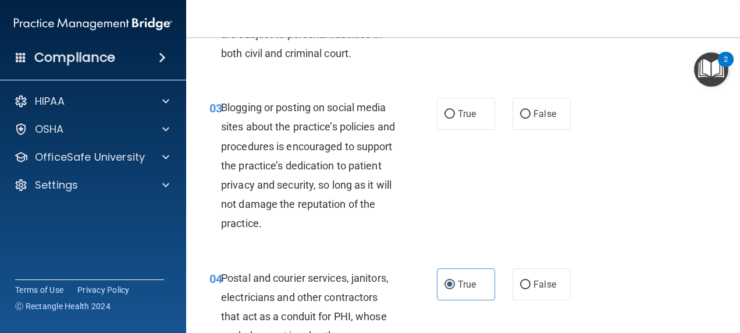
scroll to position [175, 0]
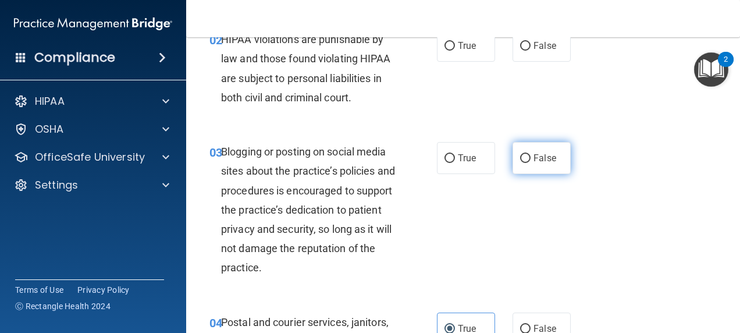
click at [524, 160] on input "False" at bounding box center [525, 158] width 10 height 9
radio input "true"
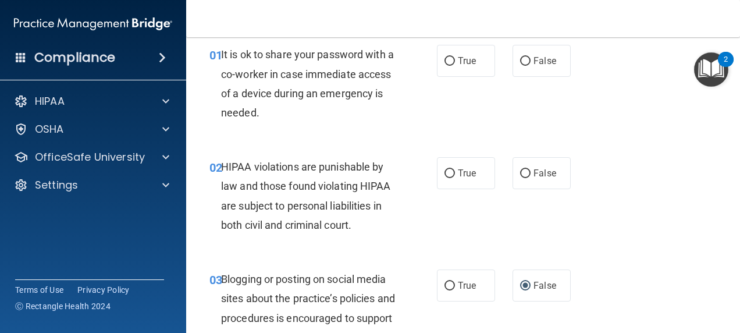
scroll to position [0, 0]
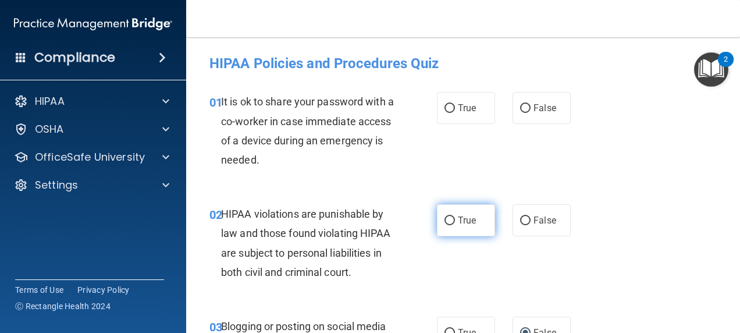
click at [458, 222] on span "True" at bounding box center [467, 220] width 18 height 11
click at [455, 222] on input "True" at bounding box center [450, 221] width 10 height 9
radio input "true"
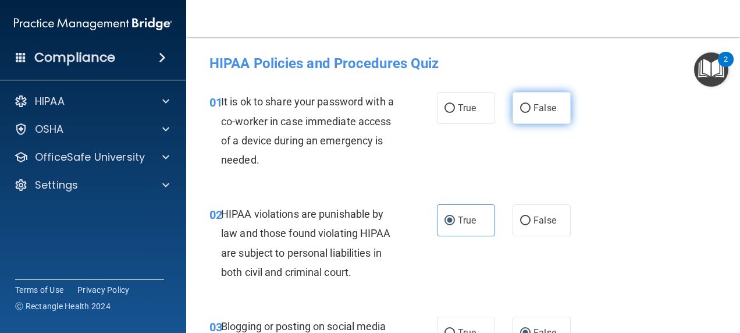
click at [516, 102] on label "False" at bounding box center [542, 108] width 58 height 32
click at [520, 104] on input "False" at bounding box center [525, 108] width 10 height 9
radio input "true"
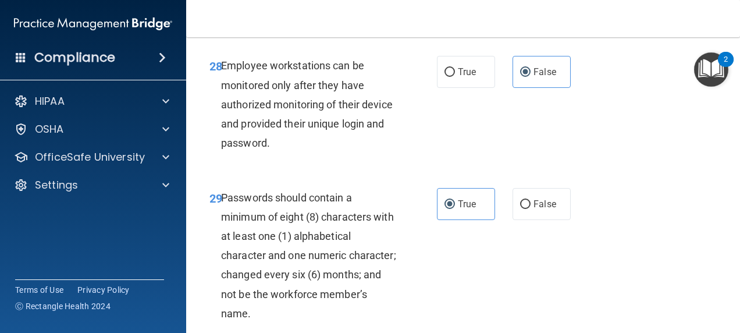
scroll to position [3884, 0]
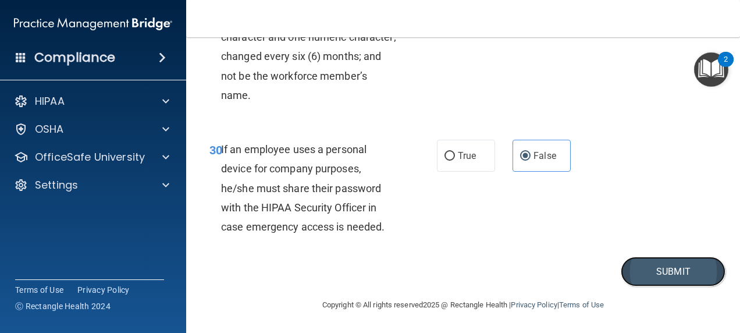
click at [654, 275] on button "Submit" at bounding box center [673, 272] width 105 height 30
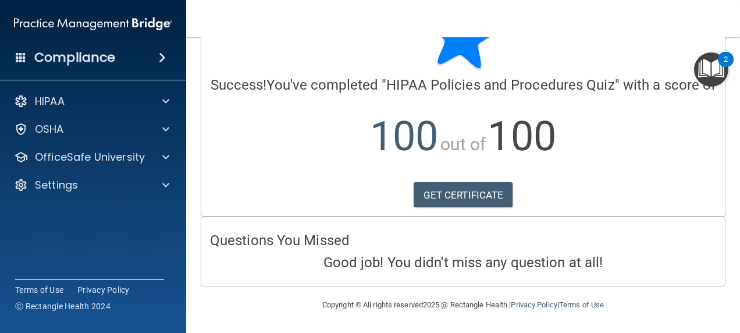
scroll to position [72, 0]
click at [502, 197] on link "GET CERTIFICATE" at bounding box center [464, 195] width 100 height 26
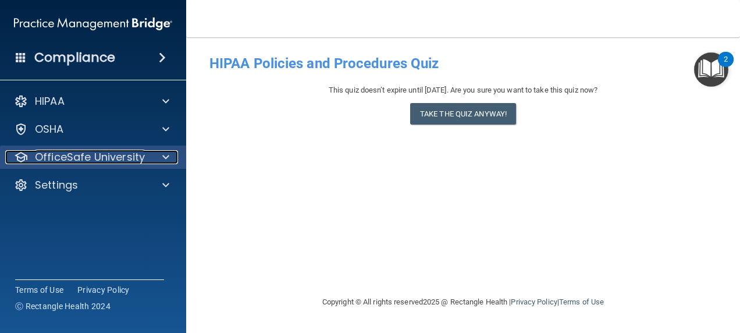
click at [123, 156] on p "OfficeSafe University" at bounding box center [90, 157] width 110 height 14
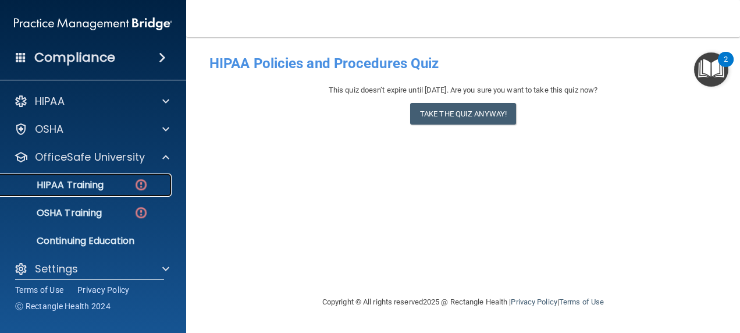
click at [97, 184] on p "HIPAA Training" at bounding box center [56, 185] width 96 height 12
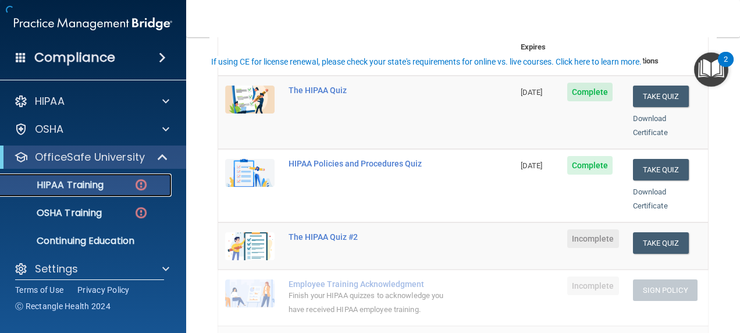
scroll to position [175, 0]
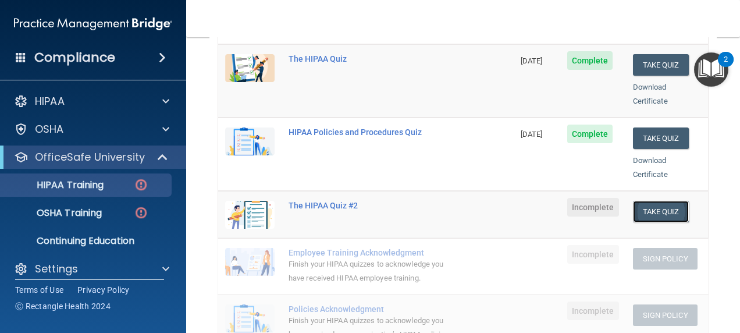
click at [650, 201] on button "Take Quiz" at bounding box center [661, 212] width 56 height 22
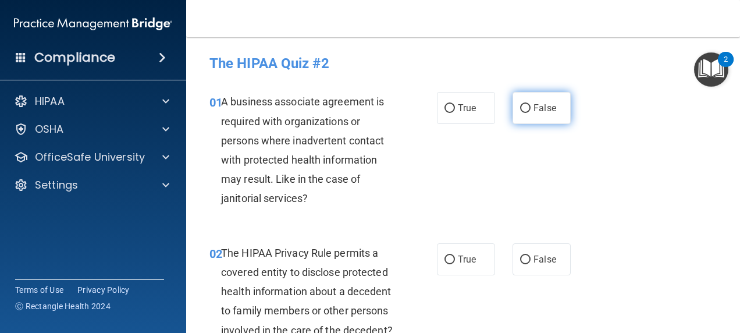
click at [520, 111] on input "False" at bounding box center [525, 108] width 10 height 9
radio input "true"
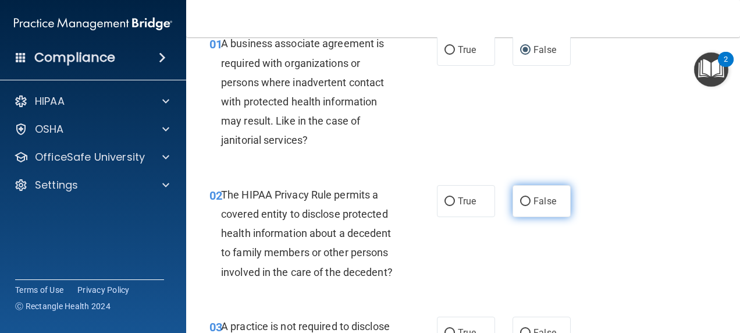
click at [521, 198] on input "False" at bounding box center [525, 201] width 10 height 9
radio input "true"
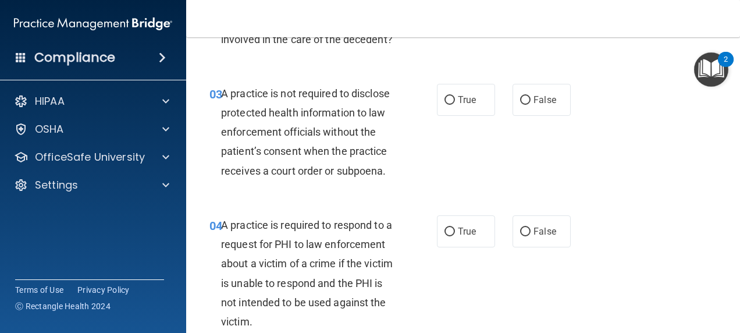
scroll to position [349, 0]
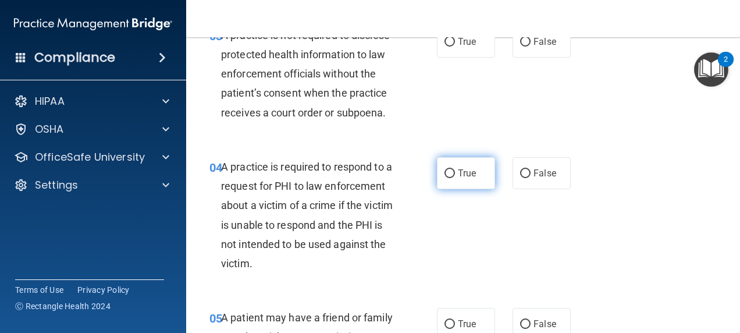
click at [445, 186] on label "True" at bounding box center [466, 173] width 58 height 32
click at [445, 178] on input "True" at bounding box center [450, 173] width 10 height 9
radio input "true"
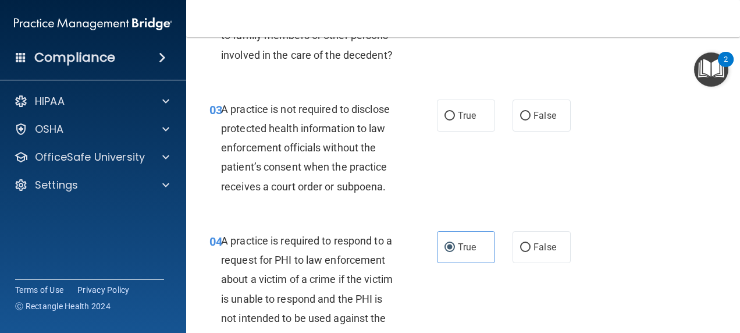
scroll to position [233, 0]
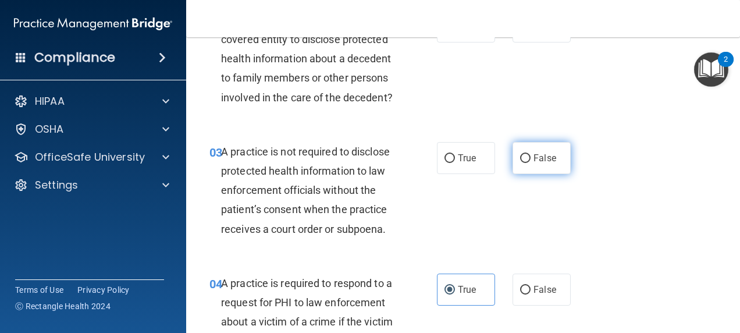
click at [534, 164] on span "False" at bounding box center [545, 157] width 23 height 11
click at [531, 163] on input "False" at bounding box center [525, 158] width 10 height 9
radio input "true"
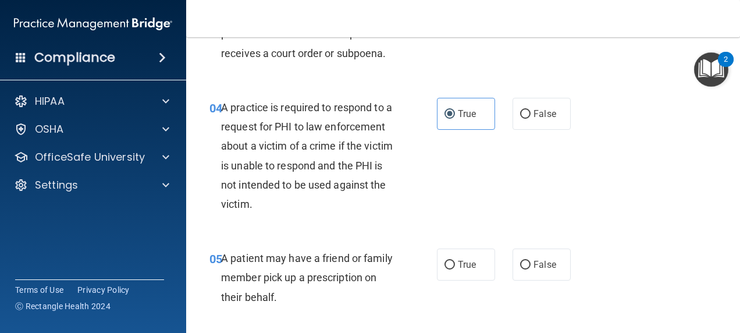
scroll to position [524, 0]
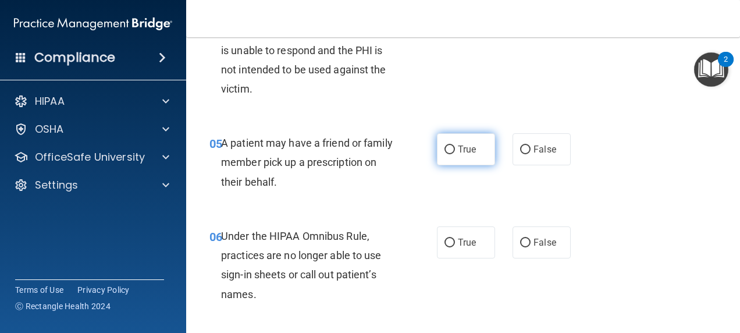
click at [447, 154] on input "True" at bounding box center [450, 149] width 10 height 9
radio input "true"
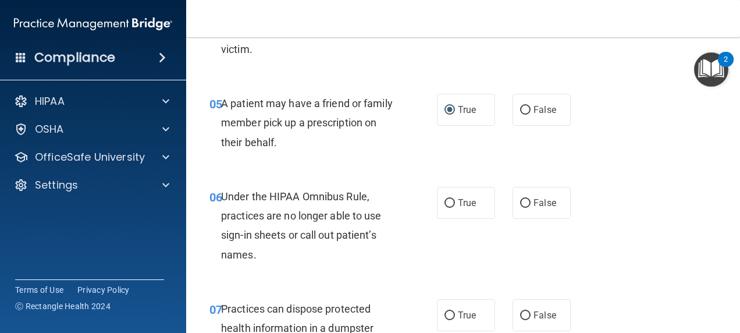
scroll to position [582, 0]
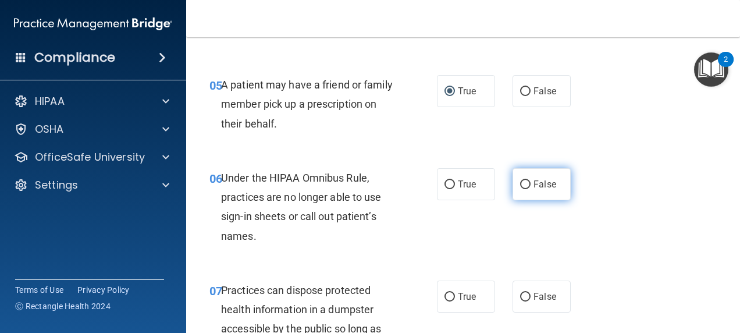
click at [513, 199] on label "False" at bounding box center [542, 184] width 58 height 32
click at [520, 189] on input "False" at bounding box center [525, 184] width 10 height 9
radio input "true"
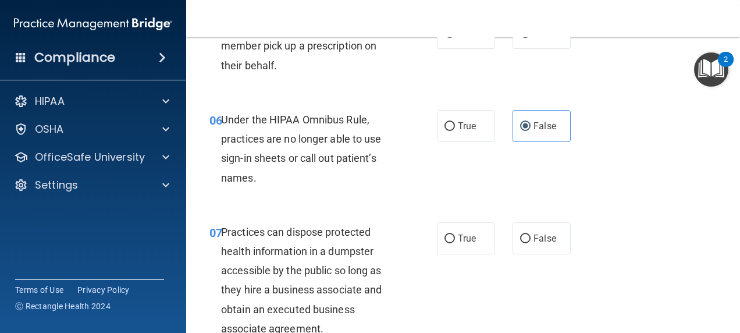
scroll to position [698, 0]
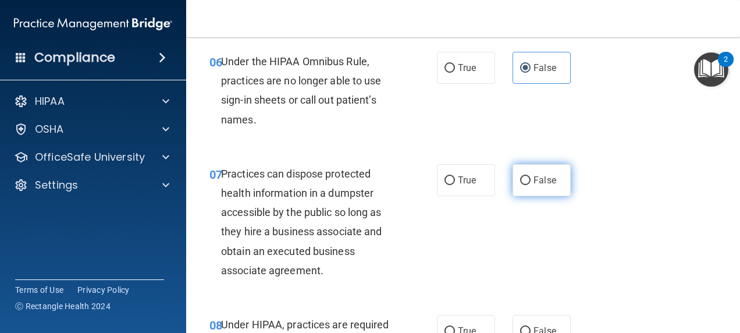
click at [521, 185] on input "False" at bounding box center [525, 180] width 10 height 9
radio input "true"
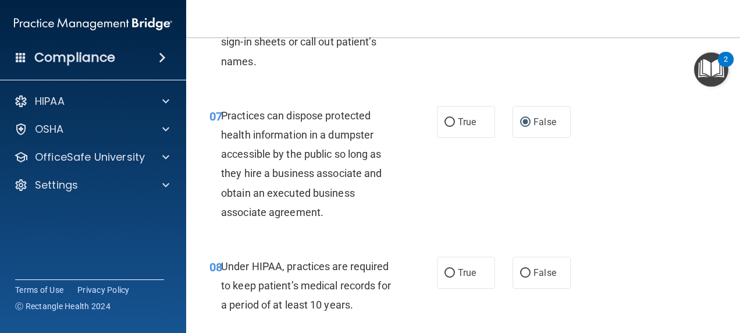
scroll to position [815, 0]
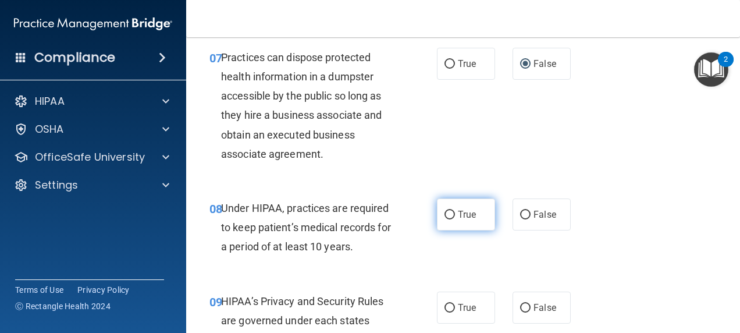
click at [445, 219] on input "True" at bounding box center [450, 215] width 10 height 9
radio input "true"
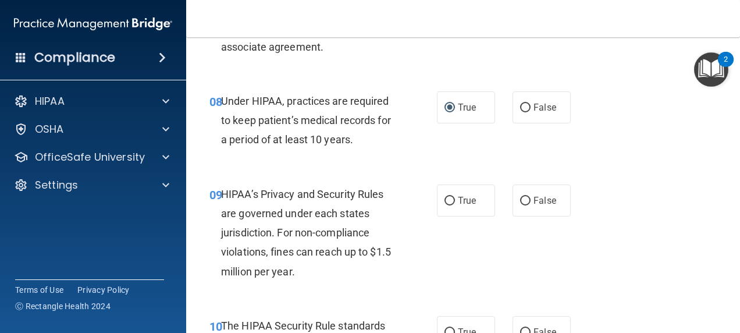
scroll to position [931, 0]
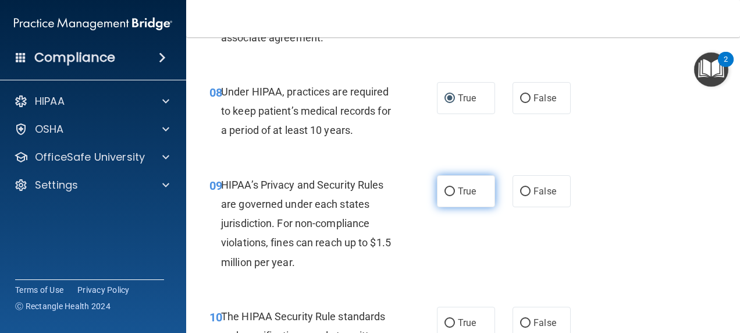
click at [466, 197] on span "True" at bounding box center [467, 191] width 18 height 11
click at [455, 196] on input "True" at bounding box center [450, 191] width 10 height 9
radio input "true"
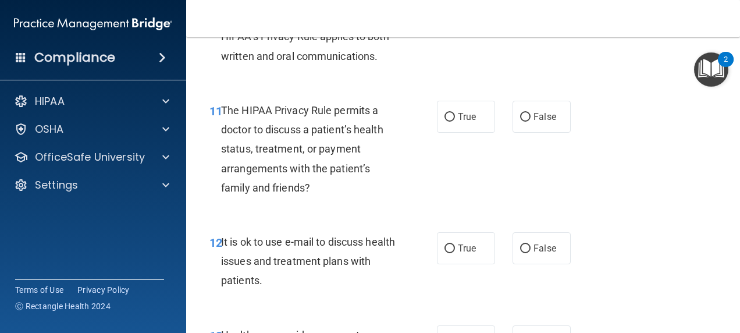
scroll to position [1280, 0]
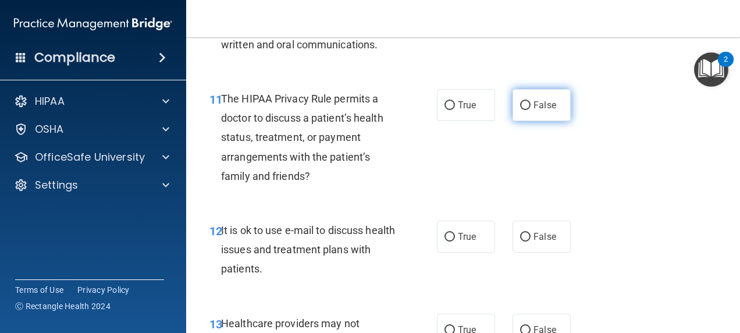
click at [548, 121] on label "False" at bounding box center [542, 105] width 58 height 32
click at [531, 110] on input "False" at bounding box center [525, 105] width 10 height 9
radio input "true"
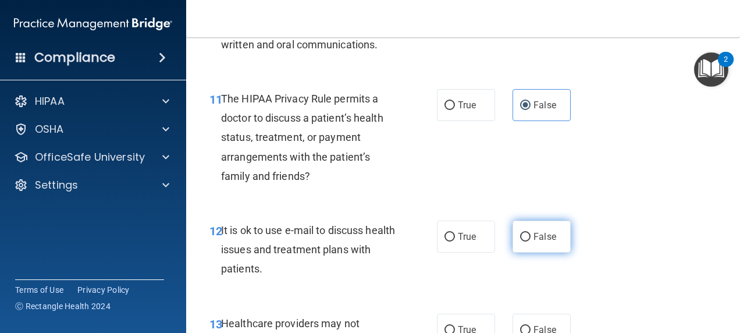
click at [524, 251] on label "False" at bounding box center [542, 237] width 58 height 32
click at [524, 242] on input "False" at bounding box center [525, 237] width 10 height 9
radio input "true"
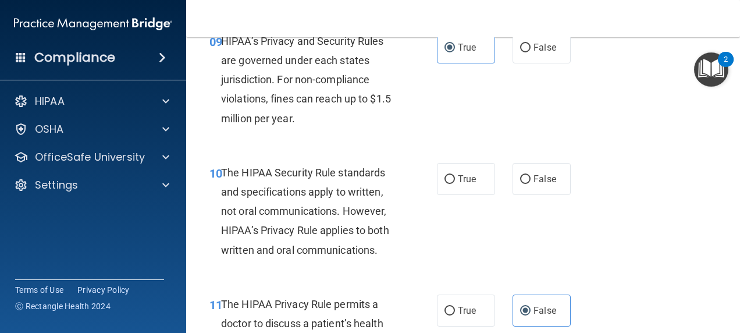
scroll to position [1048, 0]
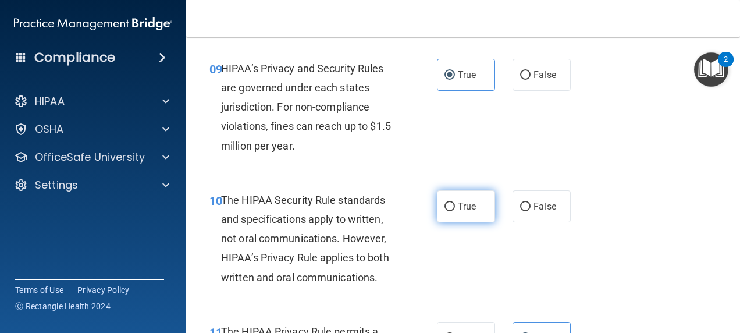
click at [477, 222] on label "True" at bounding box center [466, 206] width 58 height 32
click at [455, 211] on input "True" at bounding box center [450, 207] width 10 height 9
radio input "true"
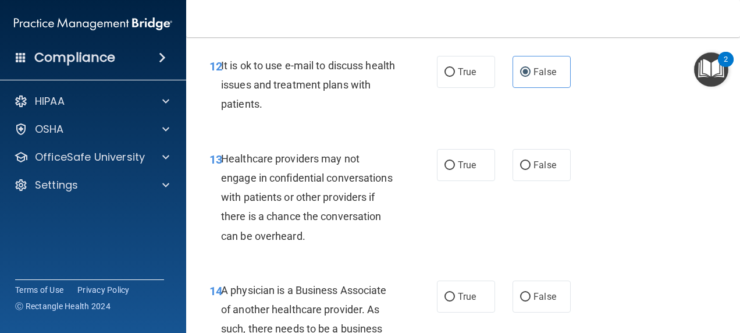
scroll to position [1455, 0]
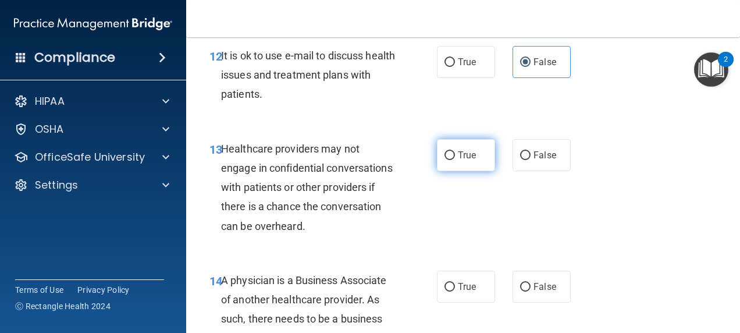
click at [447, 160] on input "True" at bounding box center [450, 155] width 10 height 9
radio input "true"
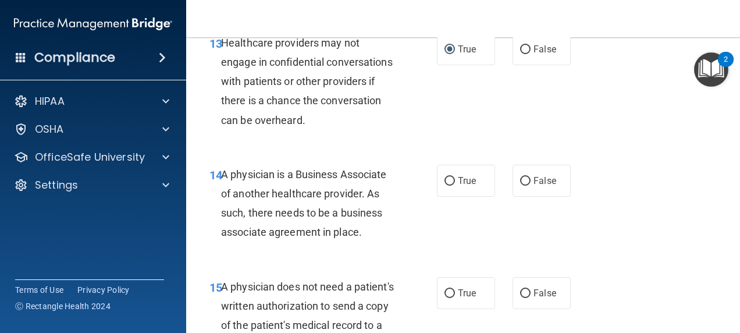
scroll to position [1571, 0]
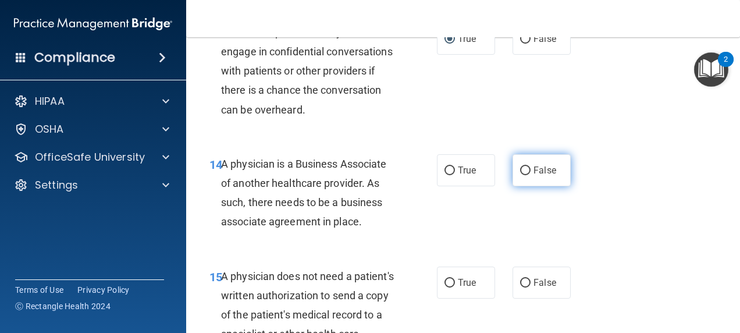
click at [545, 176] on span "False" at bounding box center [545, 170] width 23 height 11
click at [531, 175] on input "False" at bounding box center [525, 170] width 10 height 9
radio input "true"
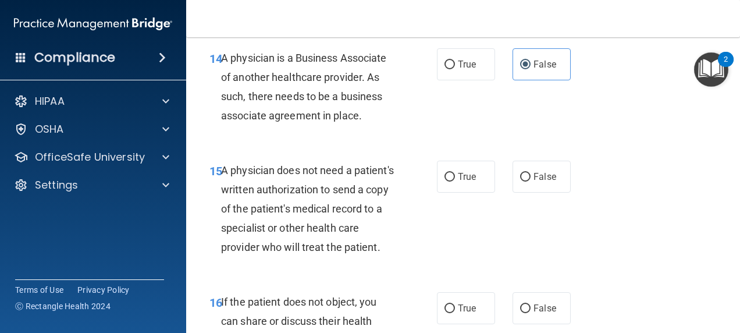
scroll to position [1688, 0]
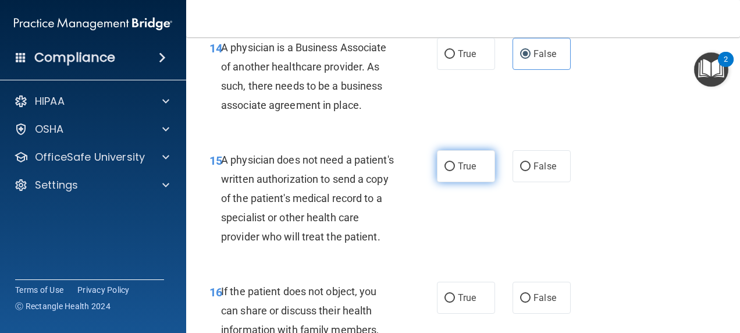
click at [458, 172] on span "True" at bounding box center [467, 166] width 18 height 11
click at [455, 171] on input "True" at bounding box center [450, 166] width 10 height 9
radio input "true"
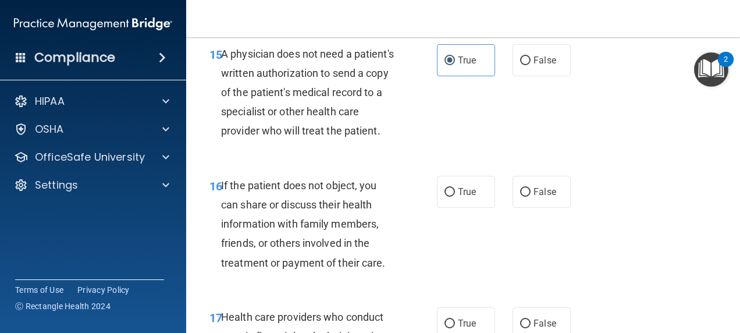
scroll to position [1804, 0]
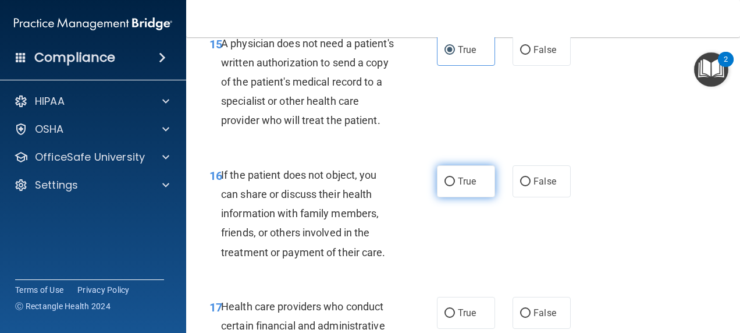
click at [471, 197] on label "True" at bounding box center [466, 181] width 58 height 32
click at [455, 186] on input "True" at bounding box center [450, 182] width 10 height 9
radio input "true"
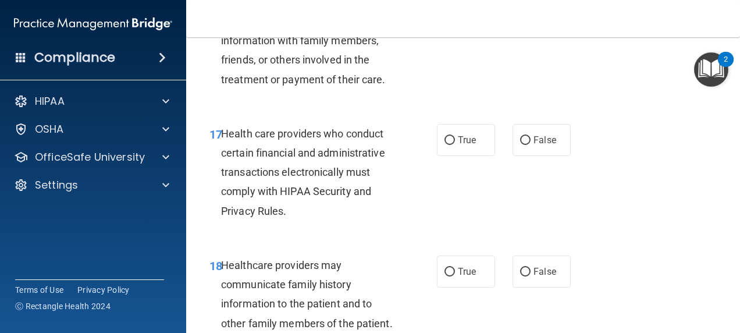
scroll to position [1979, 0]
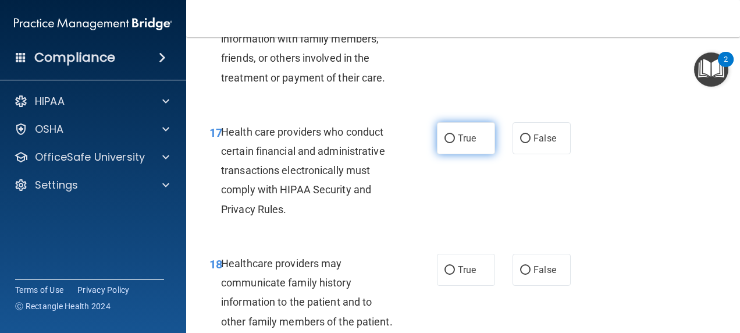
click at [469, 154] on label "True" at bounding box center [466, 138] width 58 height 32
click at [455, 143] on input "True" at bounding box center [450, 138] width 10 height 9
radio input "true"
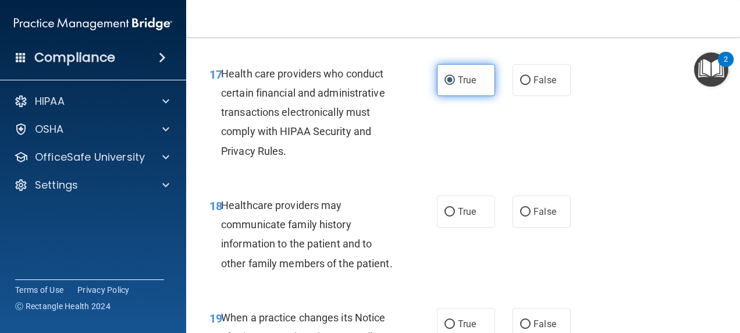
scroll to position [2095, 0]
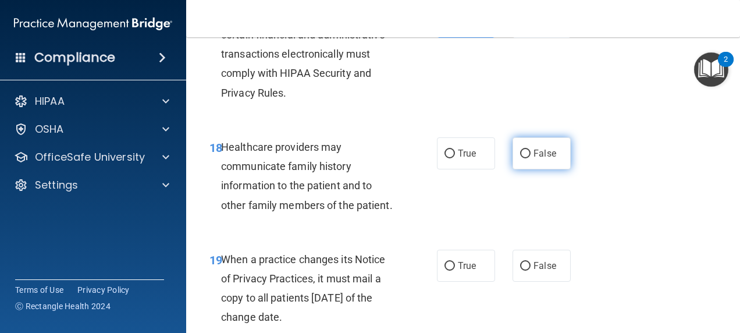
click at [513, 169] on label "False" at bounding box center [542, 153] width 58 height 32
click at [520, 158] on input "False" at bounding box center [525, 154] width 10 height 9
radio input "true"
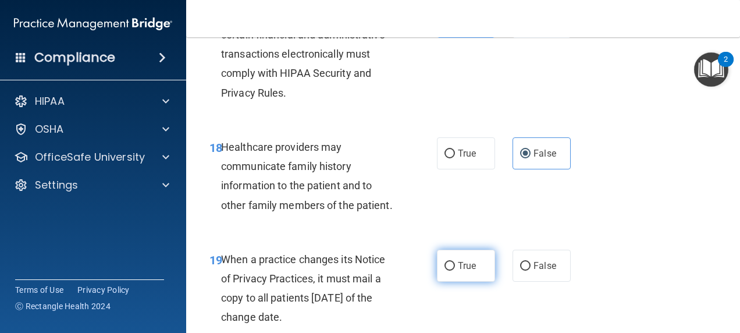
scroll to position [2212, 0]
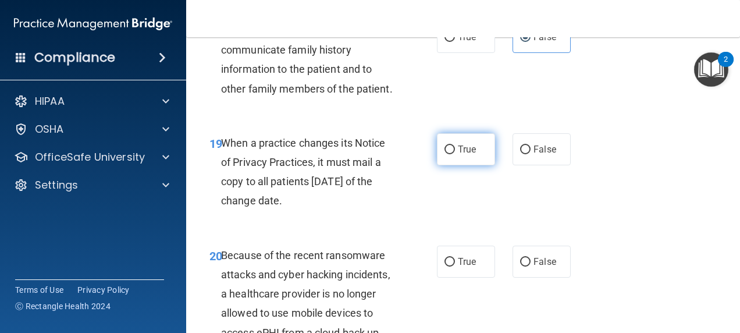
click at [449, 165] on label "True" at bounding box center [466, 149] width 58 height 32
click at [449, 154] on input "True" at bounding box center [450, 149] width 10 height 9
radio input "true"
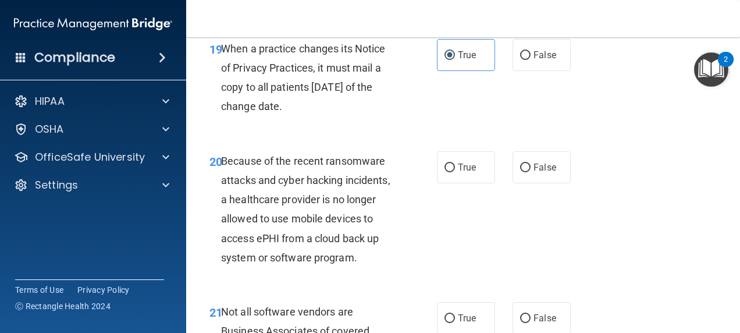
scroll to position [2328, 0]
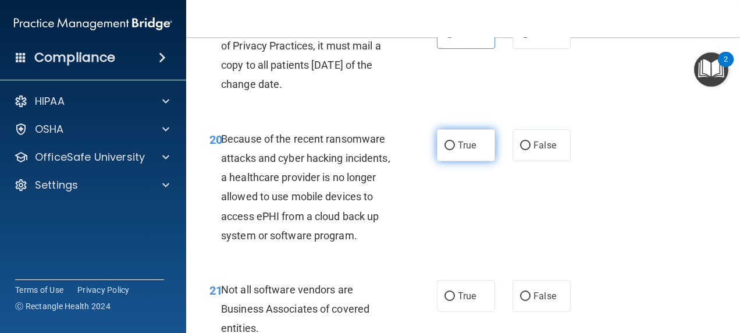
click at [458, 151] on span "True" at bounding box center [467, 145] width 18 height 11
click at [455, 150] on input "True" at bounding box center [450, 145] width 10 height 9
radio input "true"
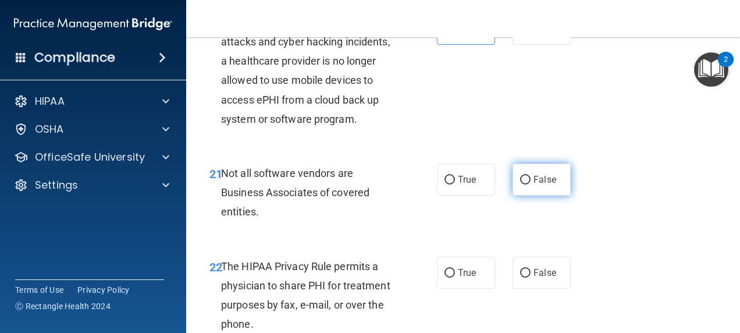
click at [520, 184] on input "False" at bounding box center [525, 180] width 10 height 9
radio input "true"
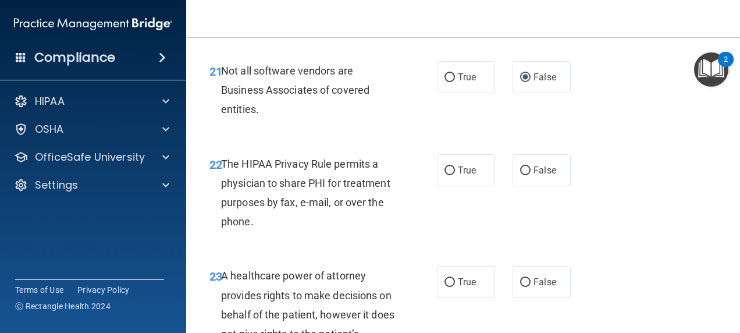
scroll to position [2561, 0]
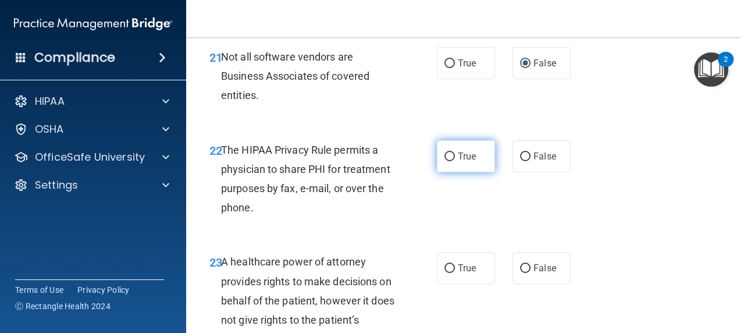
click at [449, 172] on label "True" at bounding box center [466, 156] width 58 height 32
click at [449, 161] on input "True" at bounding box center [450, 156] width 10 height 9
radio input "true"
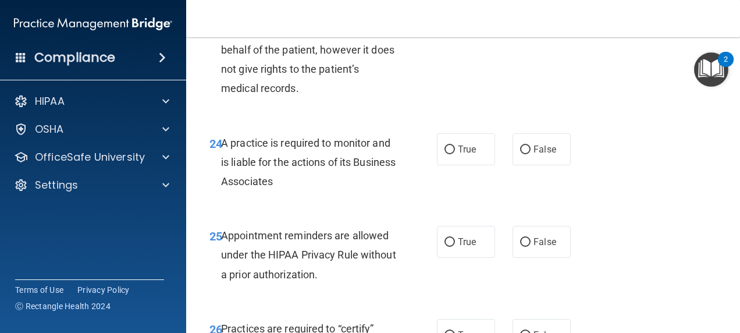
scroll to position [2794, 0]
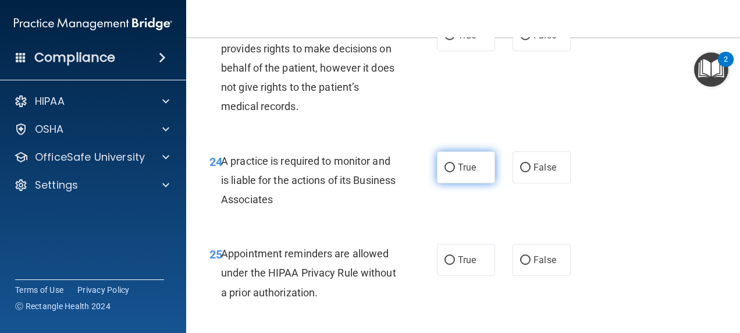
click at [459, 173] on span "True" at bounding box center [467, 167] width 18 height 11
click at [455, 172] on input "True" at bounding box center [450, 168] width 10 height 9
radio input "true"
click at [450, 51] on label "True" at bounding box center [466, 35] width 58 height 32
click at [450, 40] on input "True" at bounding box center [450, 35] width 10 height 9
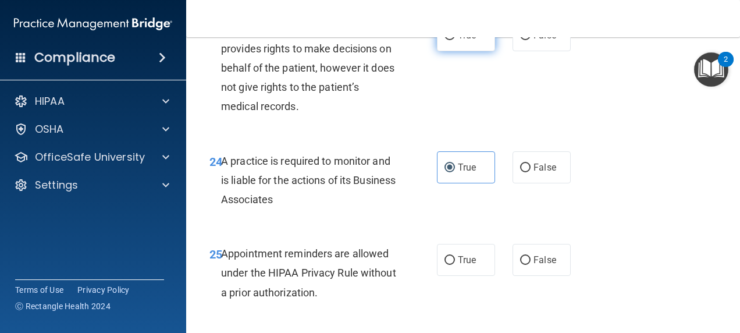
radio input "true"
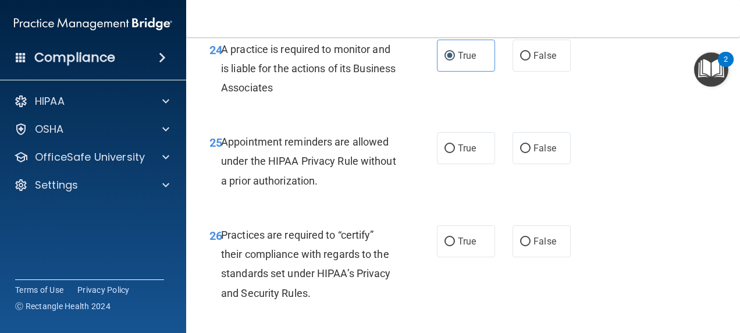
scroll to position [2910, 0]
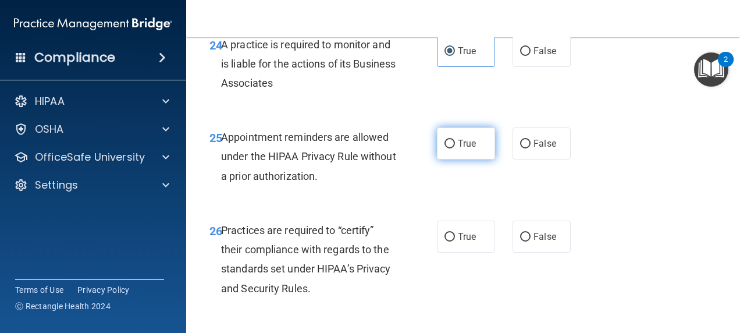
click at [470, 149] on span "True" at bounding box center [467, 143] width 18 height 11
click at [455, 148] on input "True" at bounding box center [450, 144] width 10 height 9
radio input "true"
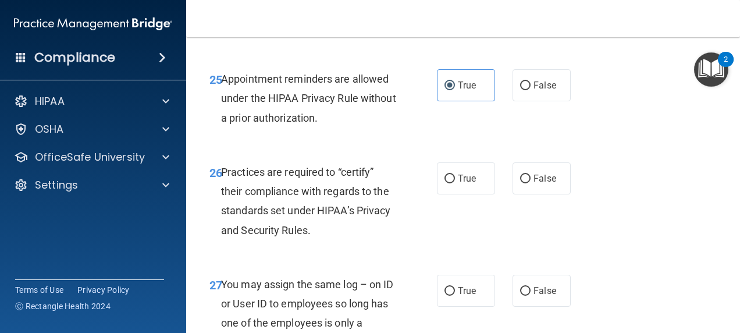
scroll to position [3026, 0]
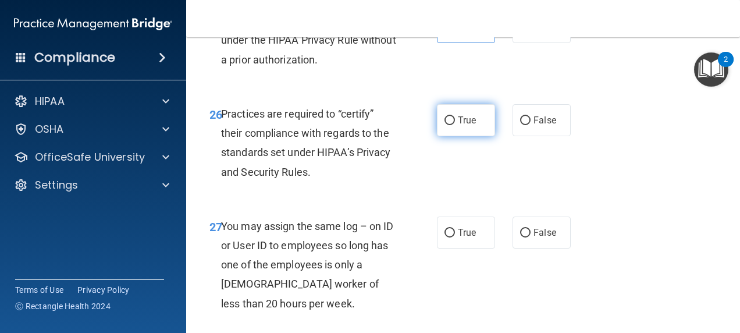
click at [459, 126] on span "True" at bounding box center [467, 120] width 18 height 11
click at [455, 125] on input "True" at bounding box center [450, 120] width 10 height 9
radio input "true"
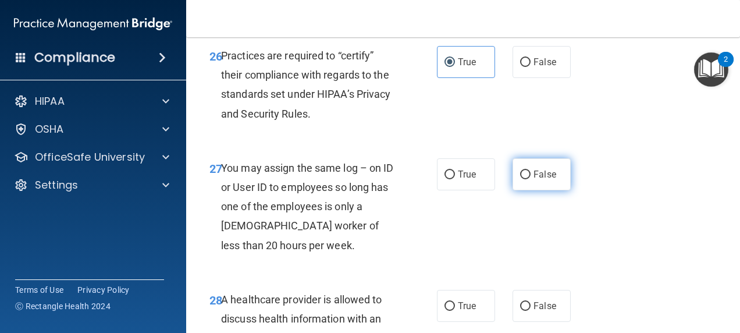
click at [538, 190] on label "False" at bounding box center [542, 174] width 58 height 32
click at [531, 179] on input "False" at bounding box center [525, 175] width 10 height 9
radio input "true"
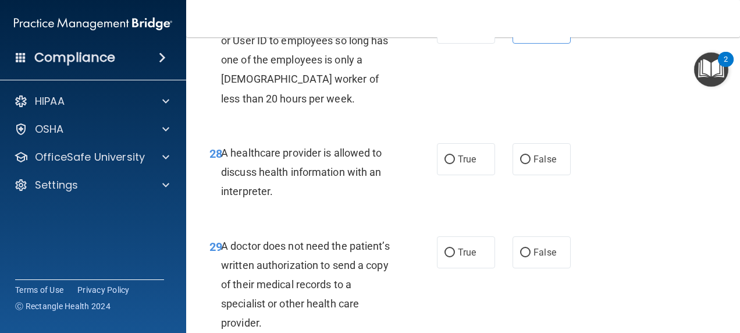
scroll to position [3259, 0]
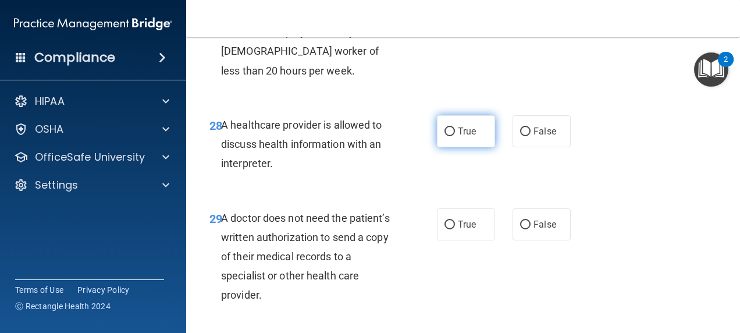
click at [438, 147] on label "True" at bounding box center [466, 131] width 58 height 32
click at [445, 136] on input "True" at bounding box center [450, 131] width 10 height 9
radio input "true"
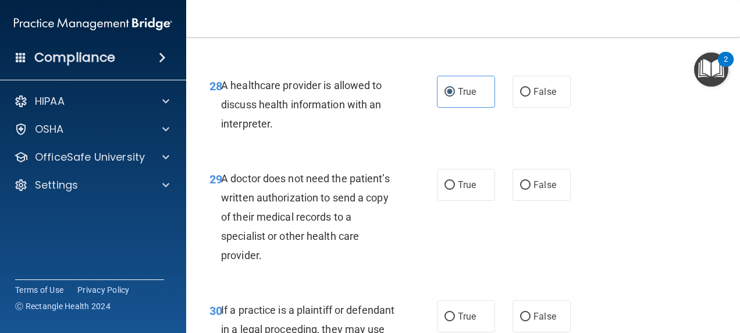
scroll to position [3317, 0]
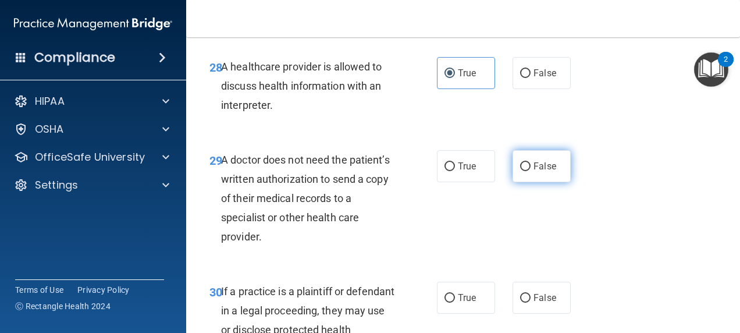
click at [540, 172] on span "False" at bounding box center [545, 166] width 23 height 11
click at [531, 171] on input "False" at bounding box center [525, 166] width 10 height 9
radio input "true"
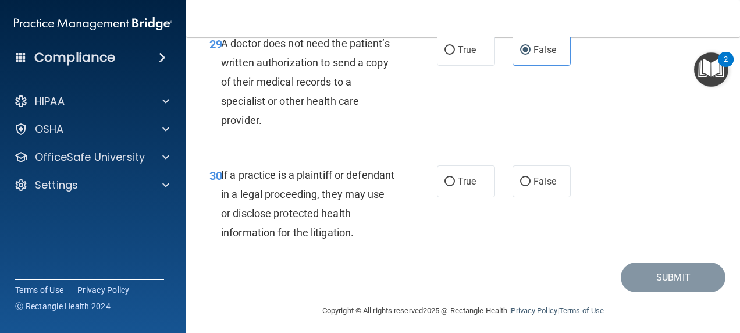
scroll to position [3492, 0]
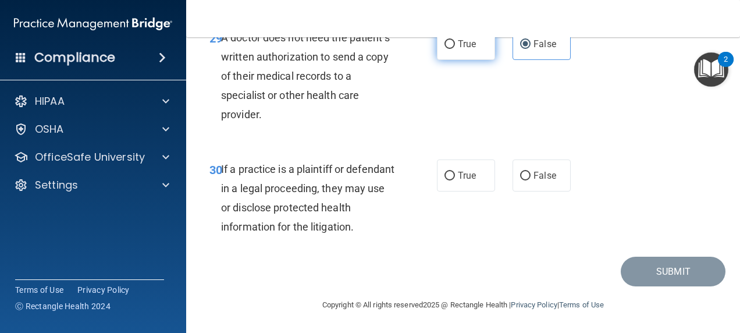
click at [453, 48] on label "True" at bounding box center [466, 44] width 58 height 32
click at [453, 48] on input "True" at bounding box center [450, 44] width 10 height 9
radio input "true"
radio input "false"
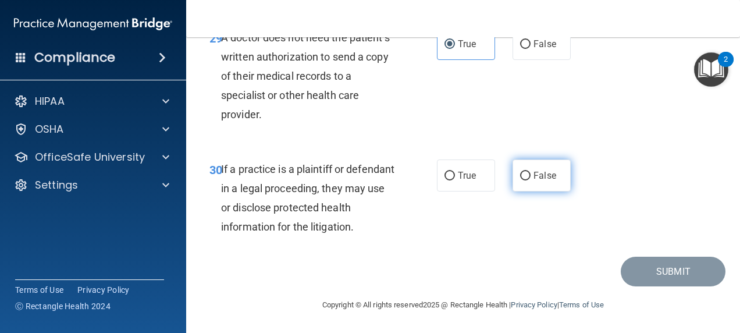
click at [527, 184] on label "False" at bounding box center [542, 175] width 58 height 32
click at [527, 180] on input "False" at bounding box center [525, 176] width 10 height 9
radio input "true"
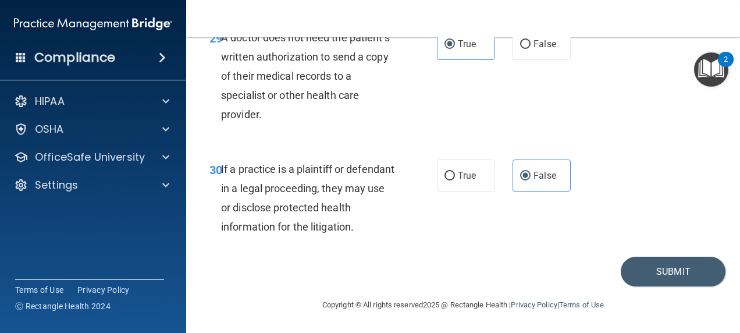
scroll to position [3434, 0]
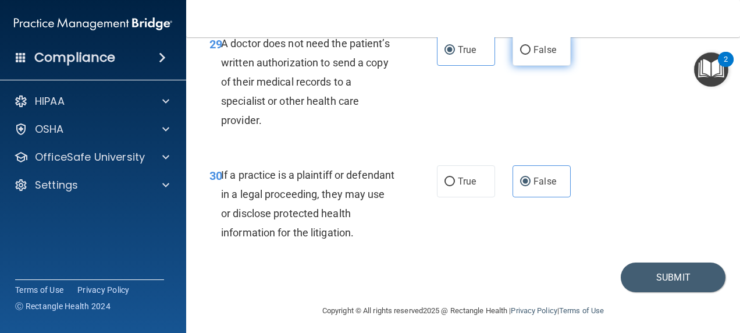
click at [523, 55] on input "False" at bounding box center [525, 50] width 10 height 9
radio input "true"
radio input "false"
click at [659, 292] on button "Submit" at bounding box center [673, 277] width 105 height 30
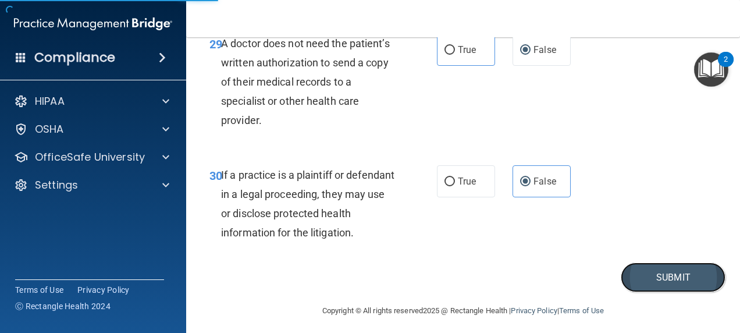
click at [640, 292] on button "Submit" at bounding box center [673, 277] width 105 height 30
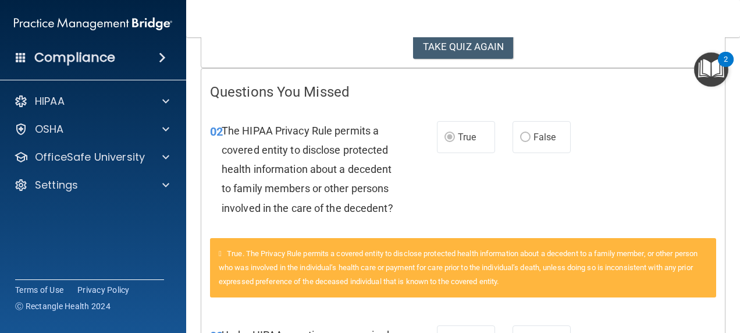
scroll to position [141, 0]
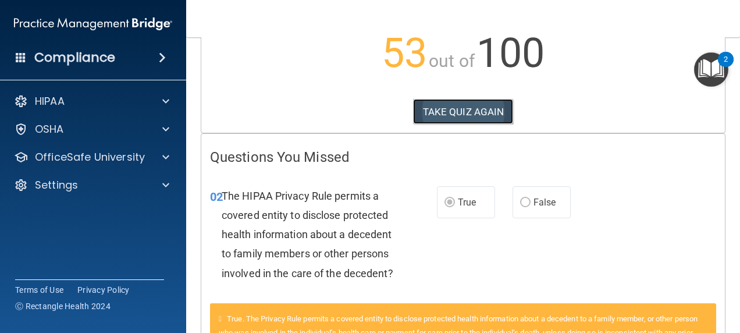
click at [489, 120] on button "TAKE QUIZ AGAIN" at bounding box center [463, 112] width 101 height 26
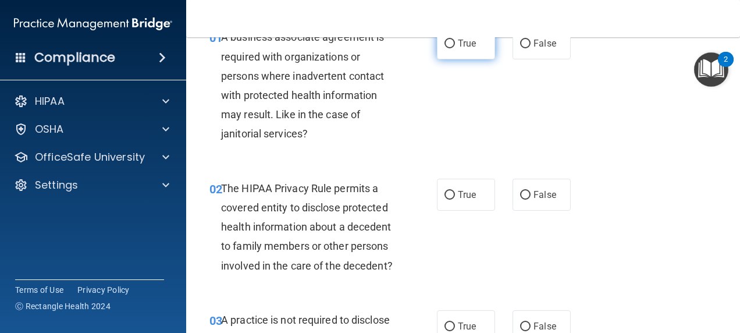
scroll to position [83, 0]
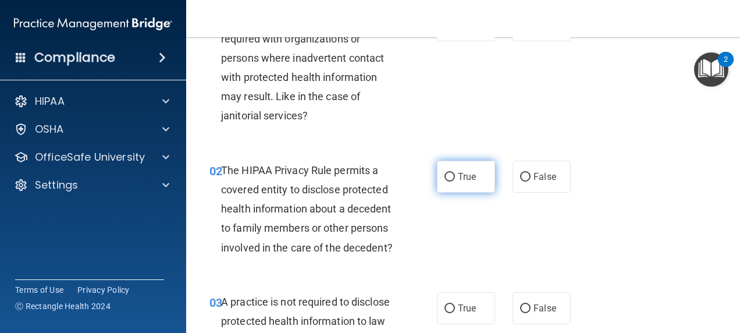
click at [462, 169] on label "True" at bounding box center [466, 177] width 58 height 32
click at [455, 173] on input "True" at bounding box center [450, 177] width 10 height 9
radio input "true"
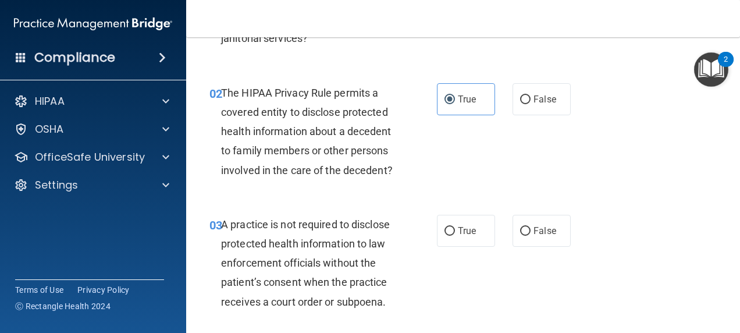
scroll to position [257, 0]
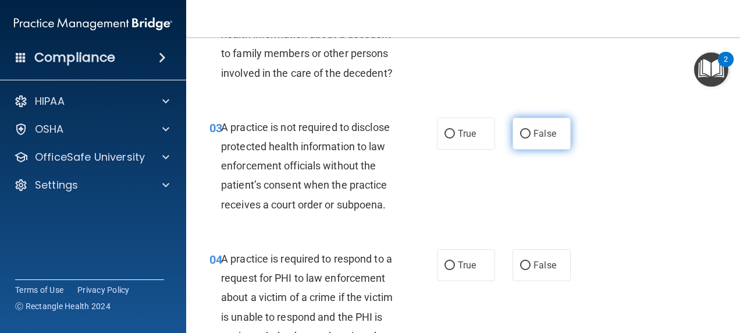
click at [545, 139] on span "False" at bounding box center [545, 133] width 23 height 11
click at [531, 139] on input "False" at bounding box center [525, 134] width 10 height 9
radio input "true"
click at [549, 136] on div "03 A practice is not required to disclose protected health information to law e…" at bounding box center [463, 169] width 525 height 132
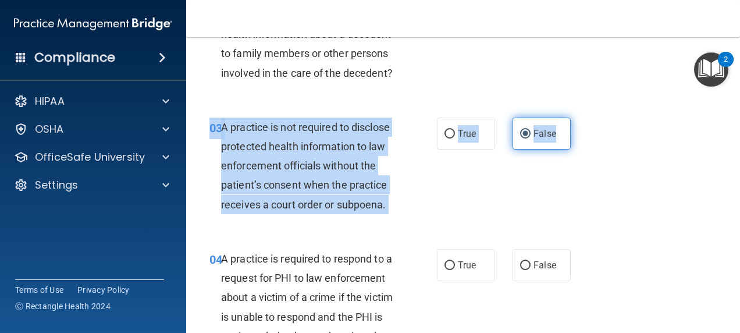
drag, startPoint x: 549, startPoint y: 136, endPoint x: 548, endPoint y: 155, distance: 19.2
click at [548, 139] on span "False" at bounding box center [545, 133] width 23 height 11
click at [531, 139] on input "False" at bounding box center [525, 134] width 10 height 9
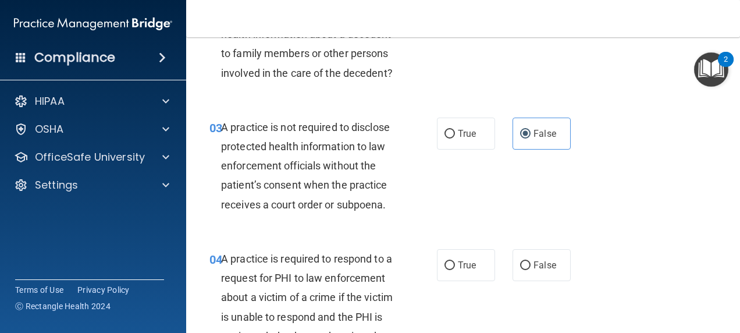
drag, startPoint x: 577, startPoint y: 164, endPoint x: 565, endPoint y: 168, distance: 13.3
click at [576, 166] on div "03 A practice is not required to disclose protected health information to law e…" at bounding box center [463, 169] width 525 height 132
click at [547, 150] on label "False" at bounding box center [542, 134] width 58 height 32
click at [531, 139] on input "False" at bounding box center [525, 134] width 10 height 9
click at [458, 139] on span "True" at bounding box center [467, 133] width 18 height 11
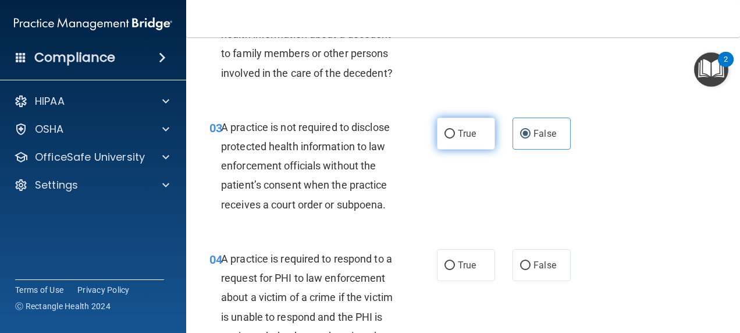
click at [455, 139] on input "True" at bounding box center [450, 134] width 10 height 9
radio input "true"
radio input "false"
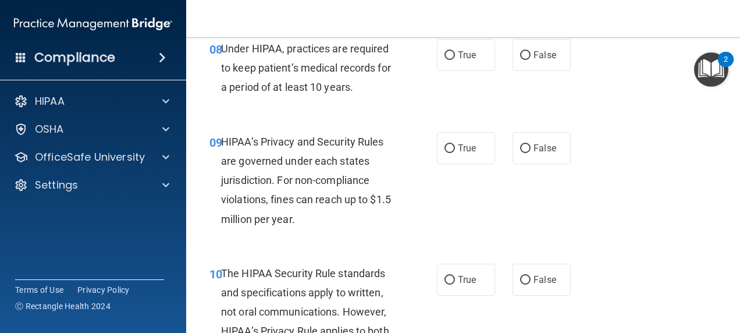
scroll to position [956, 0]
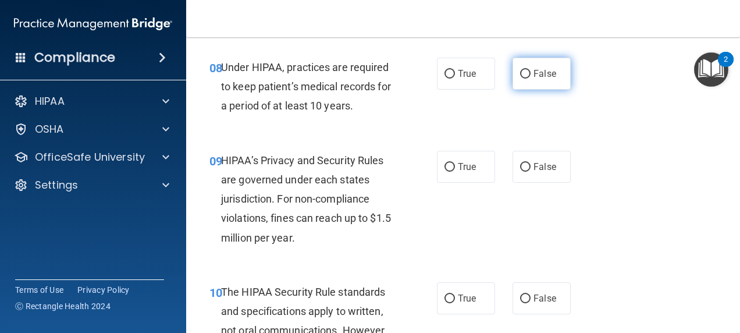
click at [520, 90] on label "False" at bounding box center [542, 74] width 58 height 32
click at [520, 79] on input "False" at bounding box center [525, 74] width 10 height 9
radio input "true"
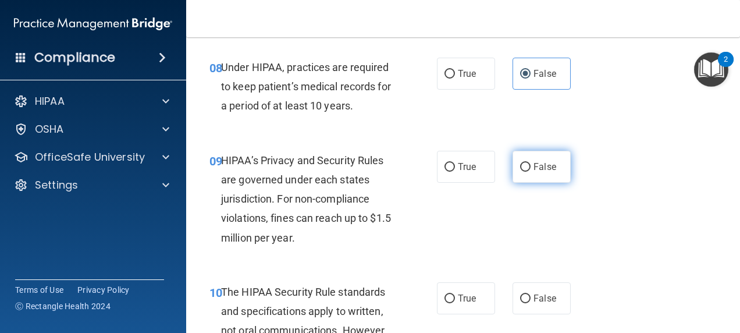
click at [526, 178] on label "False" at bounding box center [542, 167] width 58 height 32
click at [526, 172] on input "False" at bounding box center [525, 167] width 10 height 9
radio input "true"
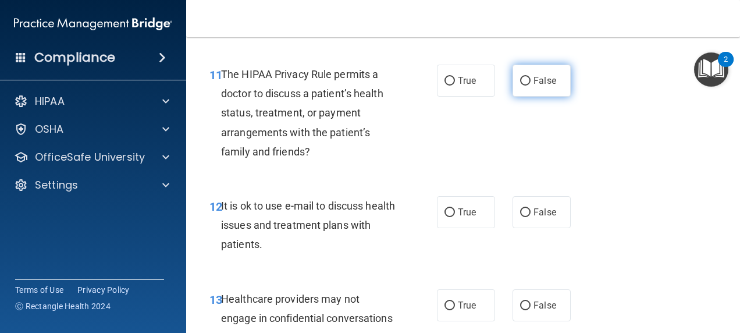
scroll to position [1247, 0]
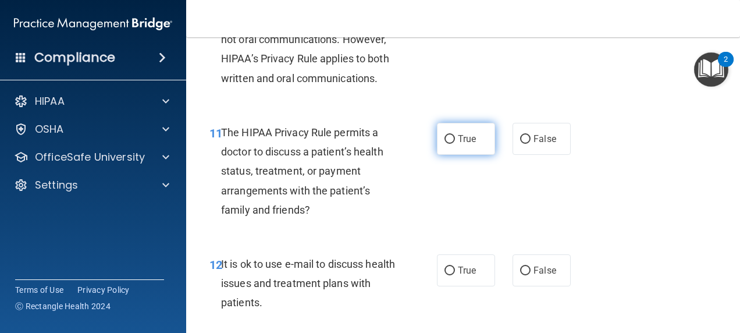
click at [461, 155] on label "True" at bounding box center [466, 139] width 58 height 32
click at [455, 144] on input "True" at bounding box center [450, 139] width 10 height 9
radio input "true"
click at [459, 276] on span "True" at bounding box center [467, 270] width 18 height 11
click at [455, 275] on input "True" at bounding box center [450, 271] width 10 height 9
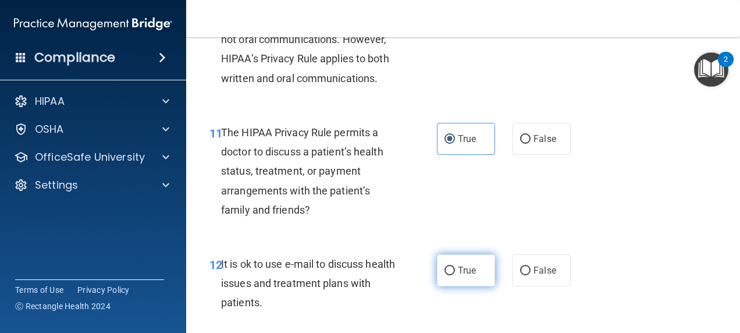
radio input "true"
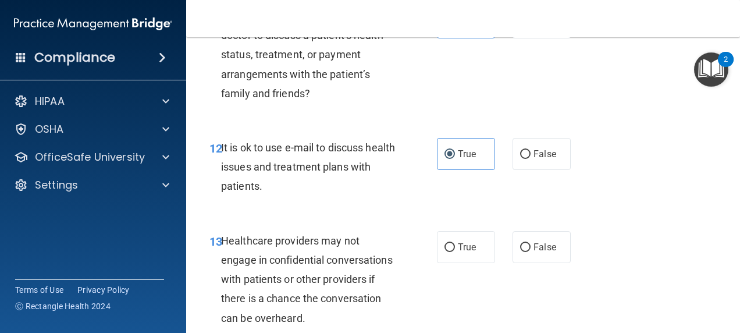
scroll to position [1421, 0]
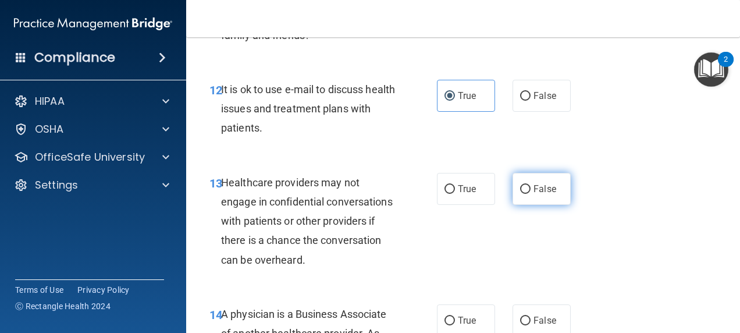
click at [525, 194] on input "False" at bounding box center [525, 189] width 10 height 9
radio input "true"
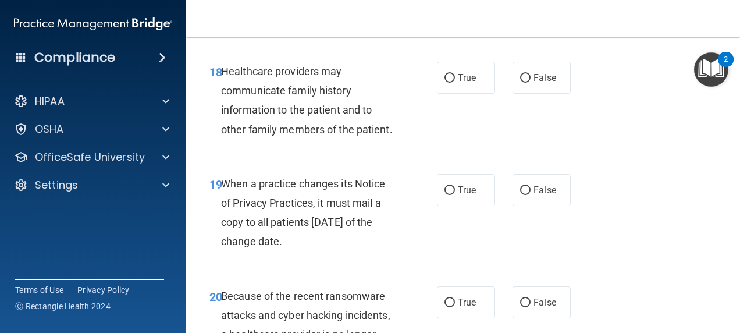
scroll to position [2236, 0]
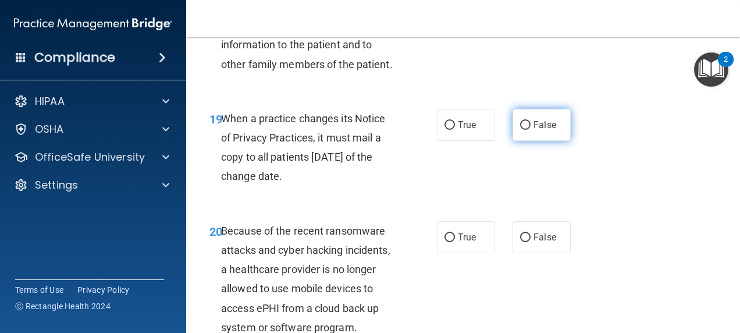
click at [525, 141] on label "False" at bounding box center [542, 125] width 58 height 32
click at [525, 130] on input "False" at bounding box center [525, 125] width 10 height 9
radio input "true"
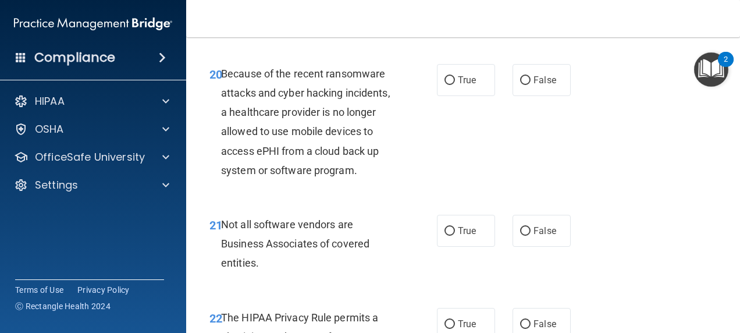
scroll to position [2411, 0]
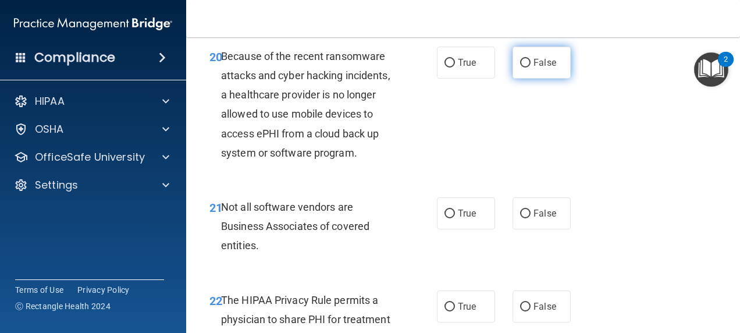
click at [534, 68] on span "False" at bounding box center [545, 62] width 23 height 11
click at [531, 68] on input "False" at bounding box center [525, 63] width 10 height 9
radio input "true"
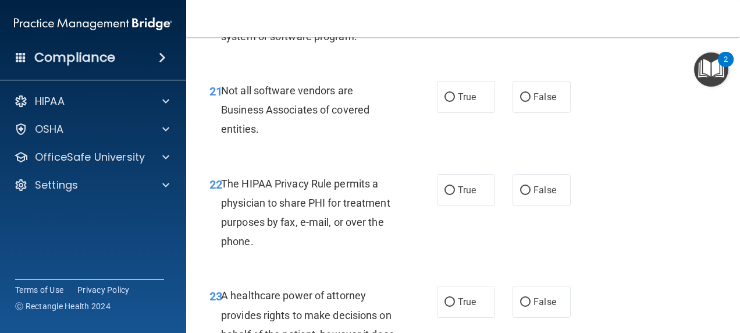
scroll to position [2585, 0]
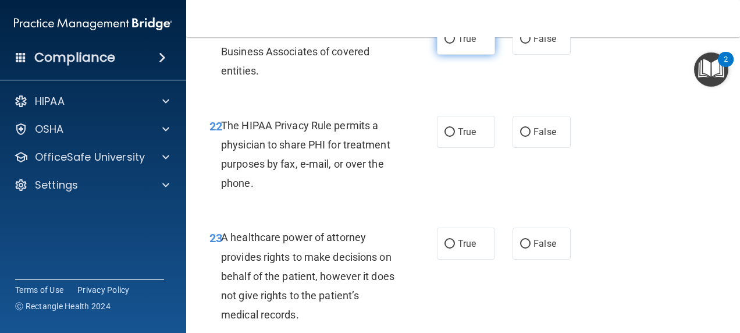
click at [453, 55] on label "True" at bounding box center [466, 39] width 58 height 32
click at [453, 44] on input "True" at bounding box center [450, 39] width 10 height 9
radio input "true"
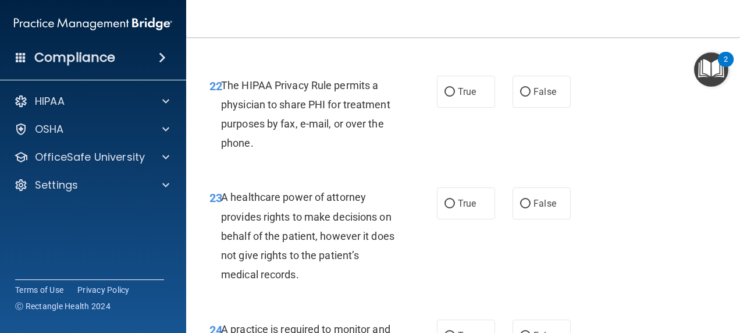
scroll to position [2643, 0]
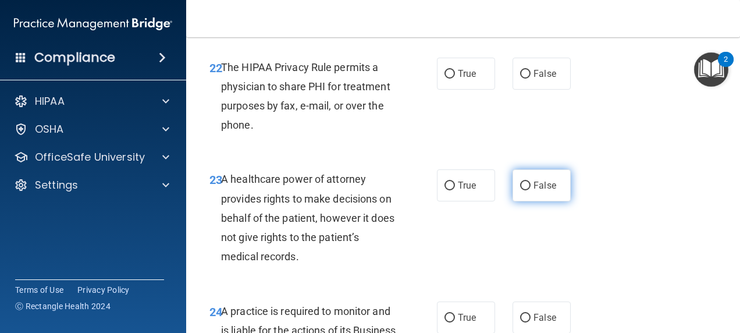
click at [520, 201] on label "False" at bounding box center [542, 185] width 58 height 32
click at [520, 190] on input "False" at bounding box center [525, 186] width 10 height 9
radio input "true"
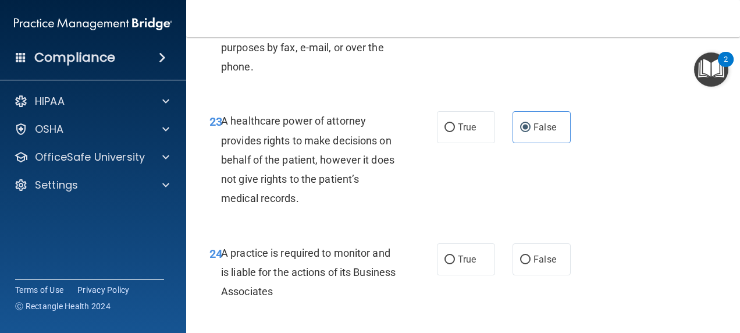
scroll to position [2760, 0]
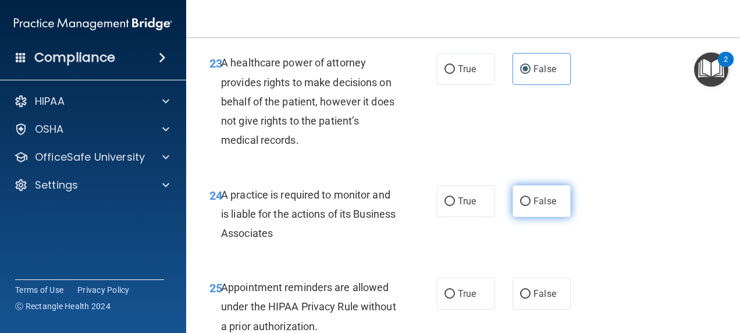
click at [520, 206] on input "False" at bounding box center [525, 201] width 10 height 9
radio input "true"
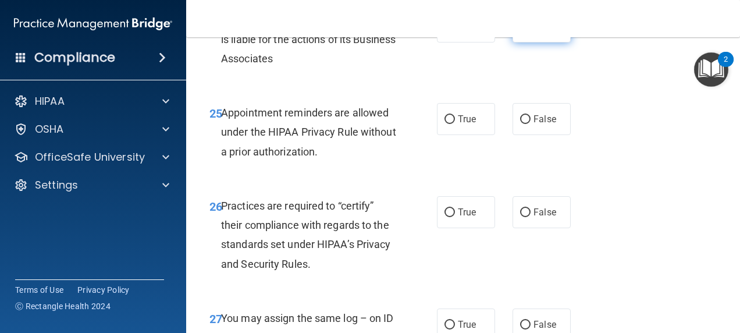
click at [517, 228] on label "False" at bounding box center [542, 212] width 58 height 32
click at [520, 217] on input "False" at bounding box center [525, 212] width 10 height 9
radio input "true"
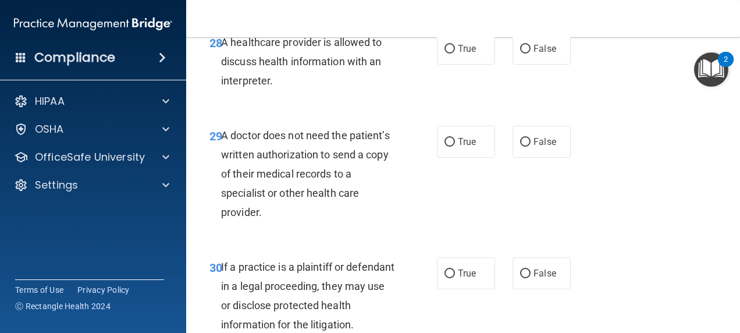
scroll to position [3400, 0]
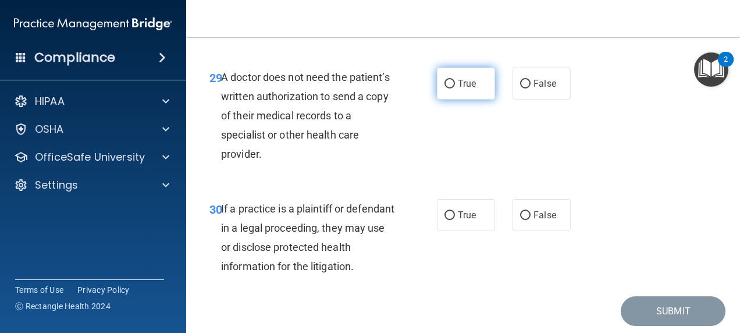
click at [443, 100] on label "True" at bounding box center [466, 84] width 58 height 32
click at [445, 88] on input "True" at bounding box center [450, 84] width 10 height 9
radio input "true"
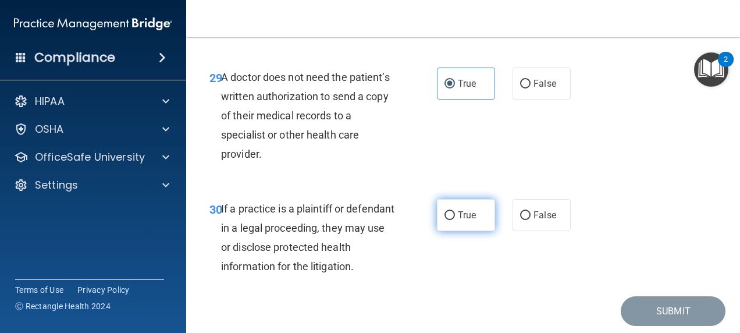
click at [445, 220] on input "True" at bounding box center [450, 215] width 10 height 9
radio input "true"
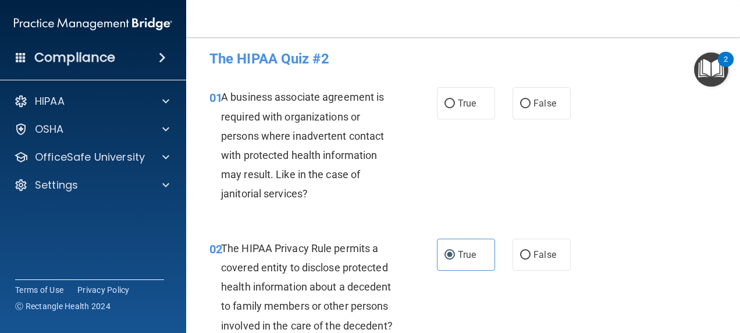
scroll to position [0, 0]
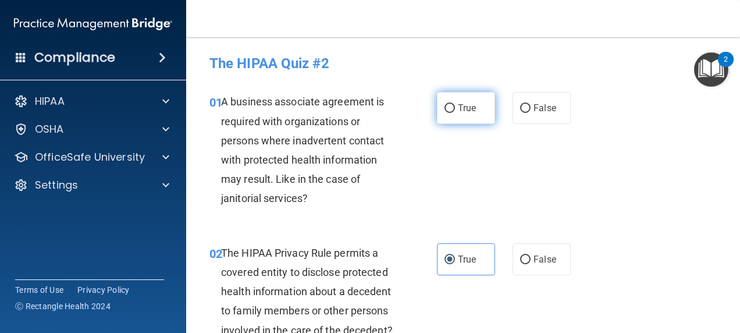
click at [451, 103] on label "True" at bounding box center [466, 108] width 58 height 32
click at [451, 104] on input "True" at bounding box center [450, 108] width 10 height 9
radio input "true"
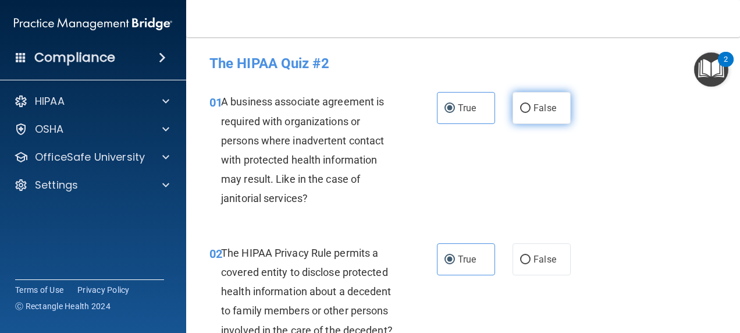
click at [524, 118] on label "False" at bounding box center [542, 108] width 58 height 32
click at [524, 113] on input "False" at bounding box center [525, 108] width 10 height 9
radio input "true"
radio input "false"
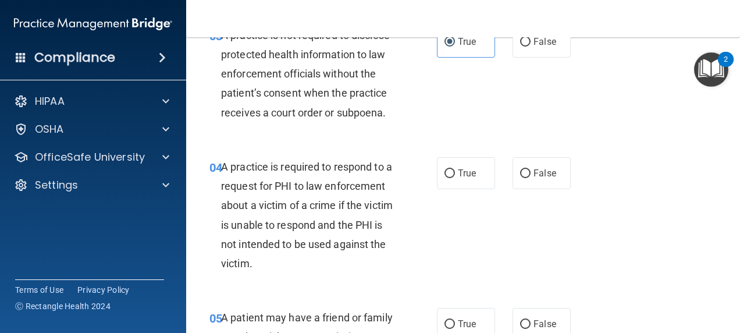
scroll to position [407, 0]
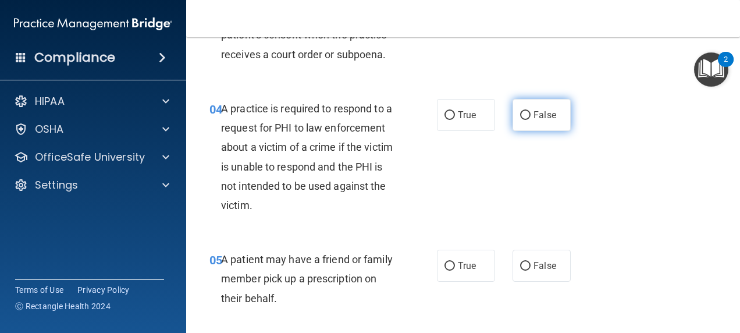
click at [513, 131] on label "False" at bounding box center [542, 115] width 58 height 32
click at [520, 120] on input "False" at bounding box center [525, 115] width 10 height 9
radio input "true"
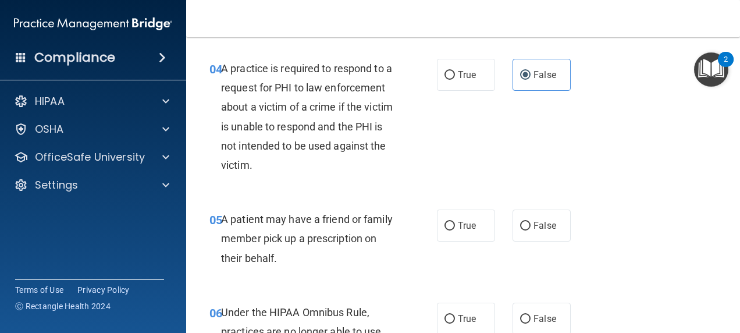
scroll to position [466, 0]
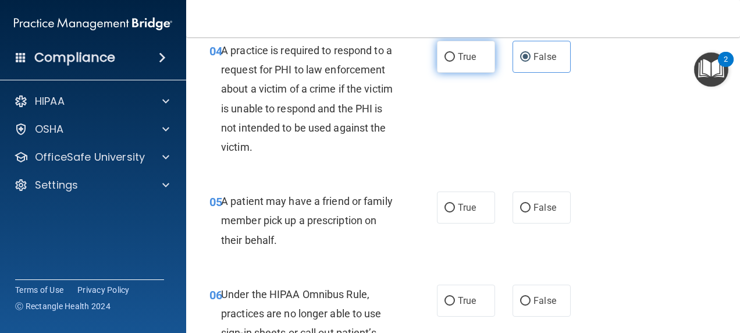
click at [458, 62] on span "True" at bounding box center [467, 56] width 18 height 11
click at [455, 62] on input "True" at bounding box center [450, 57] width 10 height 9
radio input "true"
radio input "false"
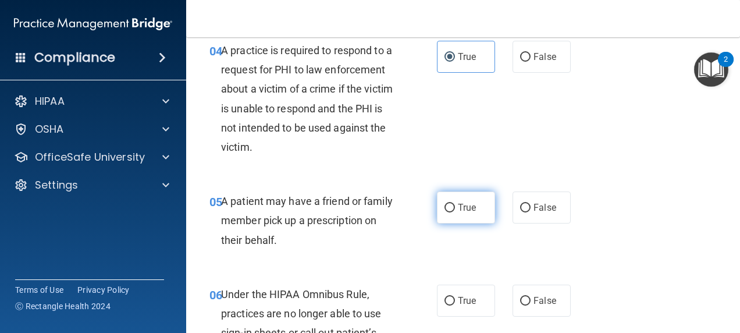
click at [458, 213] on span "True" at bounding box center [467, 207] width 18 height 11
click at [455, 212] on input "True" at bounding box center [450, 208] width 10 height 9
radio input "true"
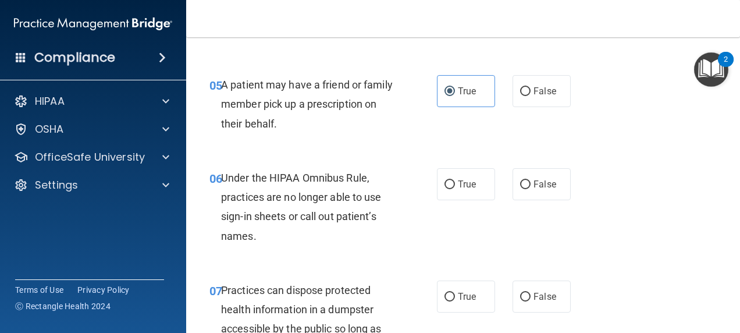
scroll to position [640, 0]
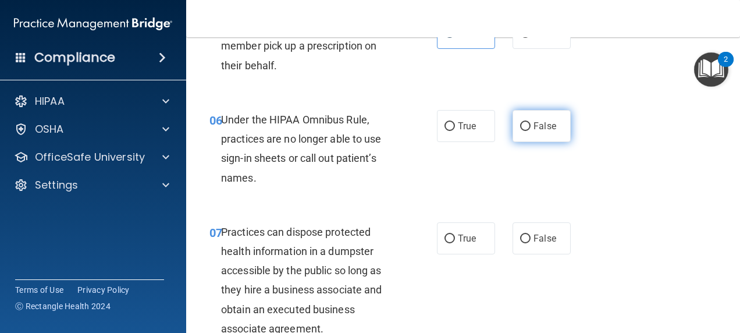
click at [542, 132] on span "False" at bounding box center [545, 125] width 23 height 11
click at [531, 131] on input "False" at bounding box center [525, 126] width 10 height 9
radio input "true"
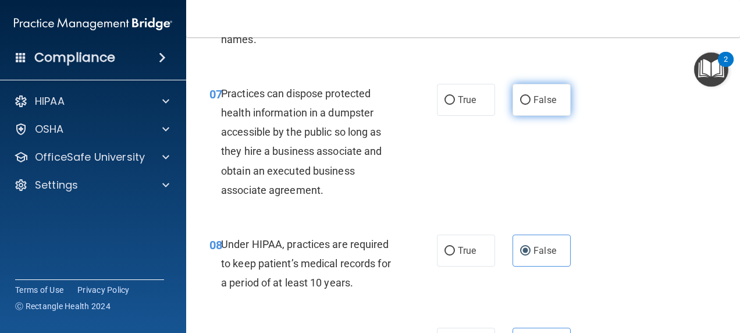
scroll to position [815, 0]
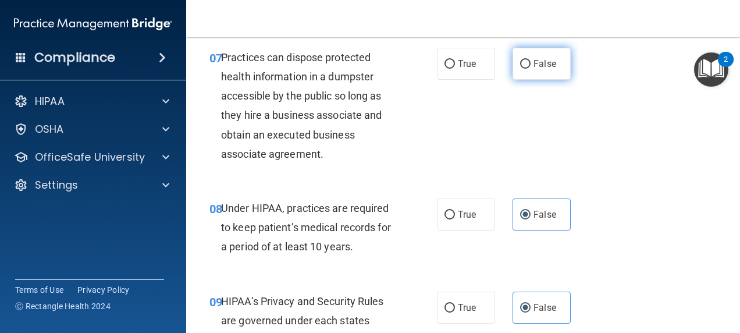
click at [520, 69] on input "False" at bounding box center [525, 64] width 10 height 9
radio input "true"
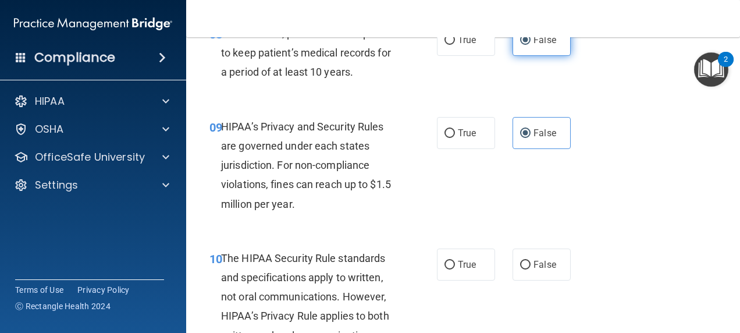
scroll to position [1164, 0]
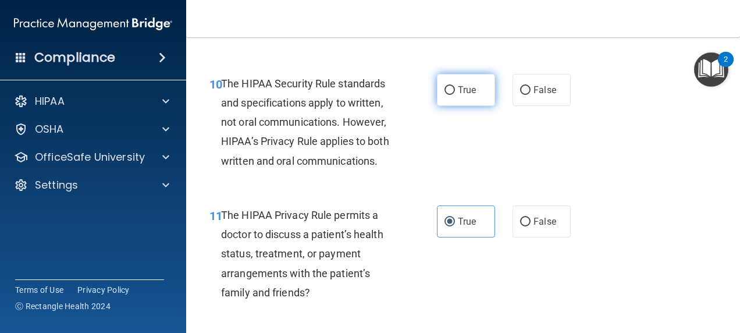
click at [458, 95] on span "True" at bounding box center [467, 89] width 18 height 11
click at [455, 95] on input "True" at bounding box center [450, 90] width 10 height 9
radio input "true"
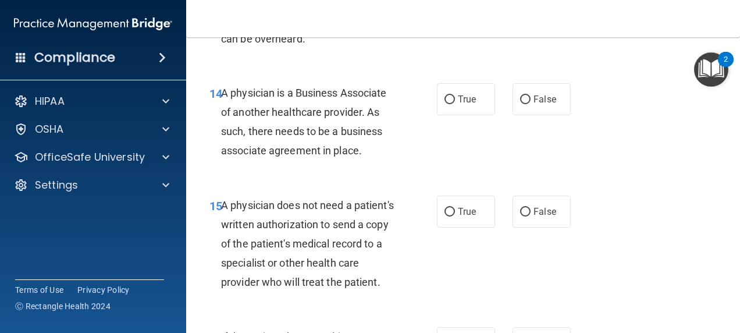
scroll to position [1688, 0]
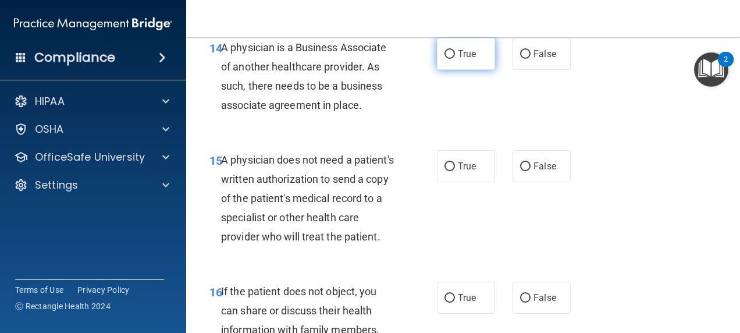
click at [449, 59] on input "True" at bounding box center [450, 54] width 10 height 9
radio input "true"
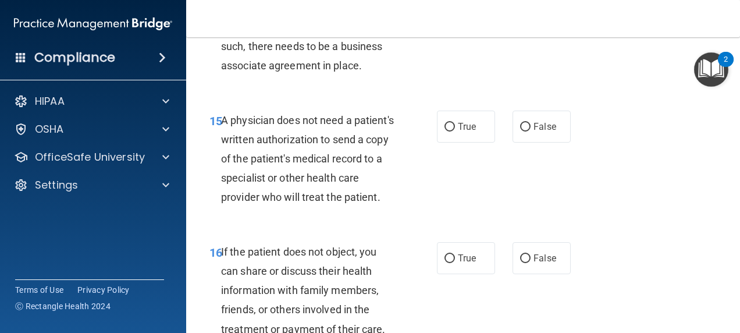
scroll to position [1746, 0]
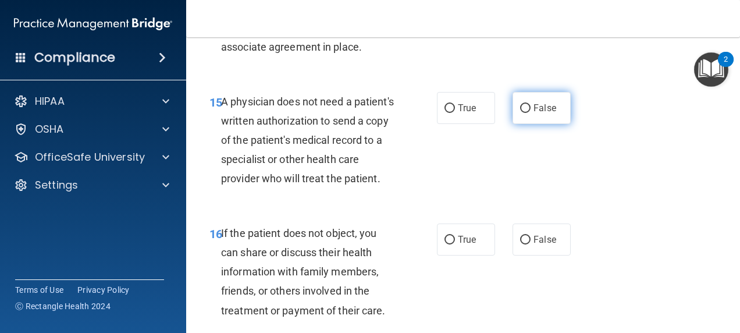
click at [527, 121] on label "False" at bounding box center [542, 108] width 58 height 32
click at [527, 113] on input "False" at bounding box center [525, 108] width 10 height 9
radio input "true"
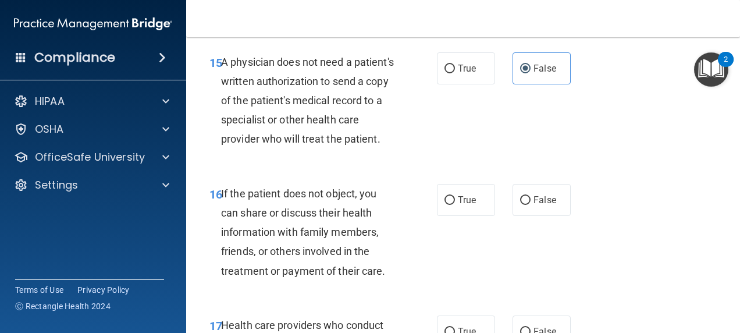
scroll to position [1804, 0]
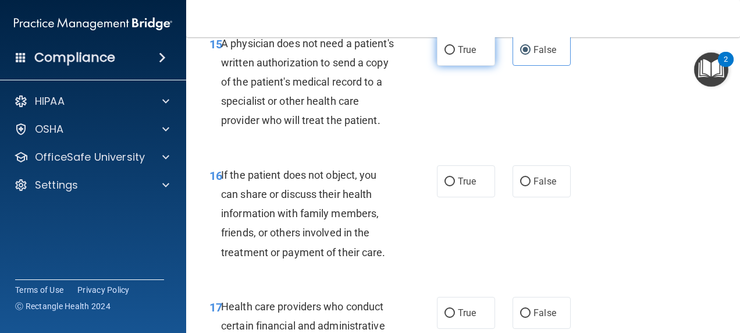
click at [453, 56] on label "True" at bounding box center [466, 50] width 58 height 32
click at [453, 55] on input "True" at bounding box center [450, 50] width 10 height 9
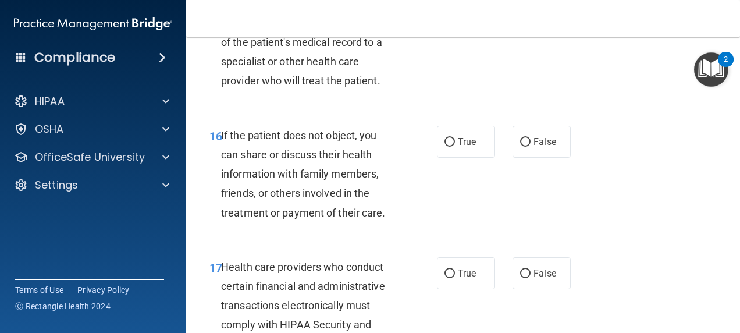
scroll to position [1862, 0]
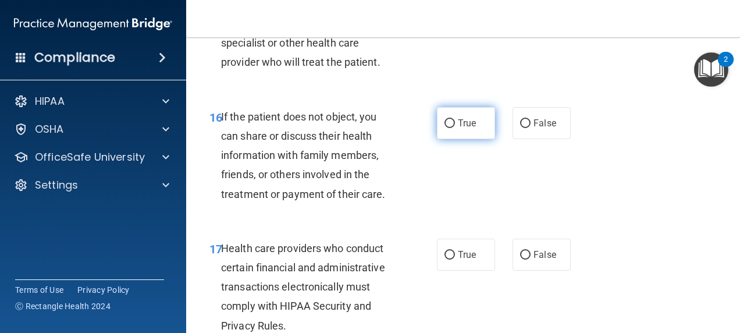
click at [455, 139] on label "True" at bounding box center [466, 123] width 58 height 32
click at [455, 128] on input "True" at bounding box center [450, 123] width 10 height 9
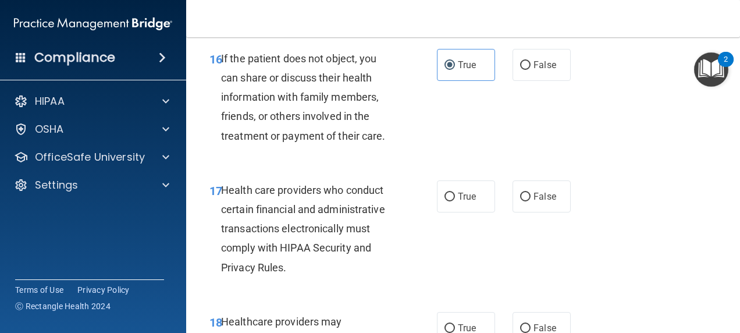
scroll to position [1979, 0]
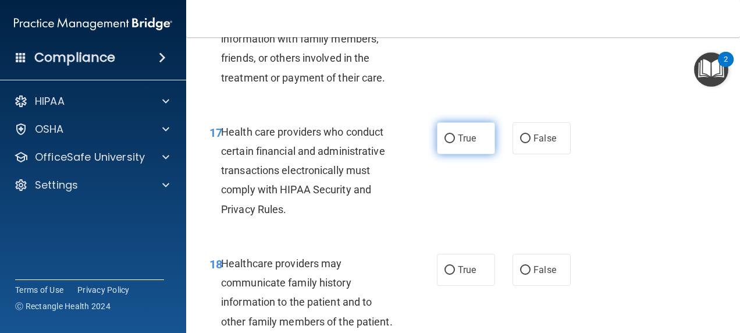
click at [458, 144] on span "True" at bounding box center [467, 138] width 18 height 11
click at [455, 143] on input "True" at bounding box center [450, 138] width 10 height 9
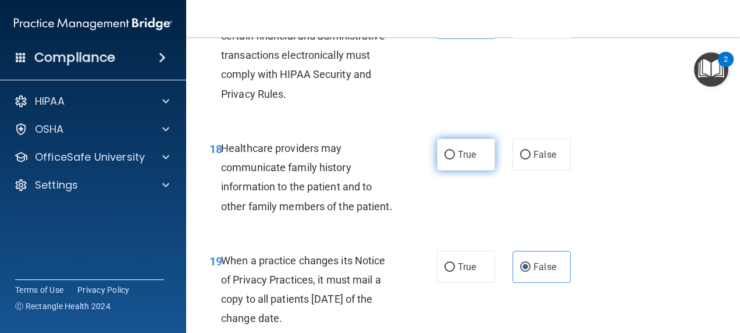
scroll to position [2095, 0]
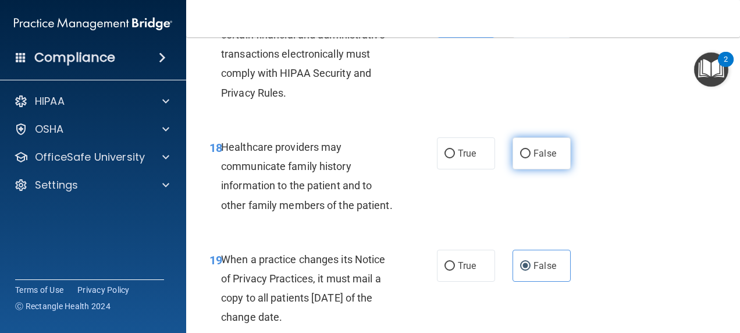
click at [525, 169] on label "False" at bounding box center [542, 153] width 58 height 32
click at [525, 158] on input "False" at bounding box center [525, 154] width 10 height 9
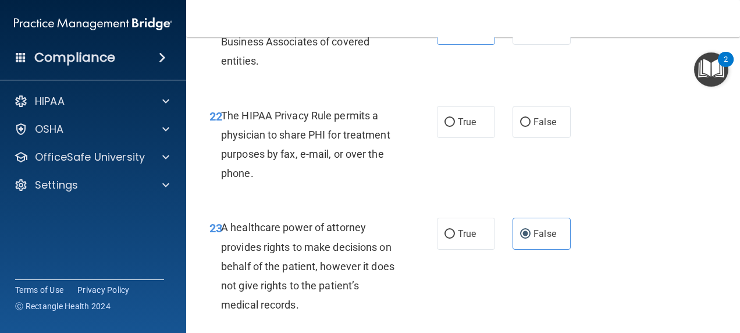
scroll to position [2619, 0]
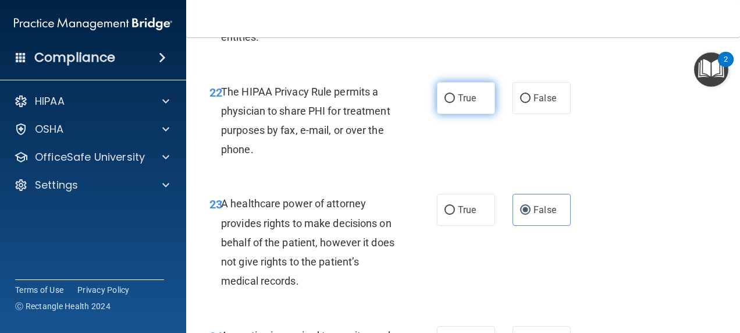
click at [450, 114] on label "True" at bounding box center [466, 98] width 58 height 32
click at [450, 103] on input "True" at bounding box center [450, 98] width 10 height 9
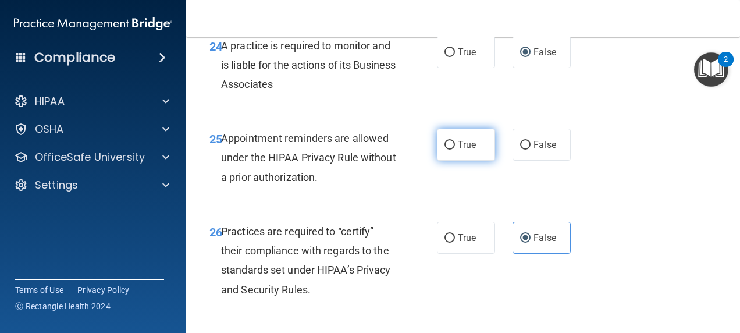
scroll to position [2910, 0]
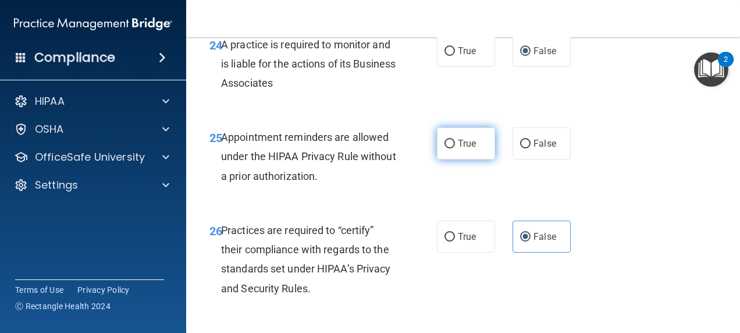
click at [458, 149] on span "True" at bounding box center [467, 143] width 18 height 11
click at [455, 148] on input "True" at bounding box center [450, 144] width 10 height 9
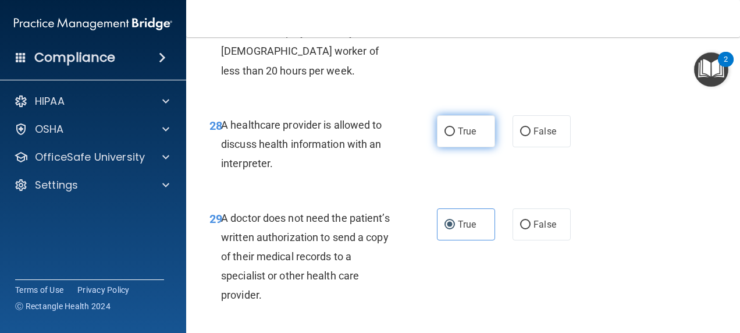
scroll to position [3201, 0]
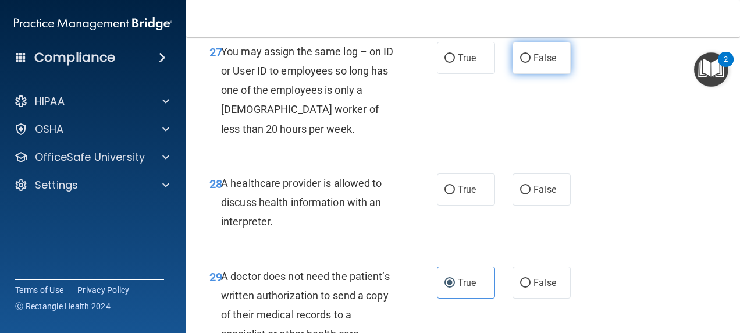
click at [523, 74] on label "False" at bounding box center [542, 58] width 58 height 32
click at [523, 63] on input "False" at bounding box center [525, 58] width 10 height 9
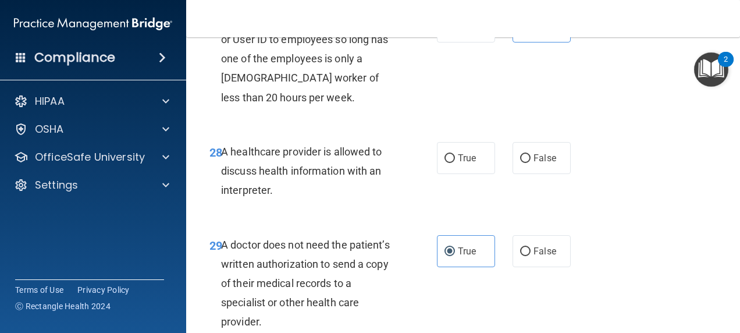
scroll to position [3259, 0]
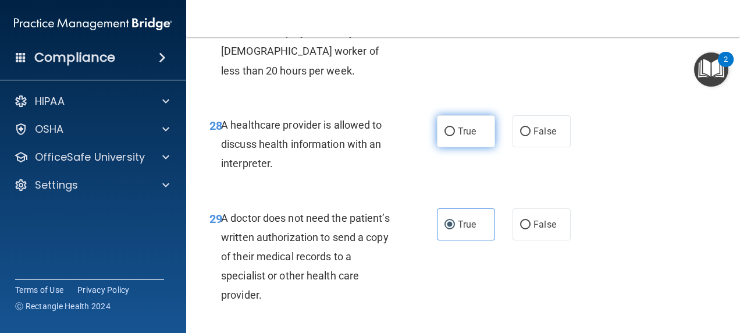
click at [443, 147] on label "True" at bounding box center [466, 131] width 58 height 32
click at [445, 136] on input "True" at bounding box center [450, 131] width 10 height 9
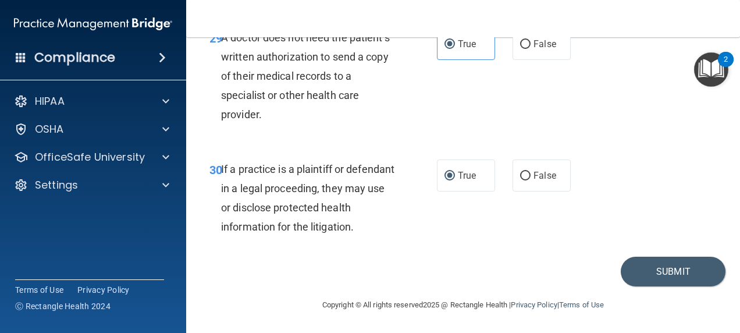
scroll to position [3497, 0]
click at [644, 275] on button "Submit" at bounding box center [673, 272] width 105 height 30
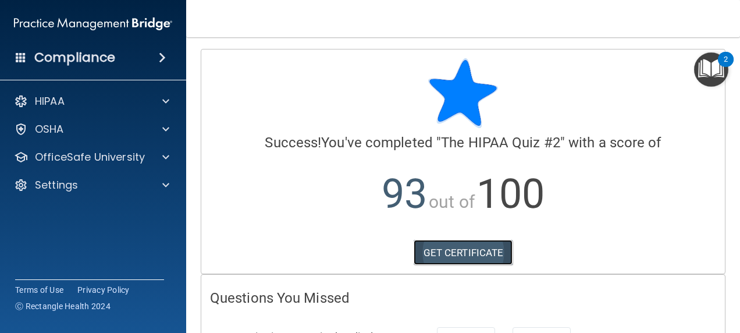
click at [472, 244] on link "GET CERTIFICATE" at bounding box center [464, 253] width 100 height 26
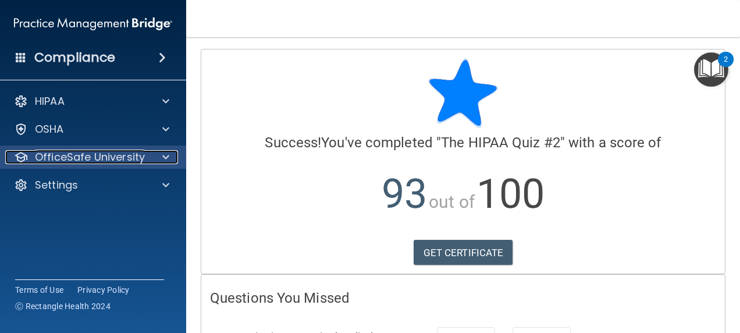
click at [128, 158] on p "OfficeSafe University" at bounding box center [90, 157] width 110 height 14
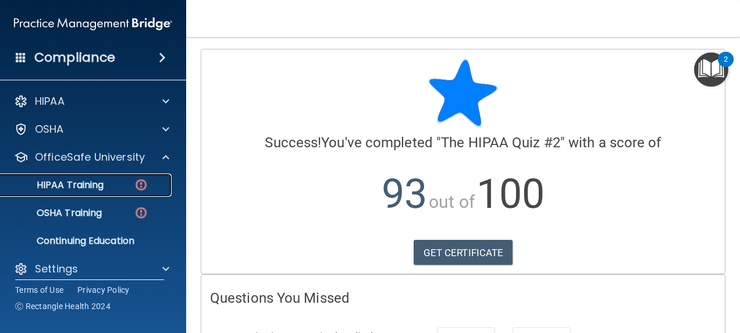
click at [90, 182] on p "HIPAA Training" at bounding box center [56, 185] width 96 height 12
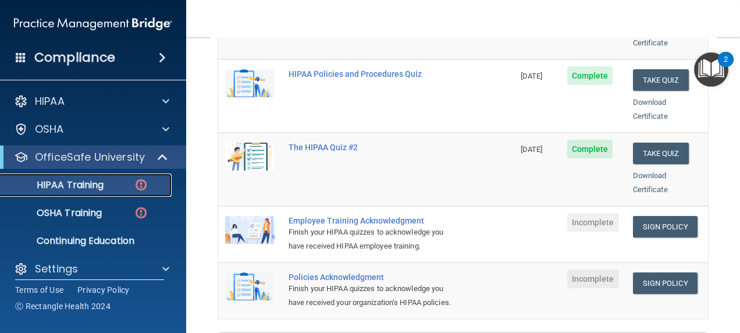
scroll to position [291, 0]
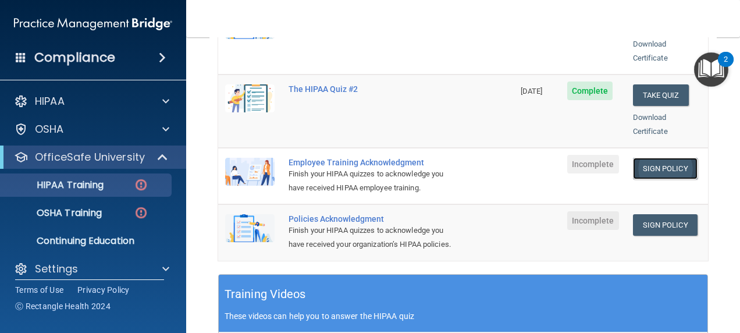
click at [657, 158] on link "Sign Policy" at bounding box center [665, 169] width 65 height 22
click at [665, 214] on link "Sign Policy" at bounding box center [665, 225] width 65 height 22
click at [51, 178] on link "HIPAA Training" at bounding box center [79, 184] width 183 height 23
click at [65, 205] on link "OSHA Training" at bounding box center [79, 212] width 183 height 23
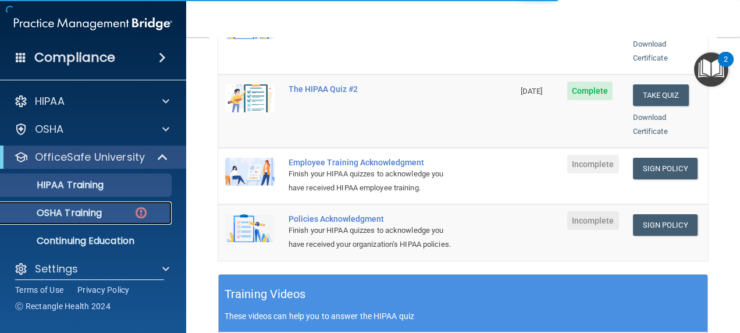
scroll to position [305, 0]
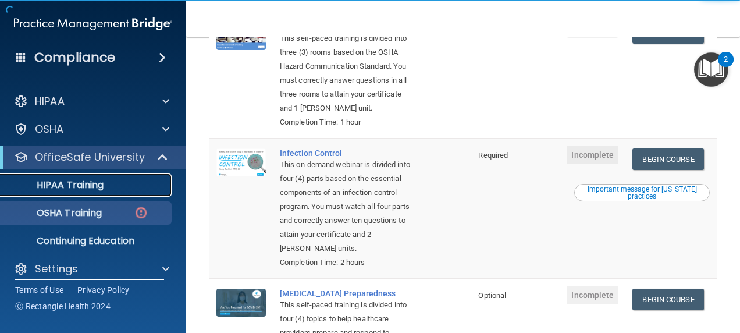
click at [106, 189] on div "HIPAA Training" at bounding box center [87, 185] width 159 height 12
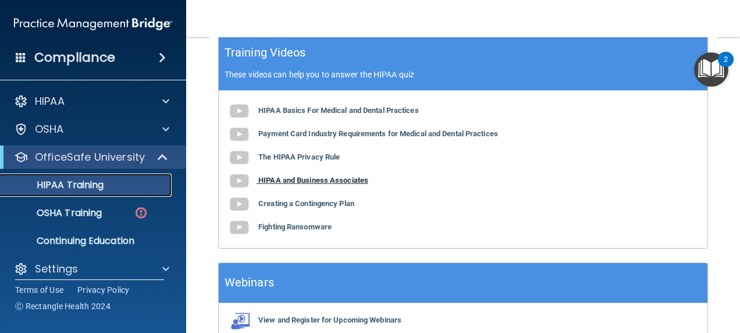
scroll to position [594, 0]
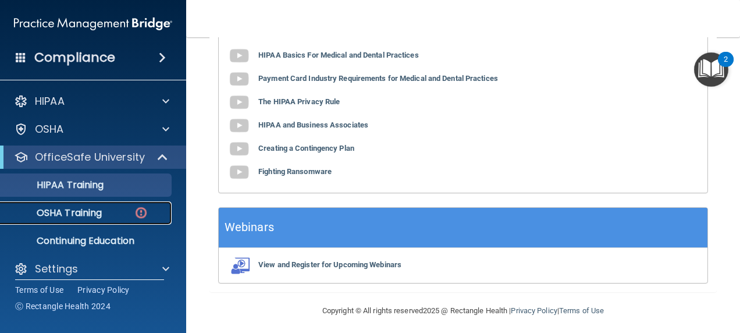
click at [85, 212] on p "OSHA Training" at bounding box center [55, 213] width 94 height 12
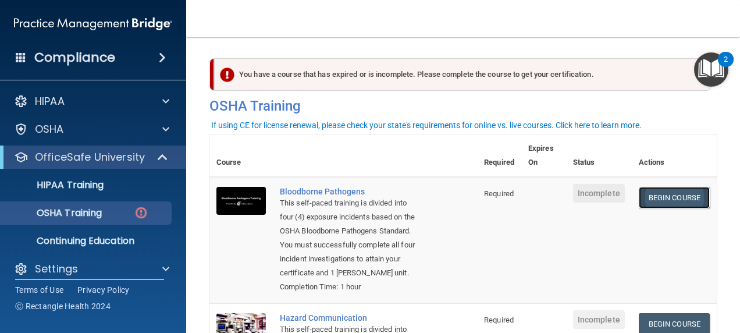
click at [672, 198] on link "Begin Course" at bounding box center [674, 198] width 71 height 22
click at [101, 184] on p "HIPAA Training" at bounding box center [56, 185] width 96 height 12
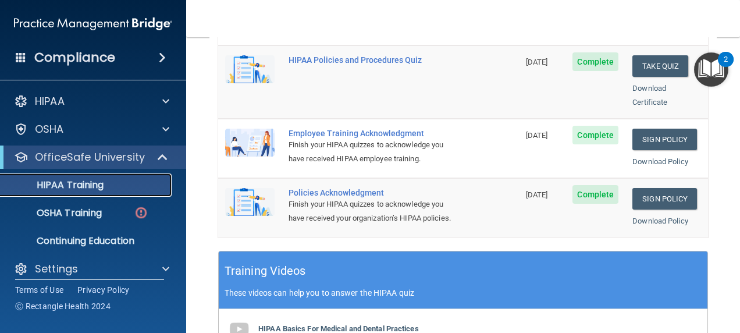
scroll to position [244, 0]
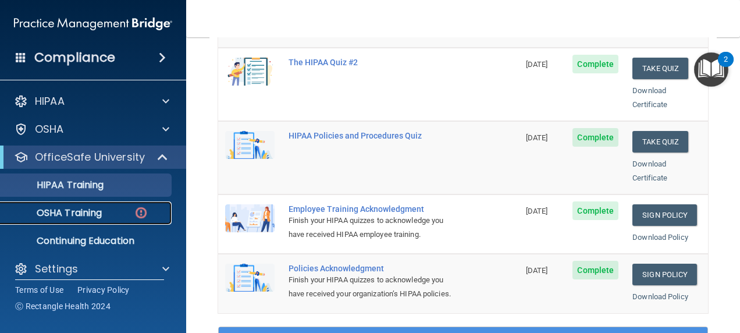
click at [97, 203] on link "OSHA Training" at bounding box center [79, 212] width 183 height 23
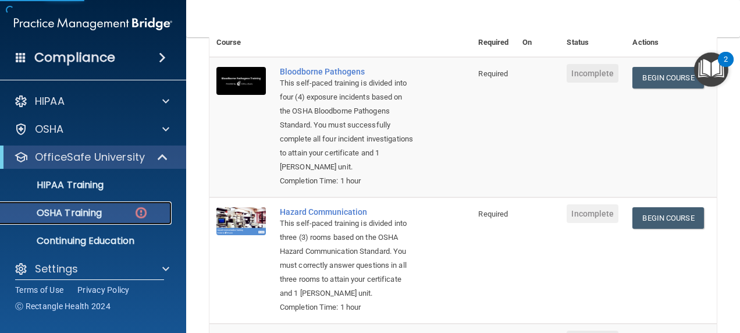
scroll to position [70, 0]
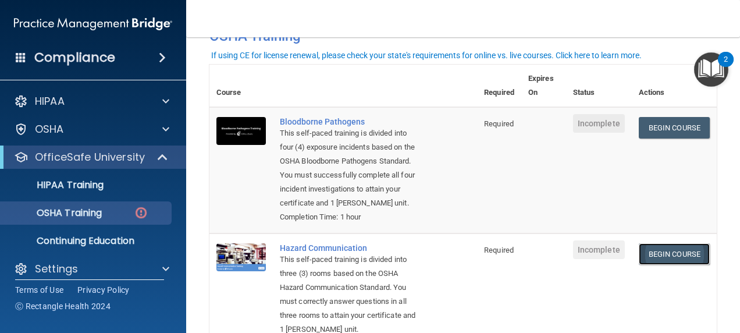
click at [648, 265] on link "Begin Course" at bounding box center [674, 254] width 71 height 22
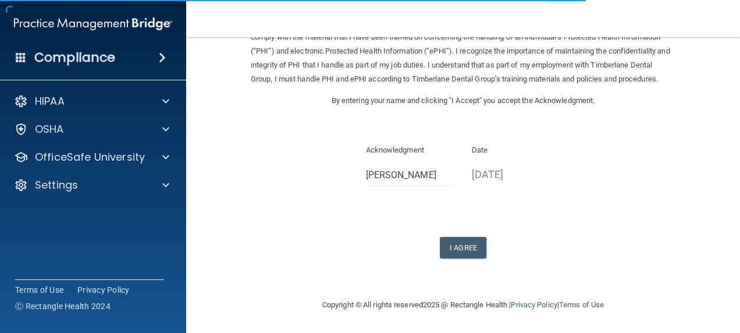
scroll to position [88, 0]
click at [456, 242] on button "I Agree" at bounding box center [463, 248] width 47 height 22
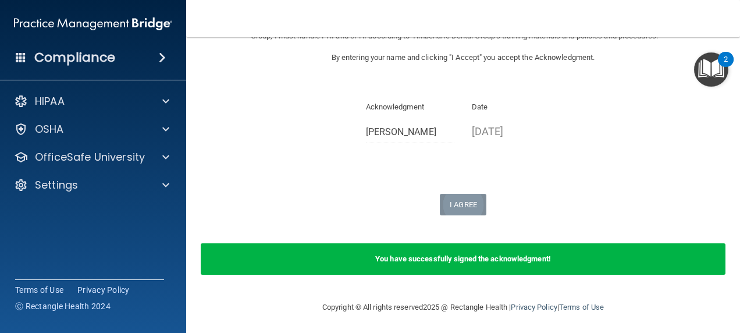
scroll to position [133, 0]
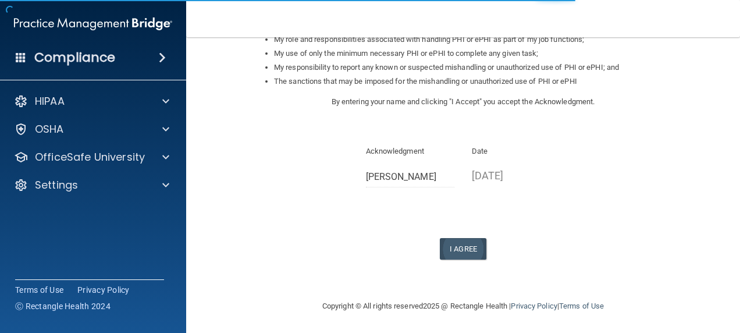
scroll to position [200, 0]
click at [468, 249] on button "I Agree" at bounding box center [463, 248] width 47 height 22
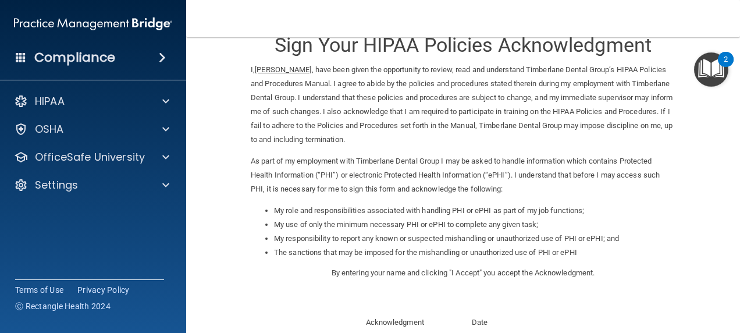
scroll to position [26, 0]
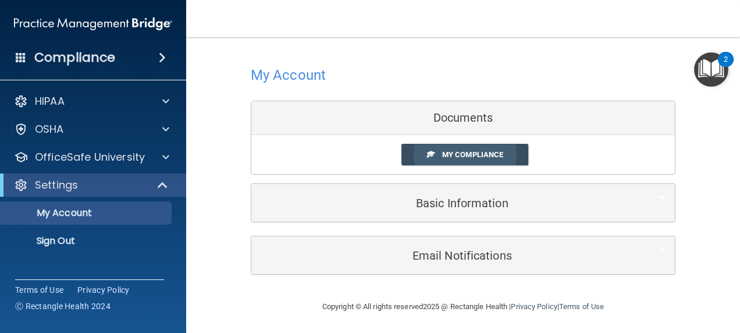
click at [493, 152] on span "My Compliance" at bounding box center [472, 154] width 61 height 9
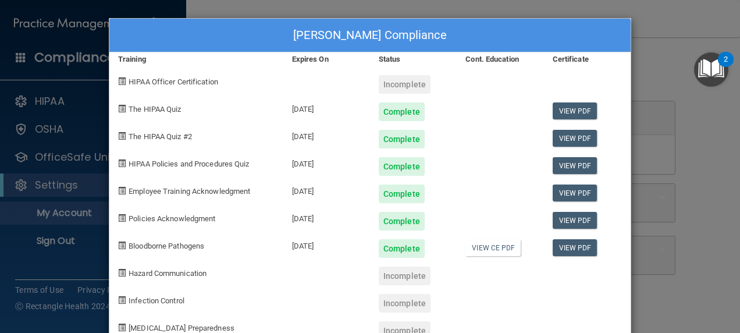
click at [77, 130] on div "Makayla Johnson's Compliance Training Expires On Status Cont. Education Certifi…" at bounding box center [370, 166] width 740 height 333
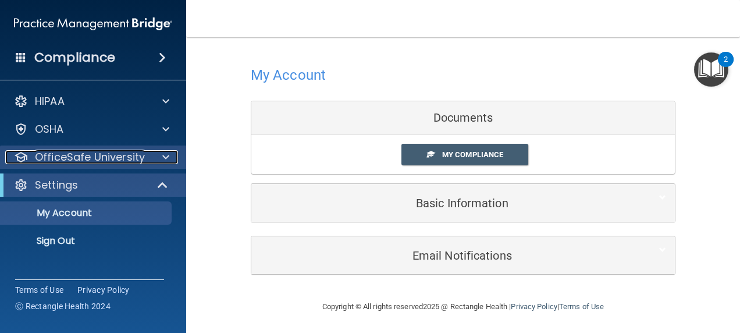
click at [164, 156] on span at bounding box center [165, 157] width 7 height 14
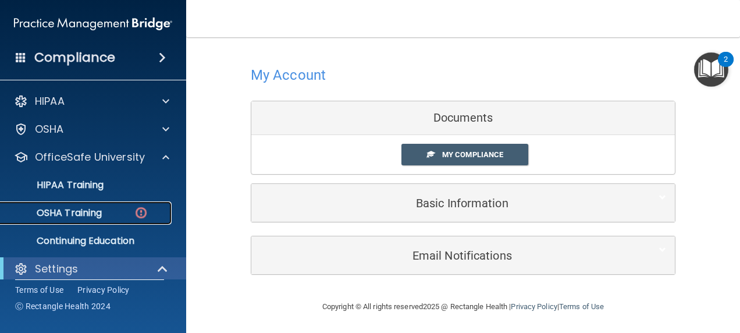
click at [89, 215] on p "OSHA Training" at bounding box center [55, 213] width 94 height 12
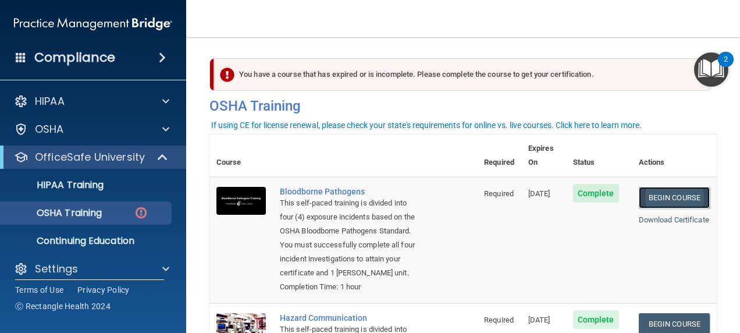
click at [668, 187] on link "Begin Course" at bounding box center [674, 198] width 71 height 22
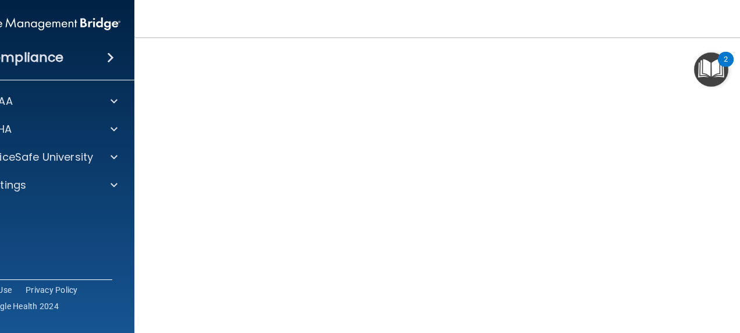
scroll to position [73, 0]
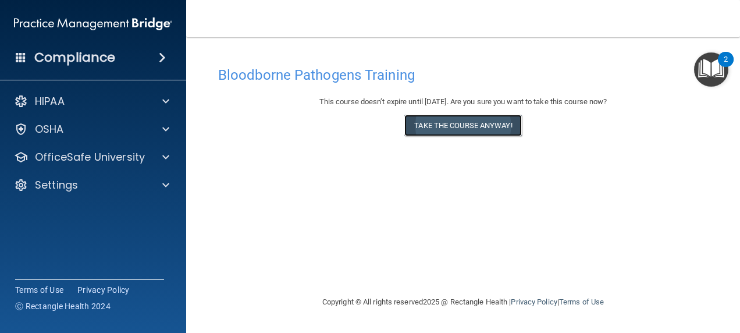
click at [452, 129] on button "Take the course anyway!" at bounding box center [462, 126] width 117 height 22
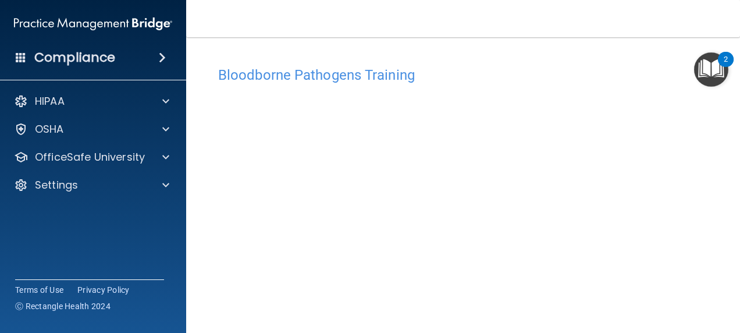
scroll to position [65, 0]
click at [711, 65] on img "Open Resource Center, 2 new notifications" at bounding box center [711, 69] width 34 height 34
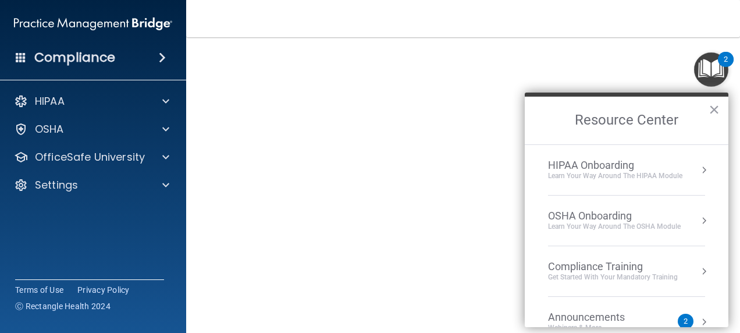
click at [583, 215] on div "OSHA Onboarding" at bounding box center [614, 216] width 133 height 13
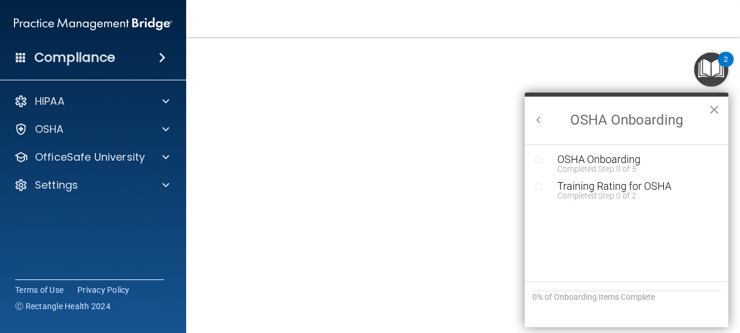
scroll to position [0, 0]
click at [576, 157] on div "OSHA Onboarding" at bounding box center [636, 159] width 156 height 10
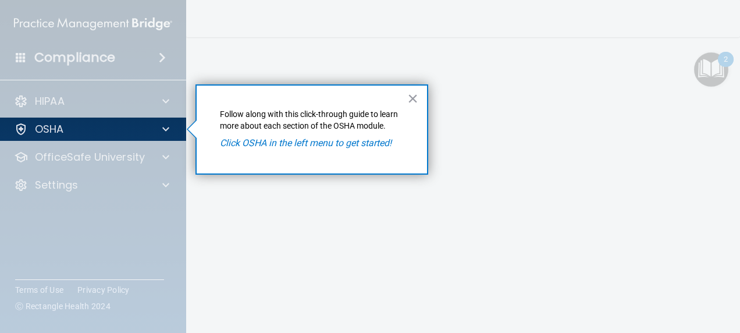
click at [300, 144] on em "Click OSHA in the left menu to get started!" at bounding box center [306, 142] width 172 height 11
click at [419, 97] on div "× Follow along with this click-through guide to learn more about each section o…" at bounding box center [312, 129] width 233 height 90
click at [416, 97] on button "×" at bounding box center [412, 98] width 11 height 19
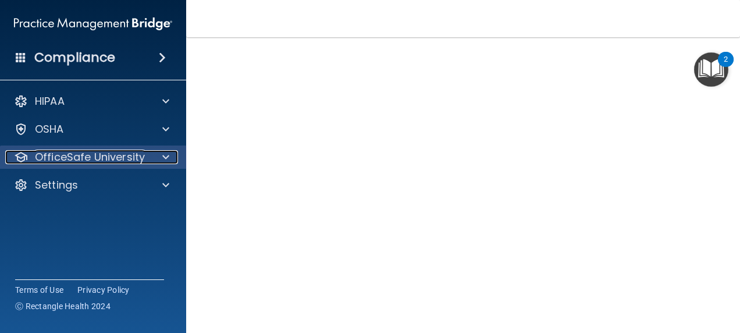
click at [161, 152] on div at bounding box center [164, 157] width 29 height 14
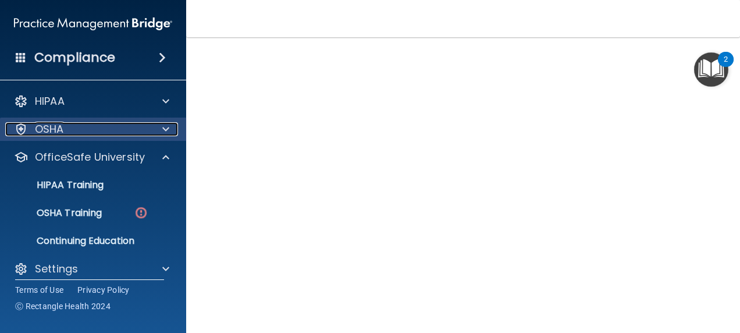
click at [168, 125] on span at bounding box center [165, 129] width 7 height 14
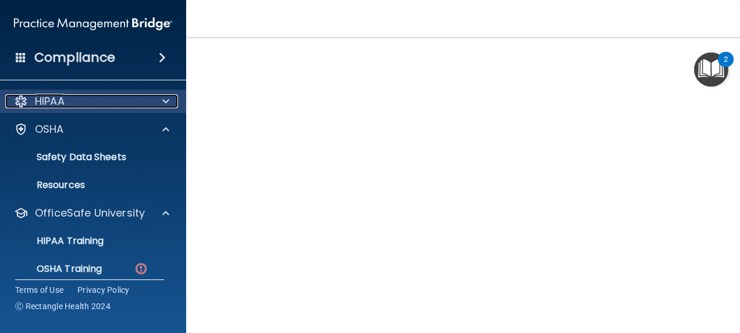
click at [162, 97] on span at bounding box center [165, 101] width 7 height 14
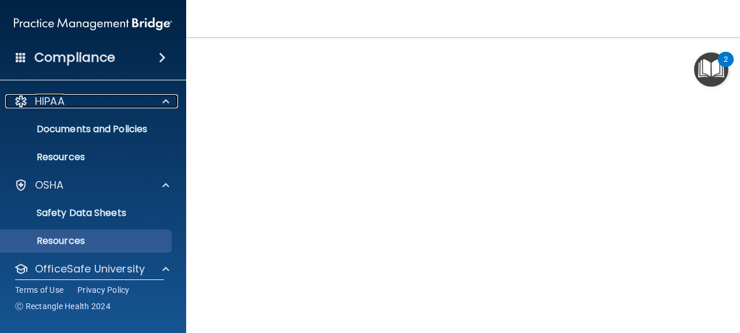
scroll to position [122, 0]
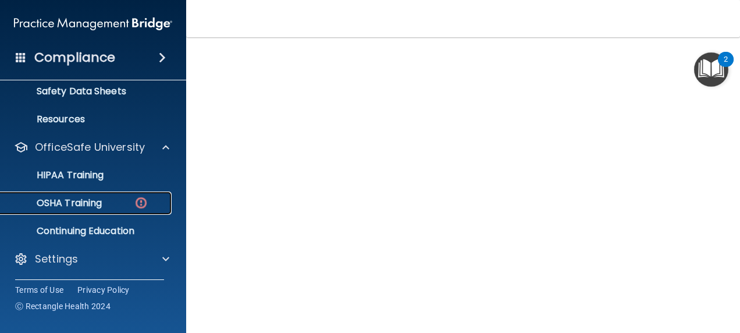
click at [70, 202] on p "OSHA Training" at bounding box center [55, 203] width 94 height 12
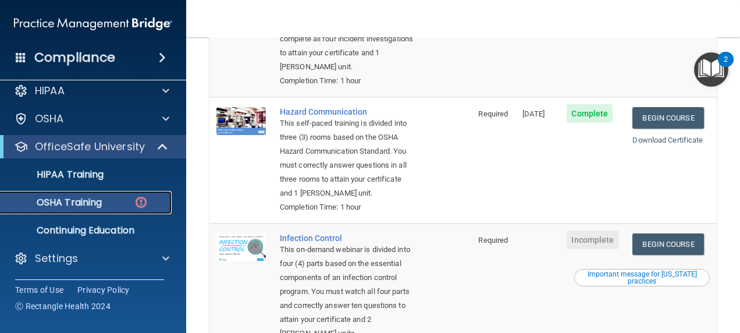
scroll to position [297, 0]
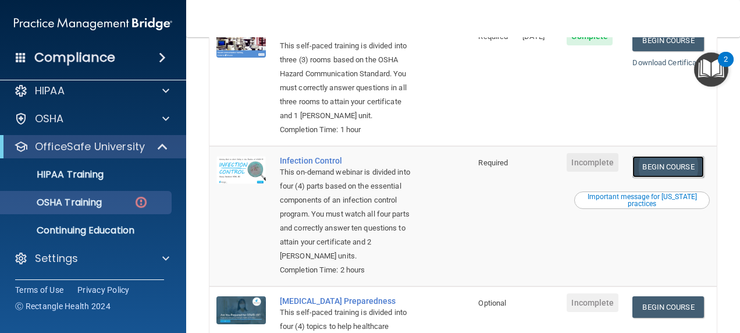
click at [652, 178] on link "Begin Course" at bounding box center [668, 167] width 71 height 22
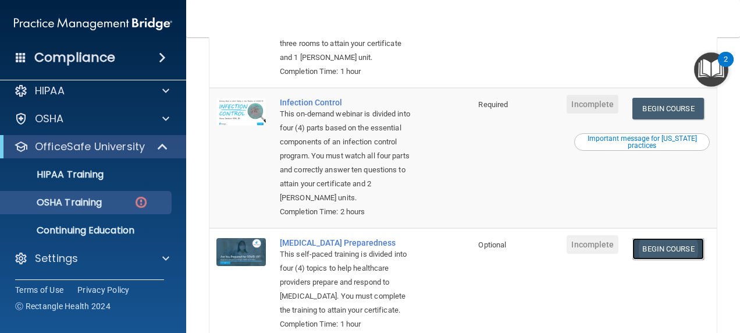
click at [658, 260] on link "Begin Course" at bounding box center [668, 249] width 71 height 22
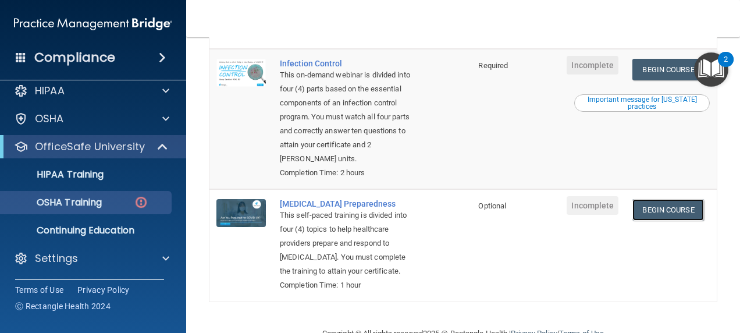
scroll to position [349, 0]
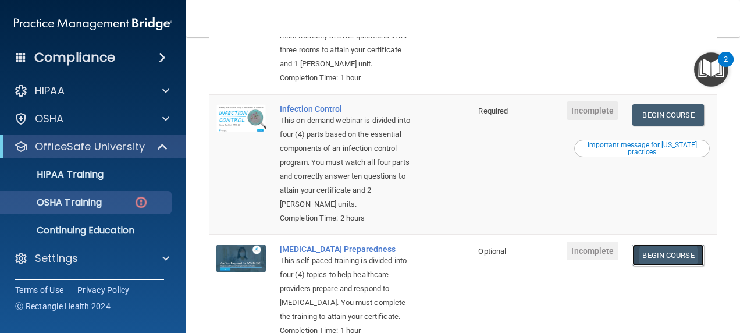
click at [661, 266] on link "Begin Course" at bounding box center [668, 255] width 71 height 22
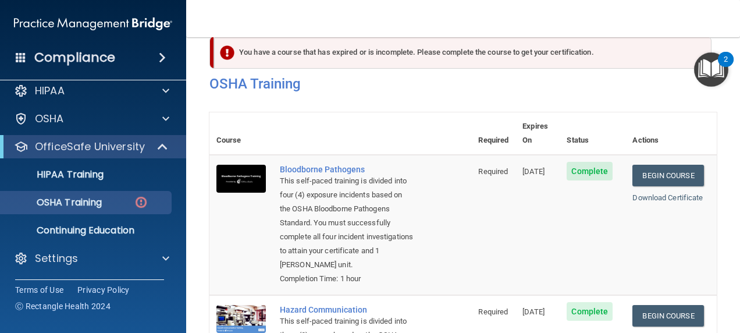
scroll to position [0, 0]
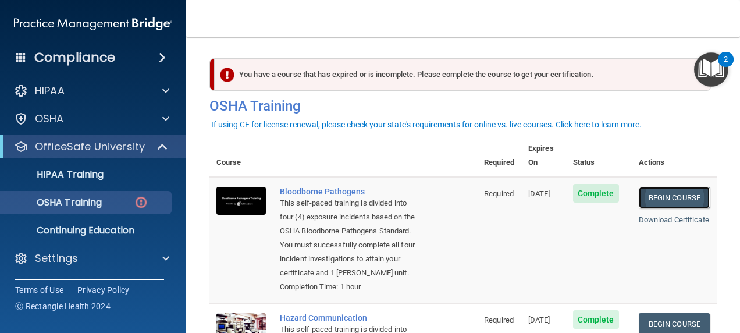
click at [668, 187] on link "Begin Course" at bounding box center [674, 198] width 71 height 22
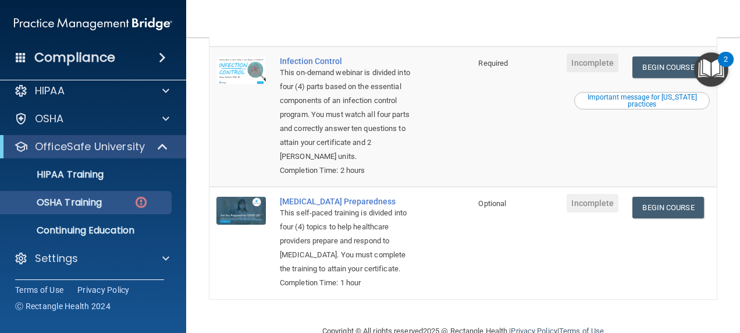
scroll to position [407, 0]
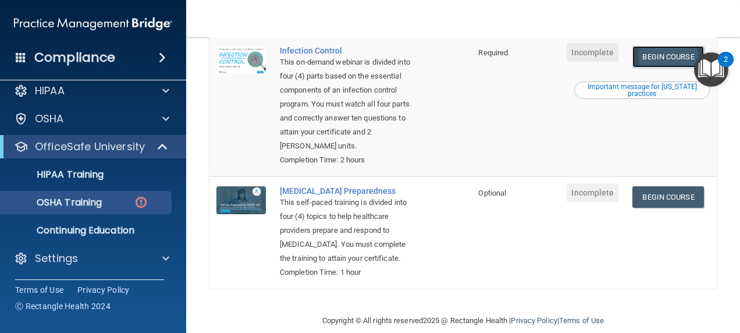
click at [640, 68] on link "Begin Course" at bounding box center [668, 57] width 71 height 22
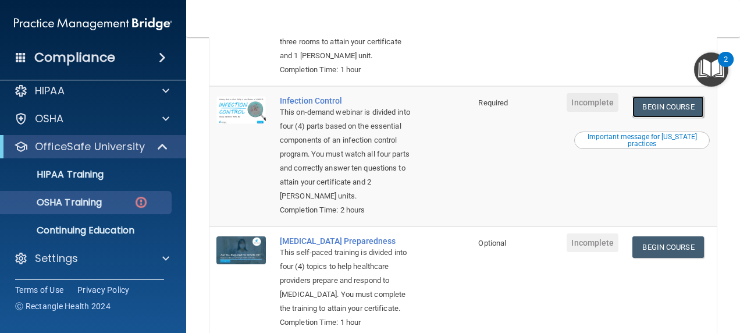
scroll to position [291, 0]
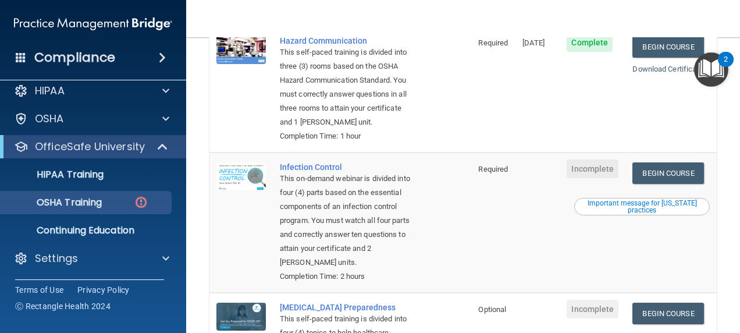
click at [580, 178] on span "Incomplete" at bounding box center [593, 168] width 52 height 19
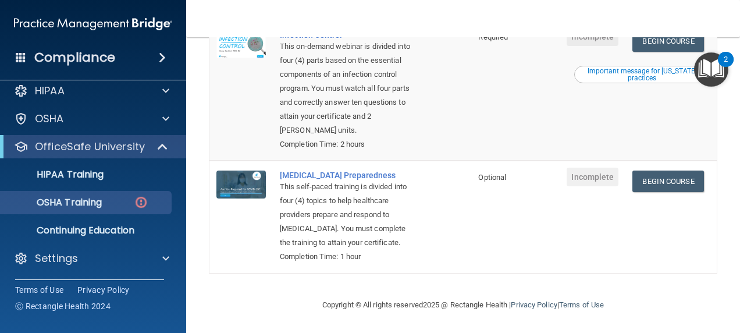
scroll to position [466, 0]
click at [674, 171] on link "Begin Course" at bounding box center [668, 182] width 71 height 22
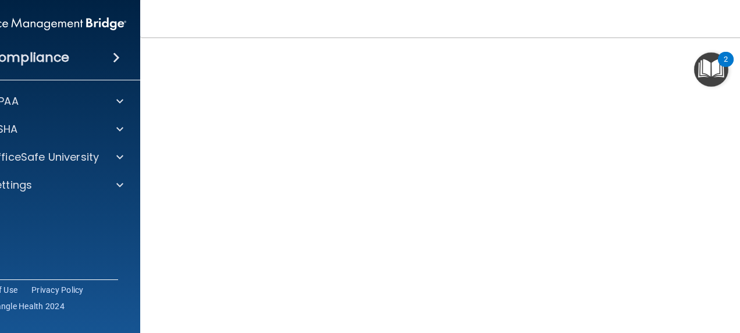
scroll to position [107, 0]
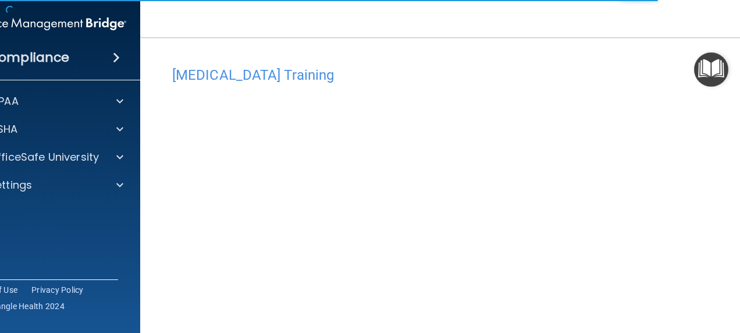
scroll to position [59, 0]
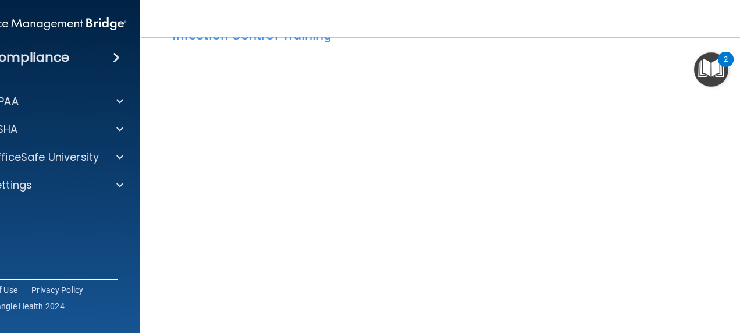
scroll to position [58, 0]
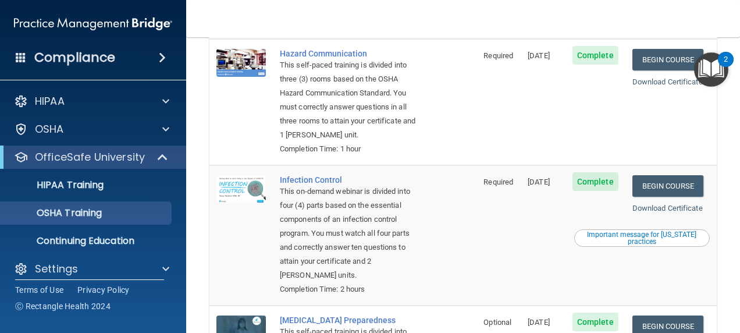
scroll to position [349, 0]
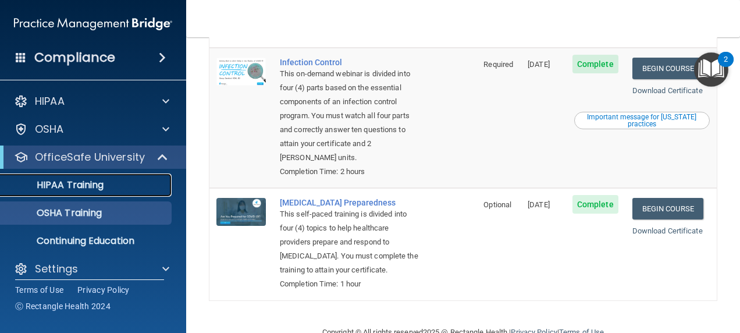
click at [87, 183] on p "HIPAA Training" at bounding box center [56, 185] width 96 height 12
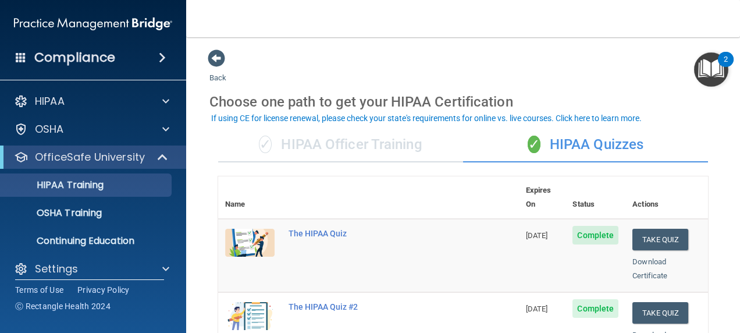
click at [384, 15] on nav "Toggle navigation [PERSON_NAME] [PERSON_NAME][EMAIL_ADDRESS][PERSON_NAME][DOMAI…" at bounding box center [463, 18] width 554 height 37
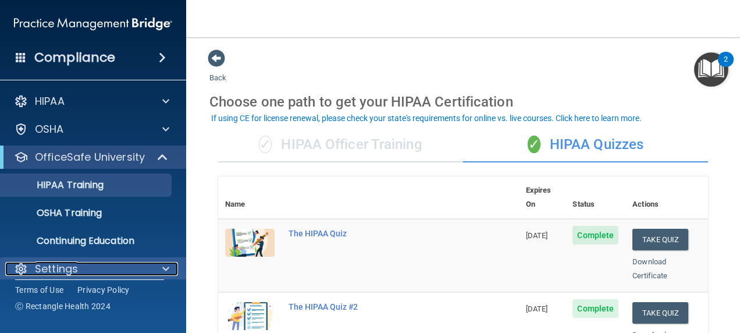
click at [115, 265] on div "Settings" at bounding box center [77, 269] width 144 height 14
click at [168, 271] on span at bounding box center [165, 269] width 7 height 14
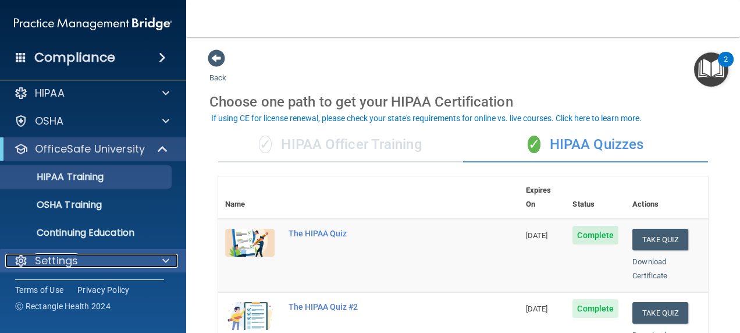
scroll to position [10, 0]
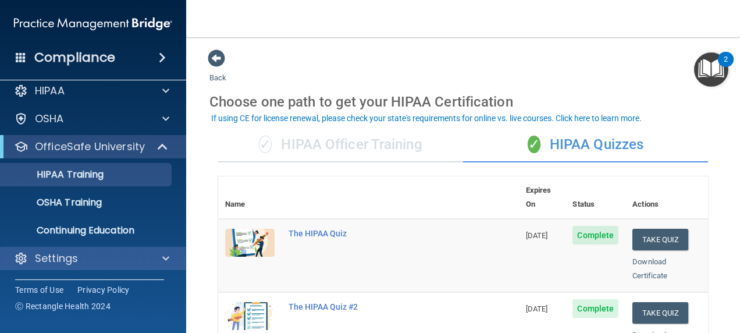
click at [161, 250] on div "Settings" at bounding box center [93, 258] width 187 height 23
click at [164, 255] on span at bounding box center [165, 258] width 7 height 14
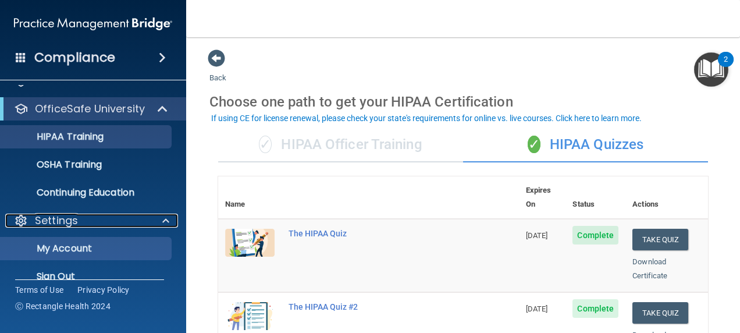
scroll to position [66, 0]
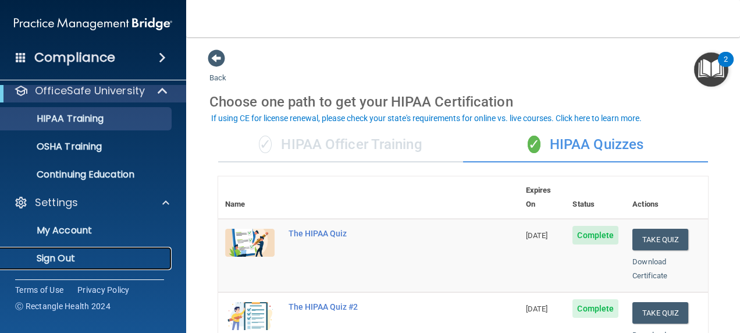
click at [97, 254] on p "Sign Out" at bounding box center [87, 259] width 159 height 12
